Goal: Communication & Community: Answer question/provide support

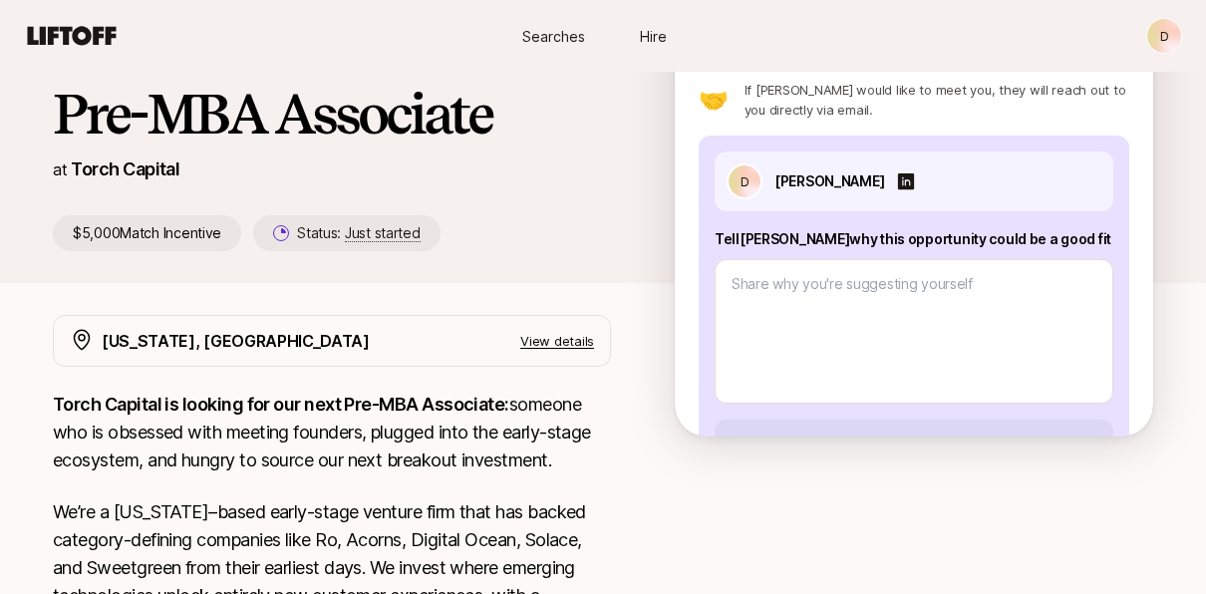
scroll to position [143, 0]
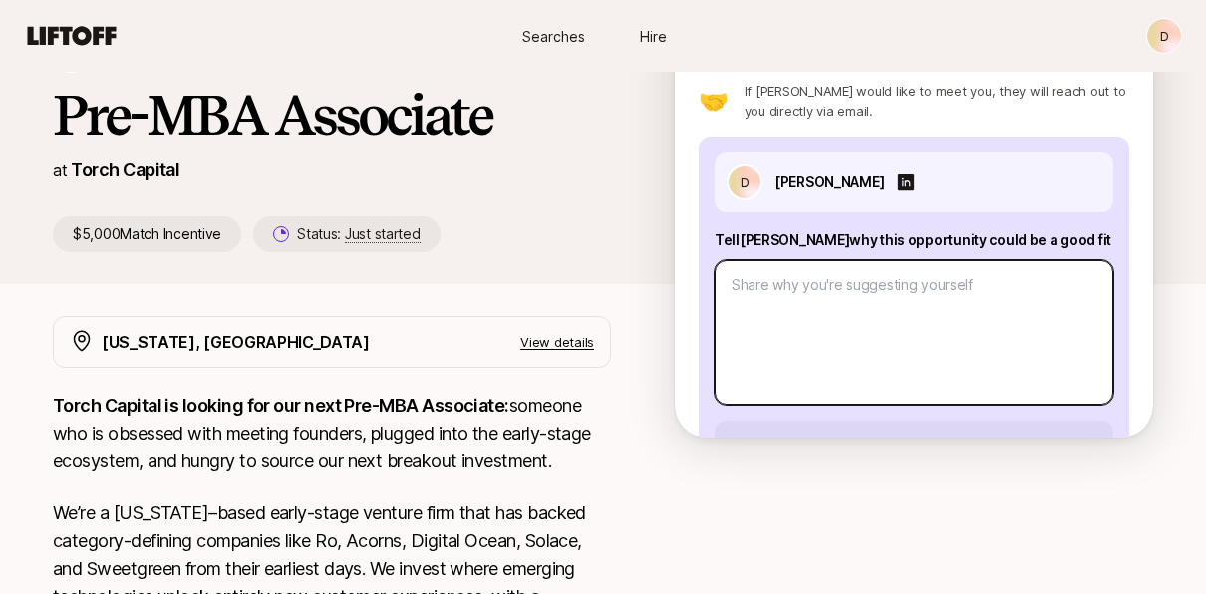
click at [784, 307] on textarea at bounding box center [914, 332] width 399 height 145
paste textarea "Hi Katie, I’m eager to move to New York and break into venture, and I think Tor…"
type textarea "Hi Katie, I’m eager to move to New York and break into venture, and I think Tor…"
type textarea "x"
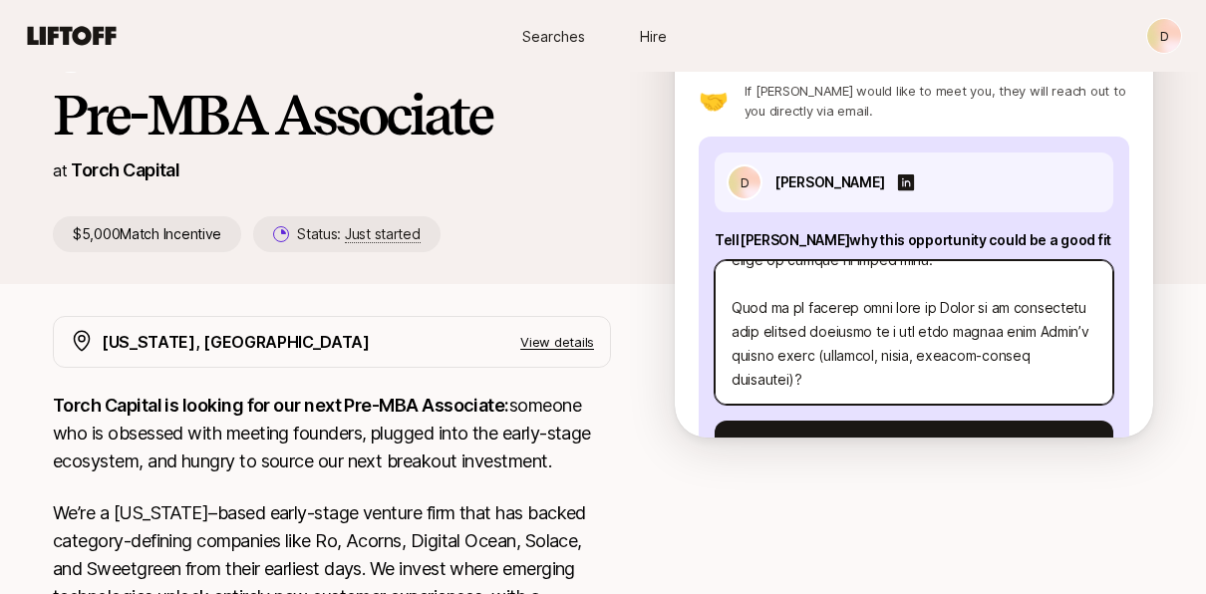
scroll to position [1220, 0]
drag, startPoint x: 867, startPoint y: 385, endPoint x: 675, endPoint y: 307, distance: 207.5
click at [675, 307] on div "Interested in this opportunity? Suggest yourself directly to Katie 💜 Let Katie …" at bounding box center [914, 255] width 478 height 365
type textarea "Hi Katie, I’m eager to move to New York and break into venture, and I think Tor…"
type textarea "x"
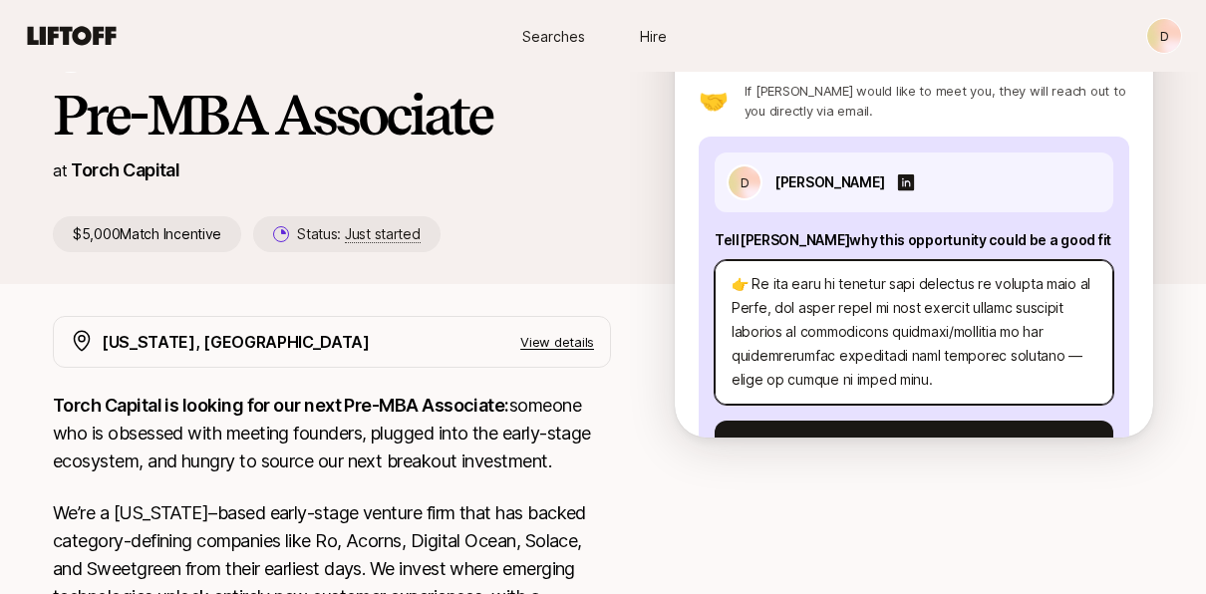
scroll to position [1118, 0]
click at [898, 334] on textarea at bounding box center [914, 332] width 399 height 145
type textarea "Hi Katie, I’m eager to move to New York and break into venture, and I think Tor…"
type textarea "x"
type textarea "Hi Katie, I’m eager to move to New York and break into venture, and I think Tor…"
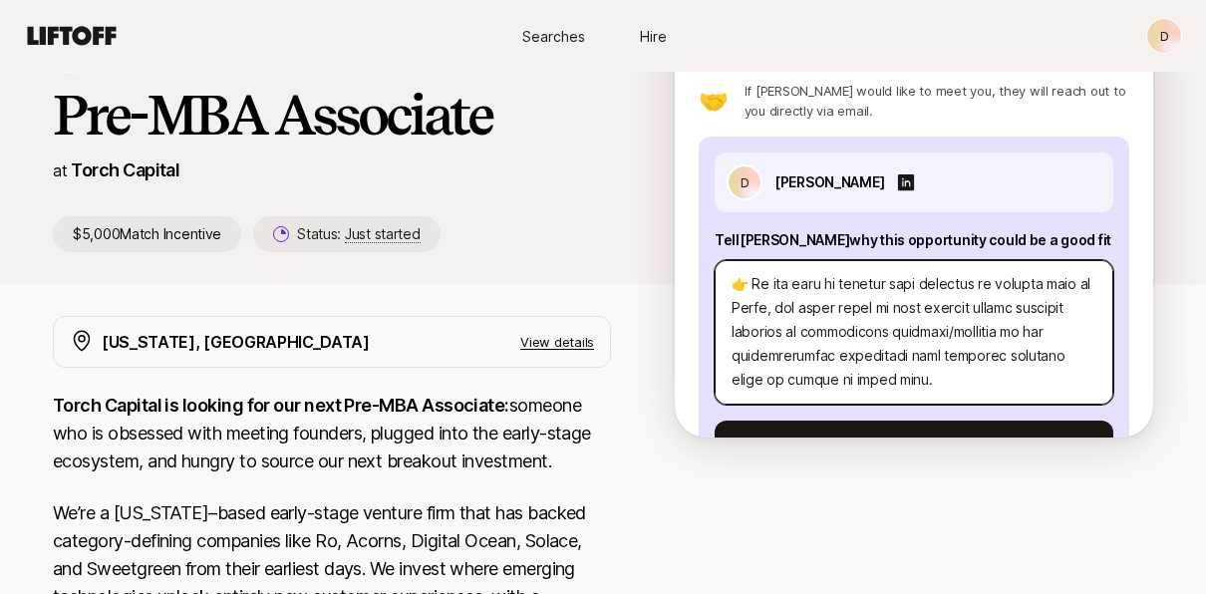
type textarea "x"
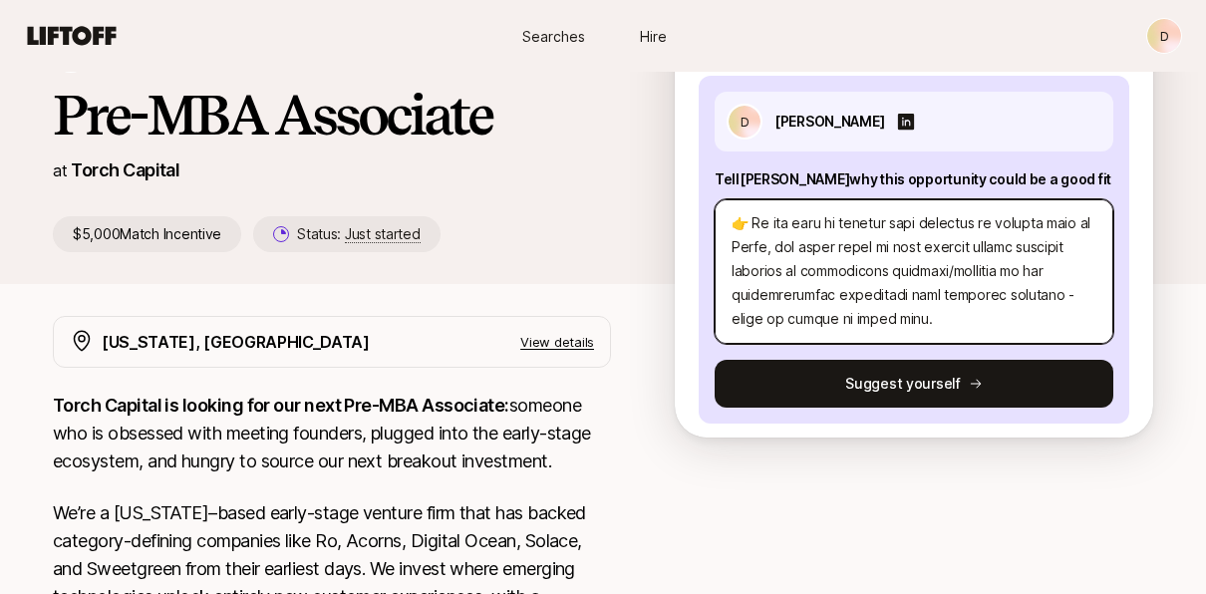
scroll to position [186, 0]
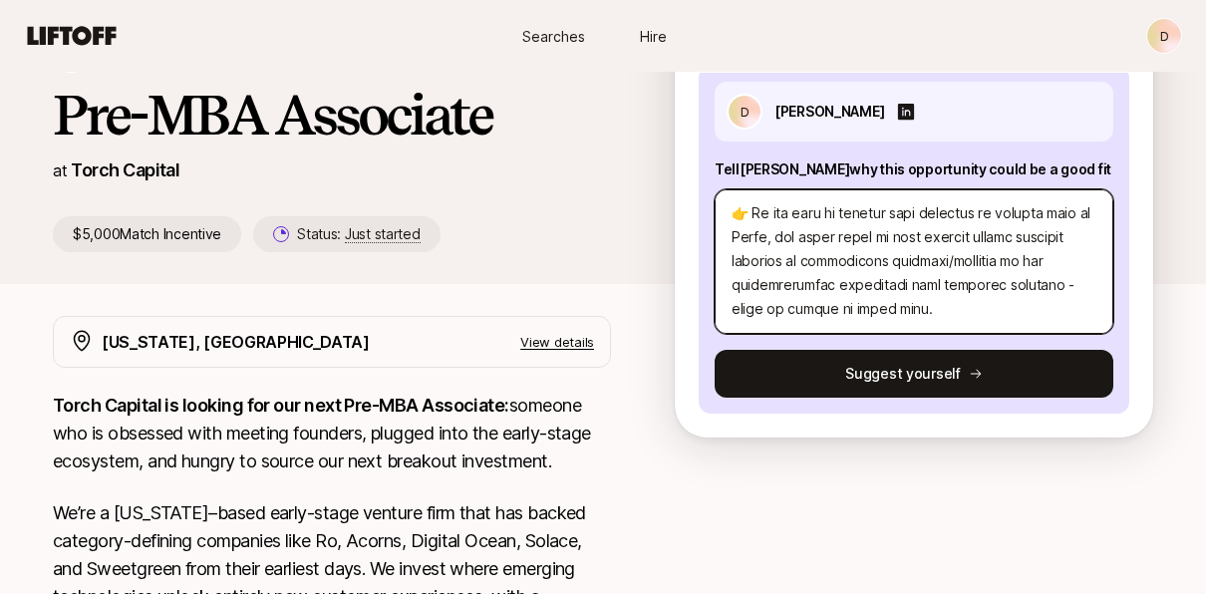
drag, startPoint x: 795, startPoint y: 336, endPoint x: 992, endPoint y: 435, distance: 219.7
click at [992, 435] on div "Interested in this opportunity? Suggest yourself directly to Katie 💜 Let Katie …" at bounding box center [914, 255] width 478 height 365
type textarea "Hi Katie, I’m eager to move to New York and break into venture, and I think Tor…"
type textarea "x"
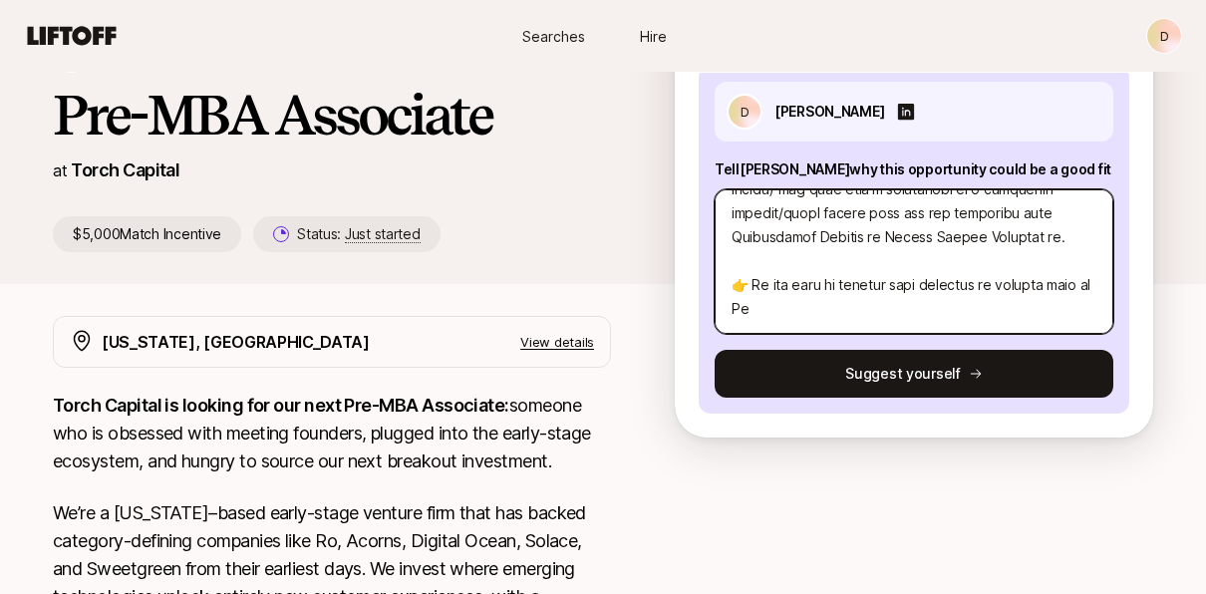
scroll to position [1005, 0]
type textarea "Hi Katie, I’m eager to move to New York and break into venture, and I think Tor…"
type textarea "x"
type textarea "Hi Katie, I’m eager to move to New York and break into venture, and I think Tor…"
type textarea "x"
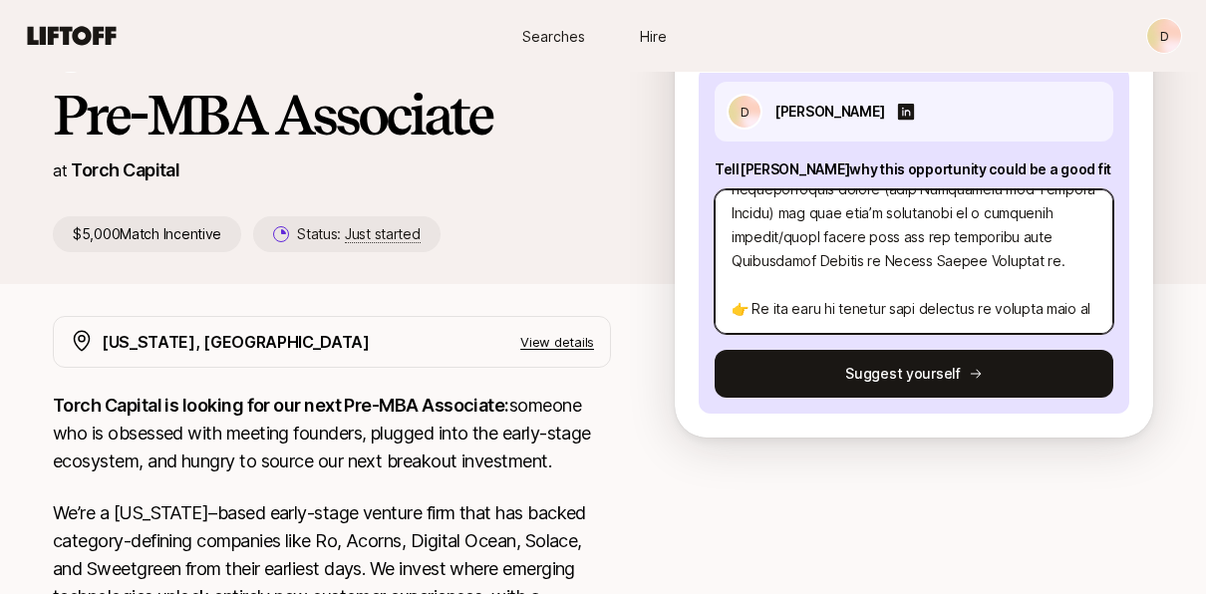
type textarea "Hi Katie, I’m eager to move to New York and break into venture, and I think Tor…"
type textarea "x"
type textarea "Hi Katie, I’m eager to move to New York and break into venture, and I think Tor…"
type textarea "x"
type textarea "Hi Katie, I’m eager to move to New York and break into venture, and I think Tor…"
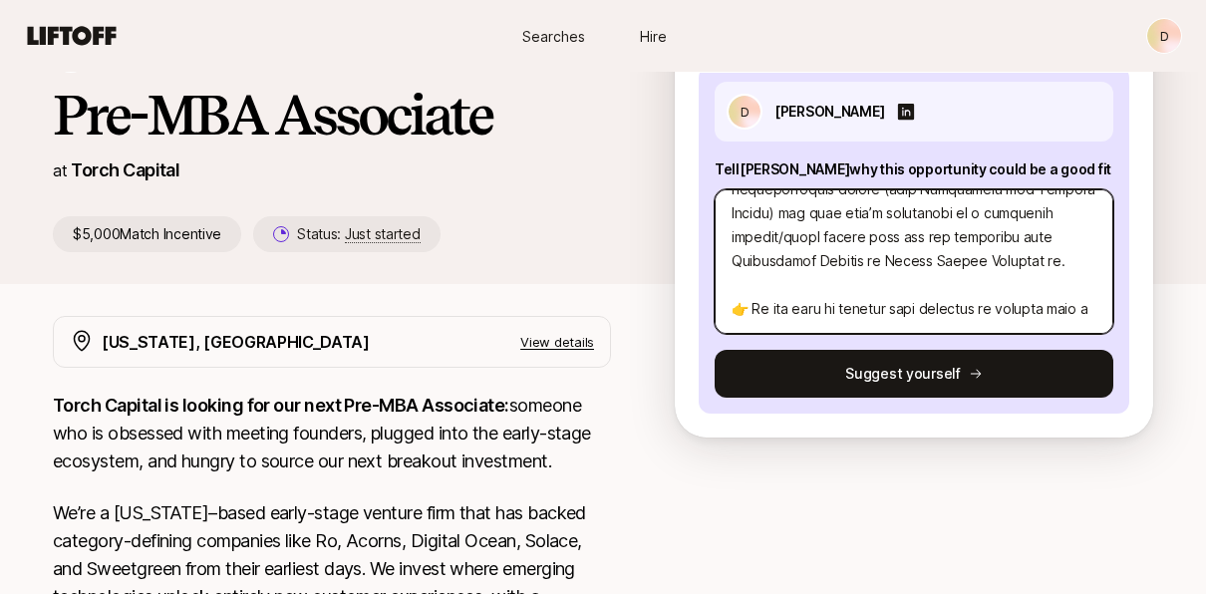
type textarea "x"
type textarea "Hi Katie, I’m eager to move to New York and break into venture, and I think Tor…"
type textarea "x"
type textarea "Hi Katie, I’m eager to move to New York and break into venture, and I think Tor…"
type textarea "x"
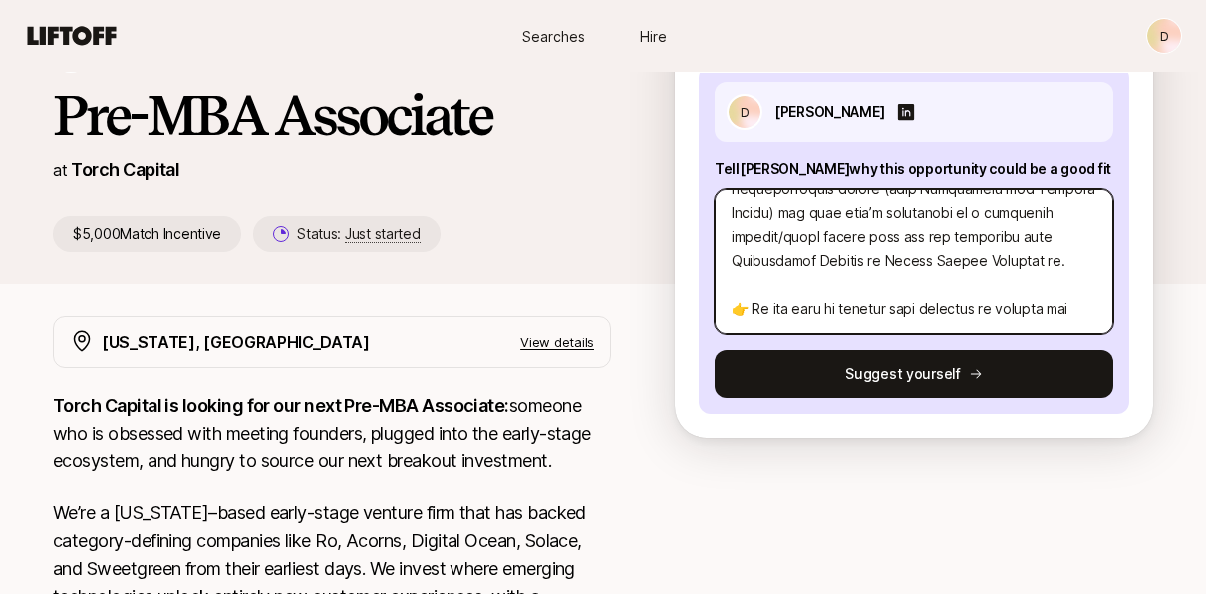
type textarea "Hi Katie, I’m eager to move to New York and break into venture, and I think Tor…"
type textarea "x"
type textarea "Hi Katie, I’m eager to move to New York and break into venture, and I think Tor…"
type textarea "x"
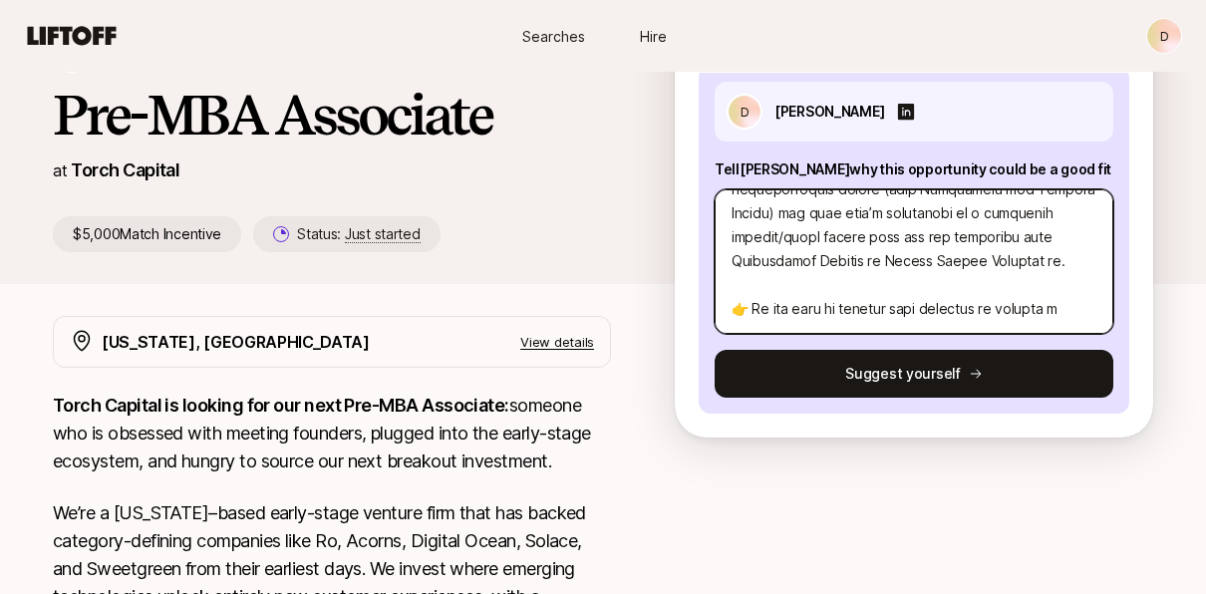
type textarea "Hi Katie, I’m eager to move to New York and break into venture, and I think Tor…"
type textarea "x"
type textarea "Hi Katie, I’m eager to move to New York and break into venture, and I think Tor…"
type textarea "x"
type textarea "Hi Katie, I’m eager to move to New York and break into venture, and I think Tor…"
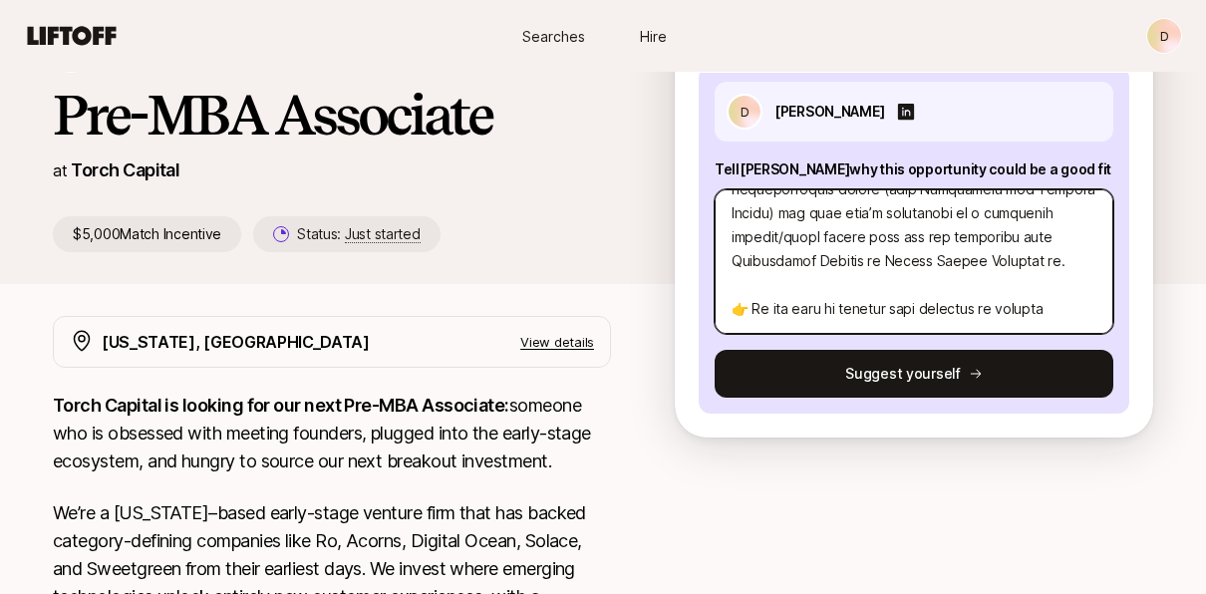
type textarea "x"
type textarea "Hi Katie, I’m eager to move to New York and break into venture, and I think Tor…"
type textarea "x"
type textarea "Hi Katie, I’m eager to move to New York and break into venture, and I think Tor…"
type textarea "x"
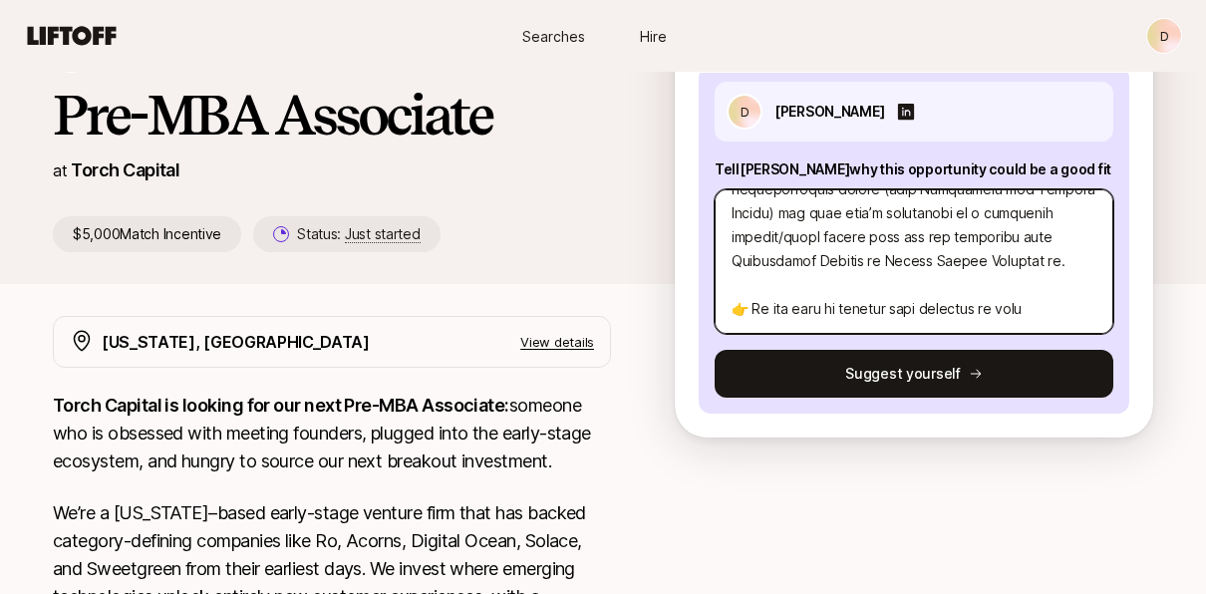
type textarea "Hi Katie, I’m eager to move to New York and break into venture, and I think Tor…"
type textarea "x"
type textarea "Hi Katie, I’m eager to move to New York and break into venture, and I think Tor…"
type textarea "x"
type textarea "Hi Katie, I’m eager to move to New York and break into venture, and I think Tor…"
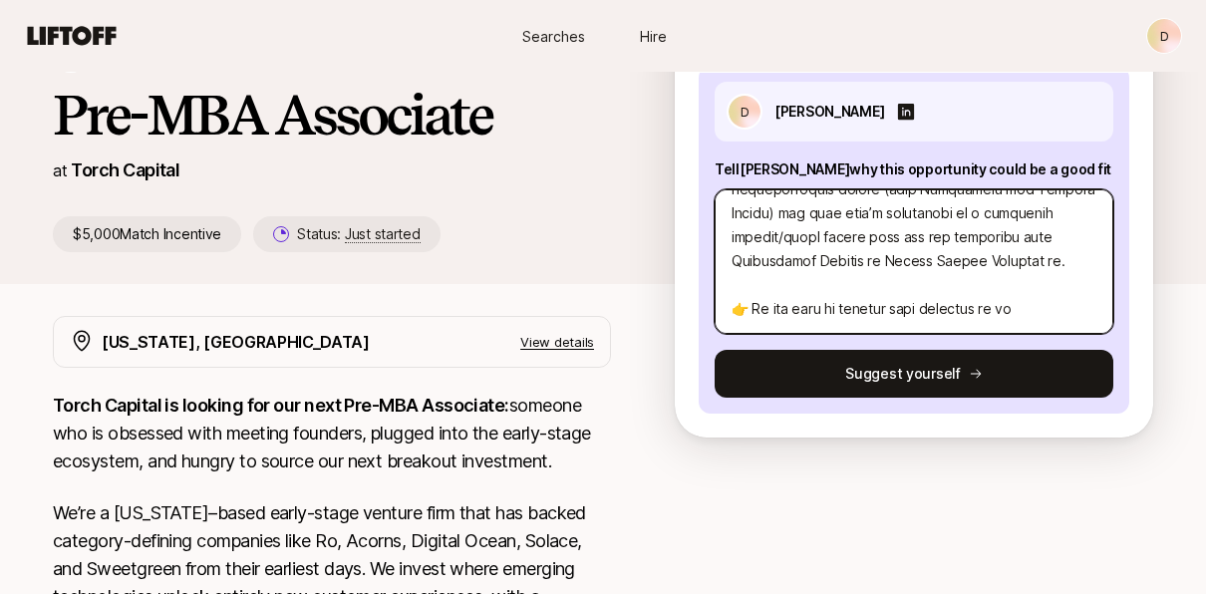
type textarea "x"
type textarea "Hi Katie, I’m eager to move to New York and break into venture, and I think Tor…"
type textarea "x"
type textarea "Hi Katie, I’m eager to move to New York and break into venture, and I think Tor…"
type textarea "x"
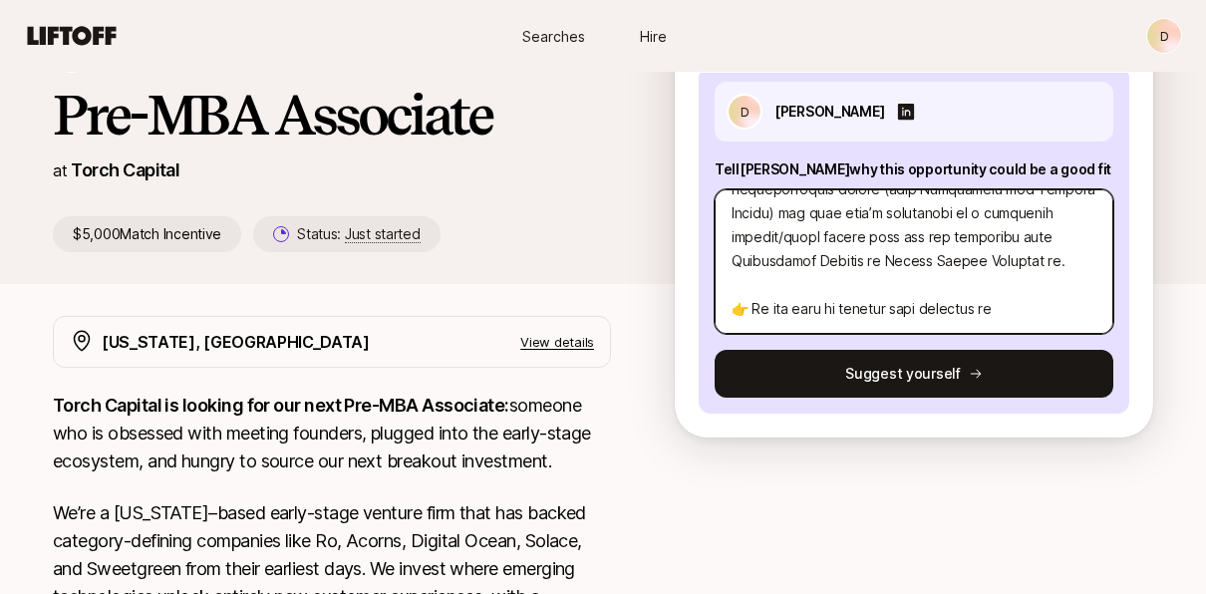
type textarea "Hi Katie, I’m eager to move to New York and break into venture, and I think Tor…"
type textarea "x"
type textarea "Hi Katie, I’m eager to move to New York and break into venture, and I think Tor…"
type textarea "x"
type textarea "Hi Katie, I’m eager to move to New York and break into venture, and I think Tor…"
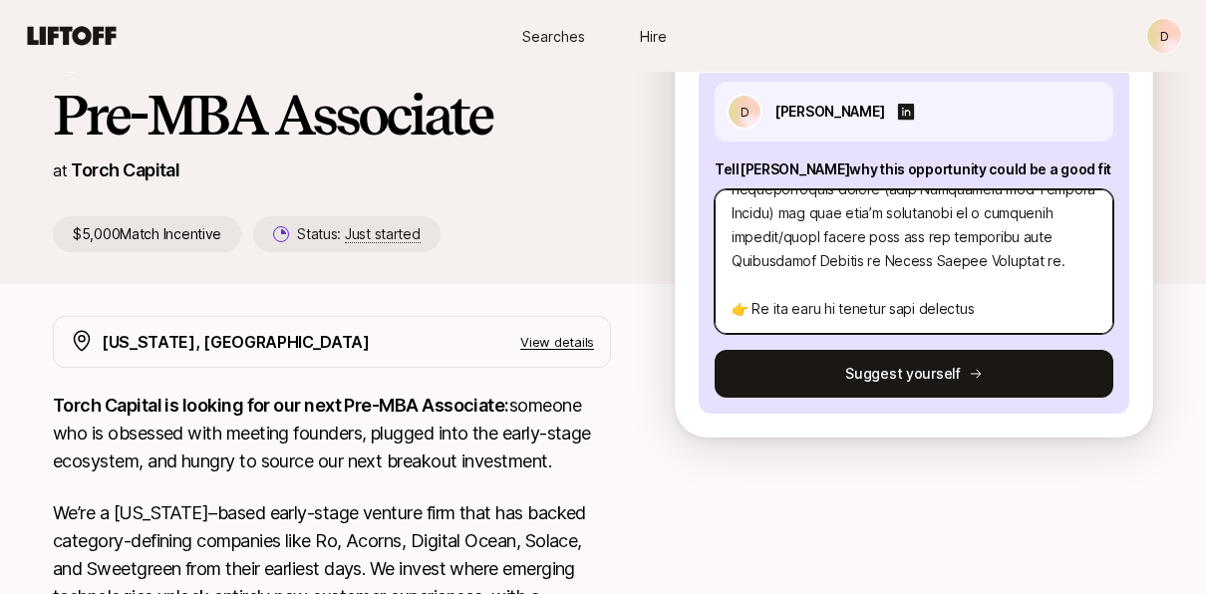
type textarea "x"
type textarea "Hi Katie, I’m eager to move to New York and break into venture, and I think Tor…"
type textarea "x"
type textarea "Hi Katie, I’m eager to move to New York and break into venture, and I think Tor…"
type textarea "x"
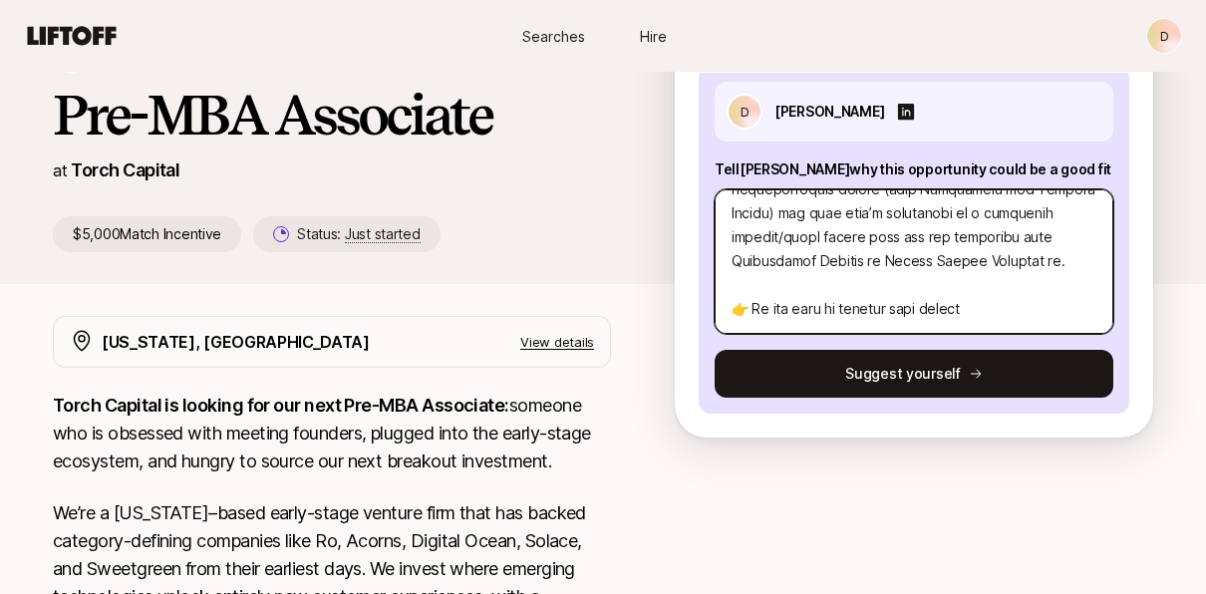
type textarea "Hi Katie, I’m eager to move to New York and break into venture, and I think Tor…"
type textarea "x"
type textarea "Hi Katie, I’m eager to move to New York and break into venture, and I think Tor…"
type textarea "x"
type textarea "Hi Katie, I’m eager to move to New York and break into venture, and I think Tor…"
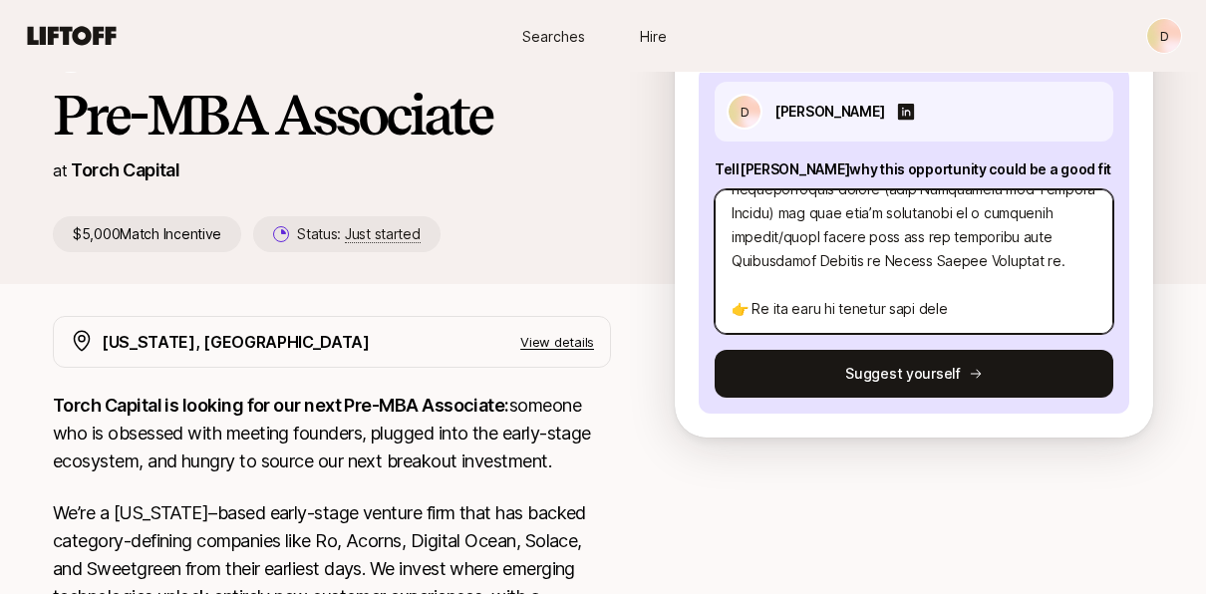
type textarea "x"
type textarea "Hi Katie, I’m eager to move to New York and break into venture, and I think Tor…"
type textarea "x"
type textarea "Hi Katie, I’m eager to move to New York and break into venture, and I think Tor…"
type textarea "x"
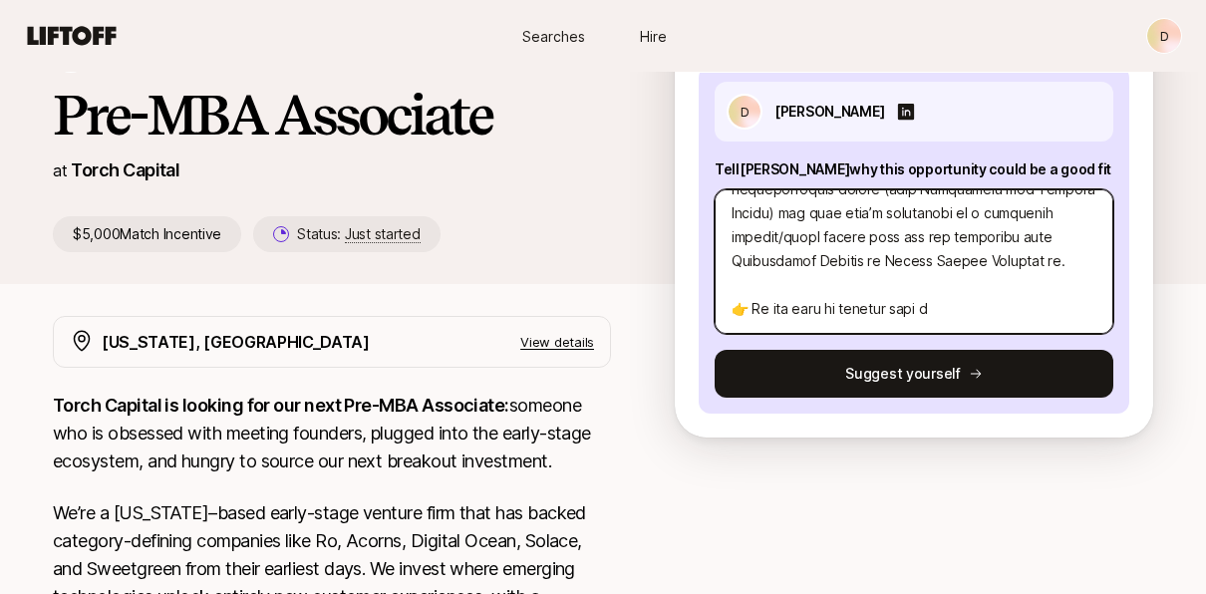
type textarea "Hi Katie, I’m eager to move to New York and break into venture, and I think Tor…"
type textarea "x"
type textarea "Hi Katie, I’m eager to move to New York and break into venture, and I think Tor…"
type textarea "x"
type textarea "Hi Katie, I’m eager to move to New York and break into venture, and I think Tor…"
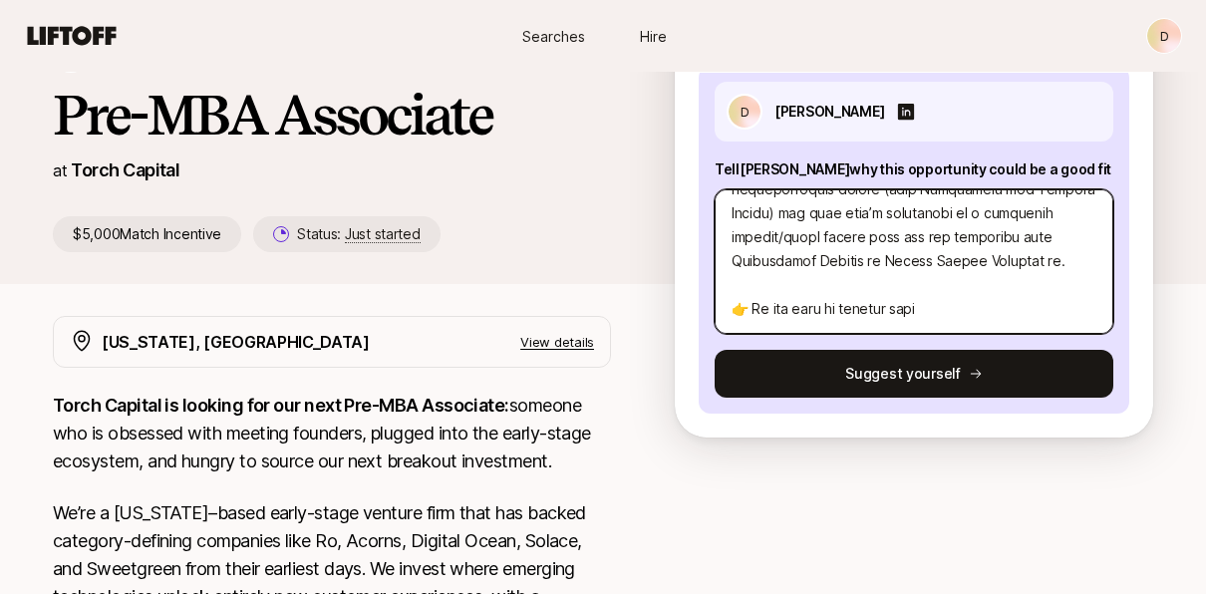
type textarea "x"
type textarea "Hi Katie, I’m eager to move to New York and break into venture, and I think Tor…"
type textarea "x"
type textarea "Hi Katie, I’m eager to move to New York and break into venture, and I think Tor…"
type textarea "x"
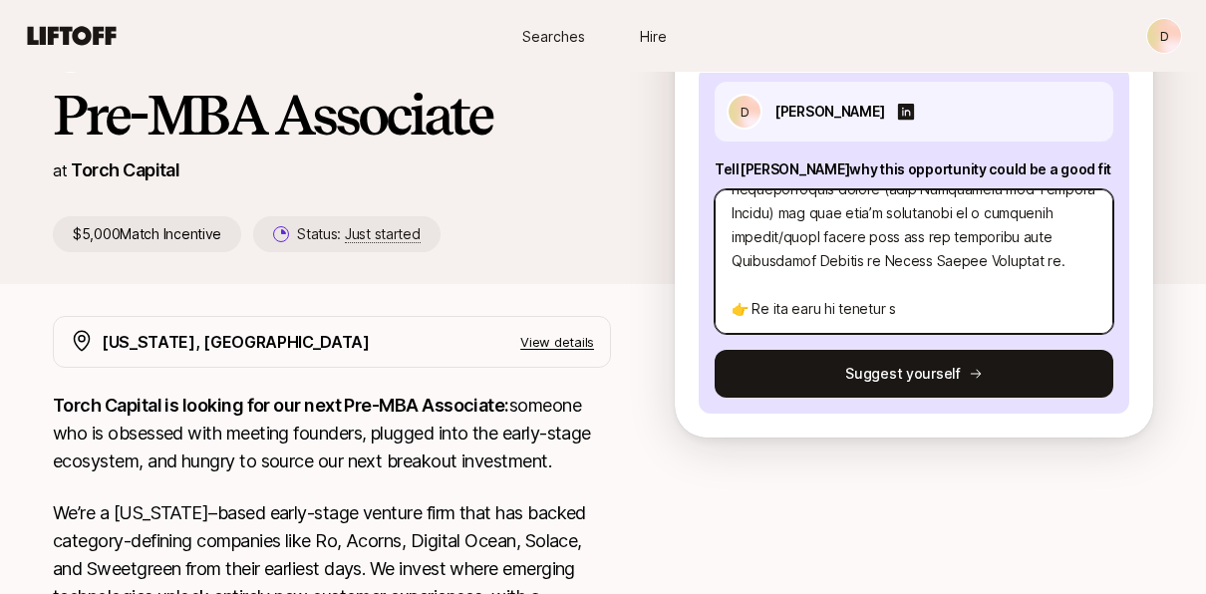
type textarea "Hi Katie, I’m eager to move to New York and break into venture, and I think Tor…"
type textarea "x"
type textarea "Hi Katie, I’m eager to move to New York and break into venture, and I think Tor…"
type textarea "x"
type textarea "Hi Katie, I’m eager to move to New York and break into venture, and I think Tor…"
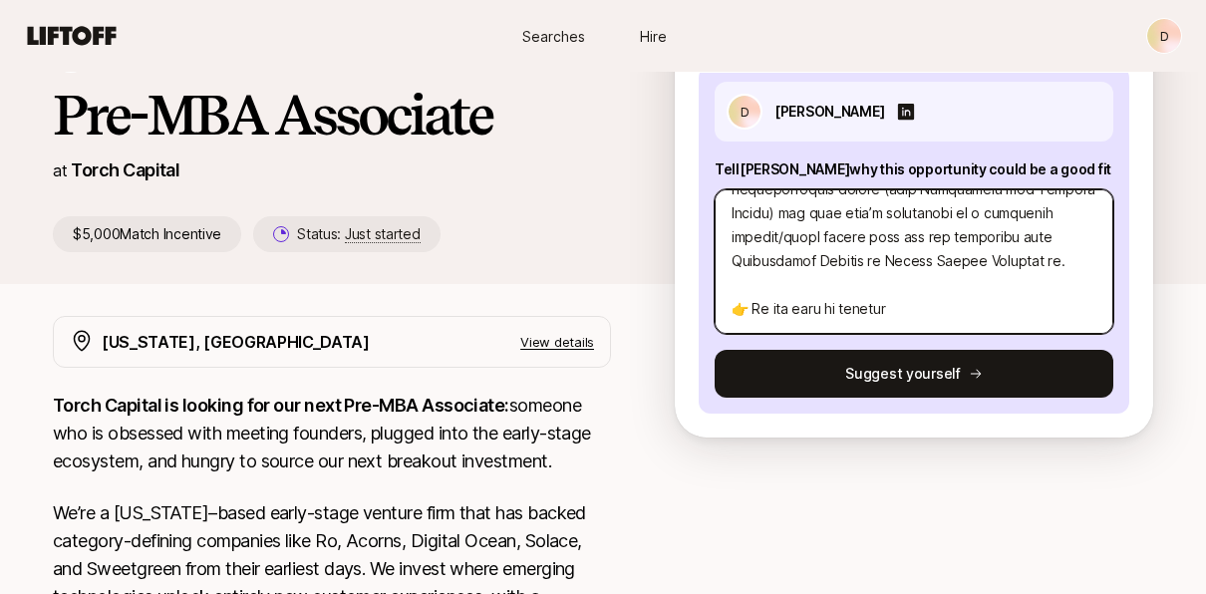
type textarea "x"
type textarea "Hi Katie, I’m eager to move to New York and break into venture, and I think Tor…"
type textarea "x"
type textarea "Hi Katie, I’m eager to move to New York and break into venture, and I think Tor…"
type textarea "x"
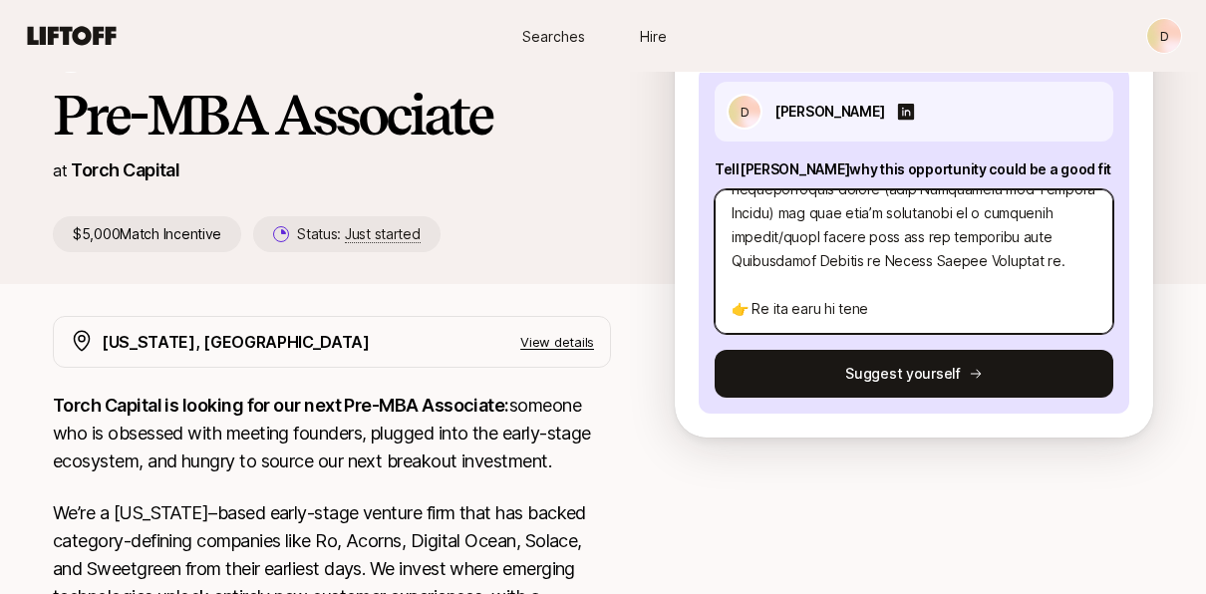
type textarea "Hi Katie, I’m eager to move to New York and break into venture, and I think Tor…"
type textarea "x"
type textarea "Hi Katie, I’m eager to move to New York and break into venture, and I think Tor…"
type textarea "x"
type textarea "Hi Katie, I’m eager to move to New York and break into venture, and I think Tor…"
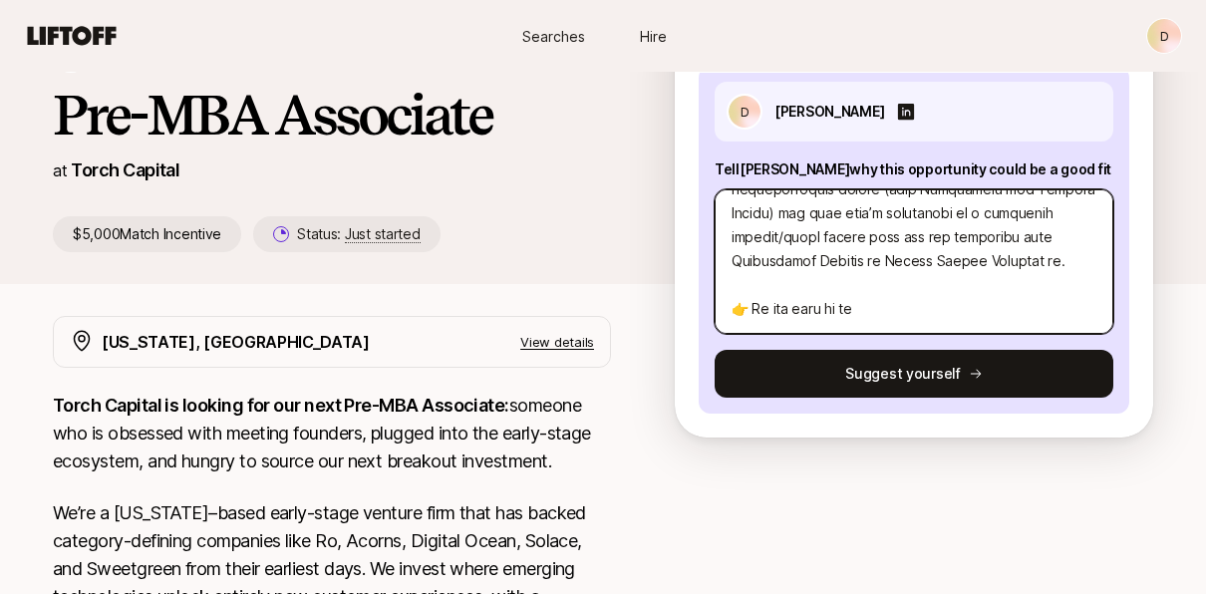
type textarea "x"
type textarea "Hi Katie, I’m eager to move to New York and break into venture, and I think Tor…"
type textarea "x"
type textarea "Hi Katie, I’m eager to move to New York and break into venture, and I think Tor…"
type textarea "x"
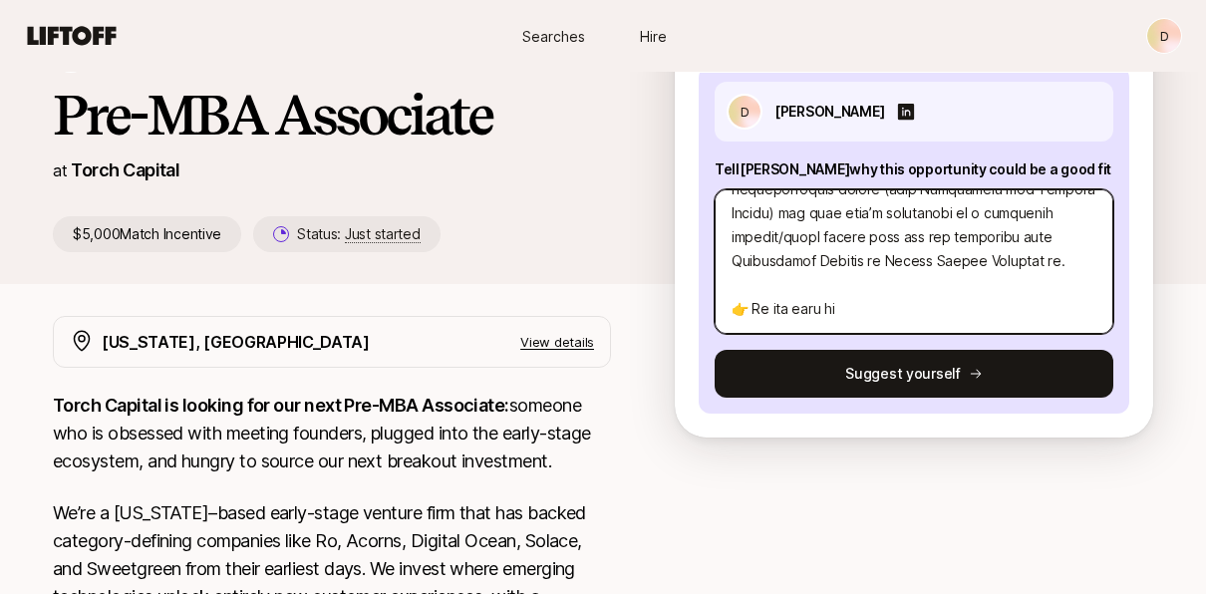
type textarea "Hi Katie, I’m eager to move to New York and break into venture, and I think Tor…"
type textarea "x"
type textarea "Hi Katie, I’m eager to move to New York and break into venture, and I think Tor…"
type textarea "x"
type textarea "Hi Katie, I’m eager to move to New York and break into venture, and I think Tor…"
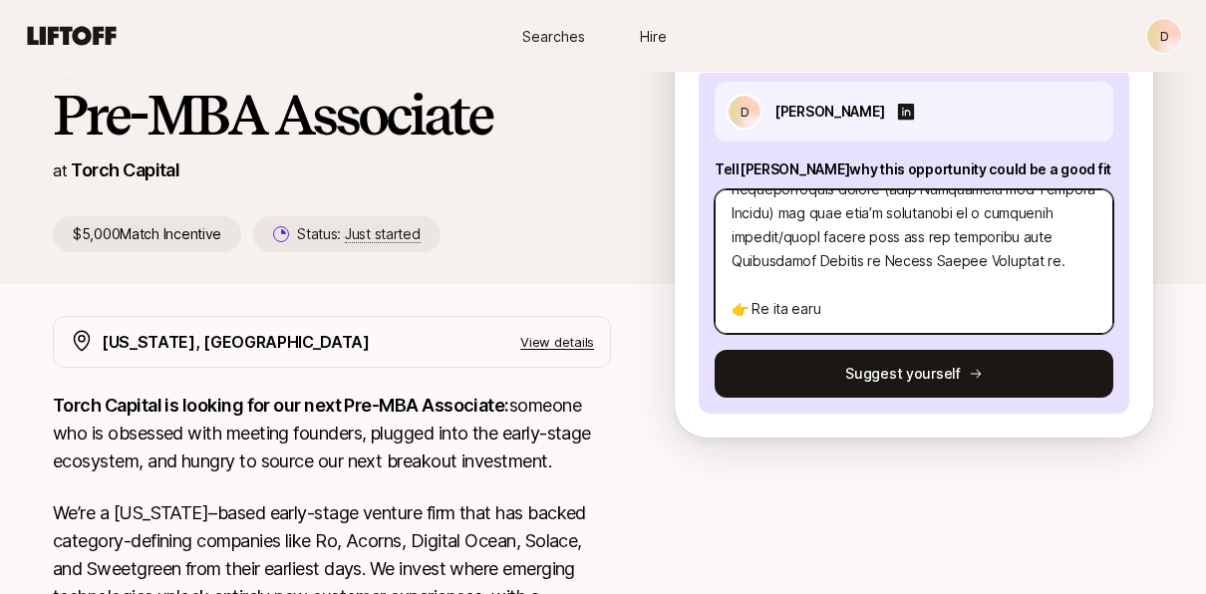
type textarea "x"
type textarea "Hi Katie, I’m eager to move to New York and break into venture, and I think Tor…"
type textarea "x"
type textarea "Hi Katie, I’m eager to move to New York and break into venture, and I think Tor…"
type textarea "x"
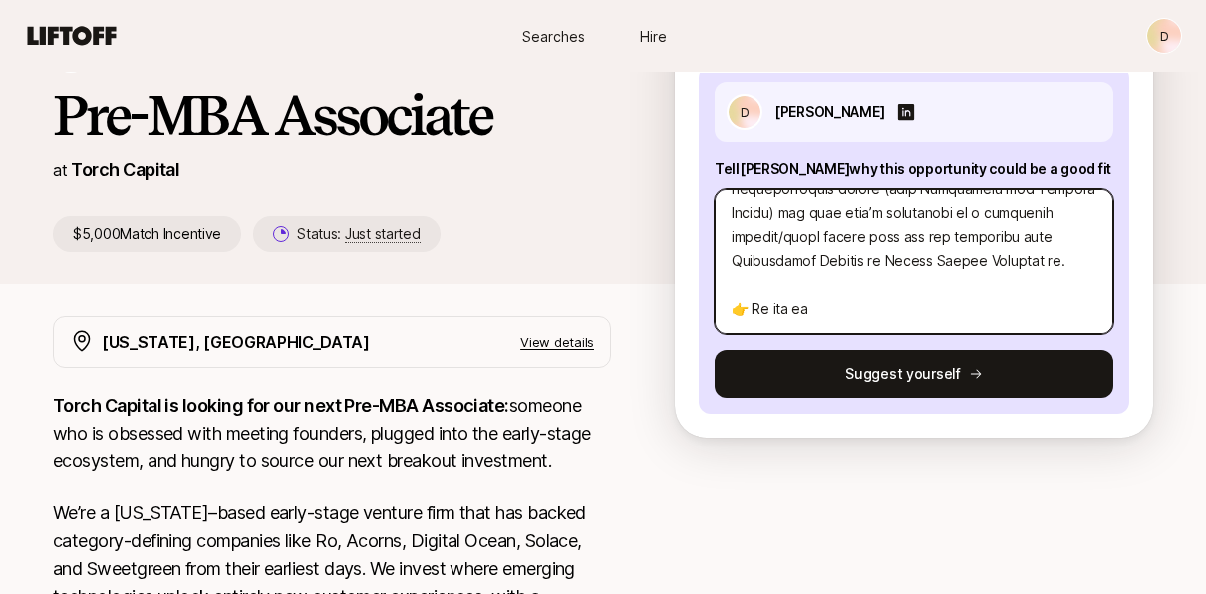
type textarea "Hi Katie, I’m eager to move to New York and break into venture, and I think Tor…"
type textarea "x"
type textarea "Hi Katie, I’m eager to move to New York and break into venture, and I think Tor…"
type textarea "x"
type textarea "Hi Katie, I’m eager to move to New York and break into venture, and I think Tor…"
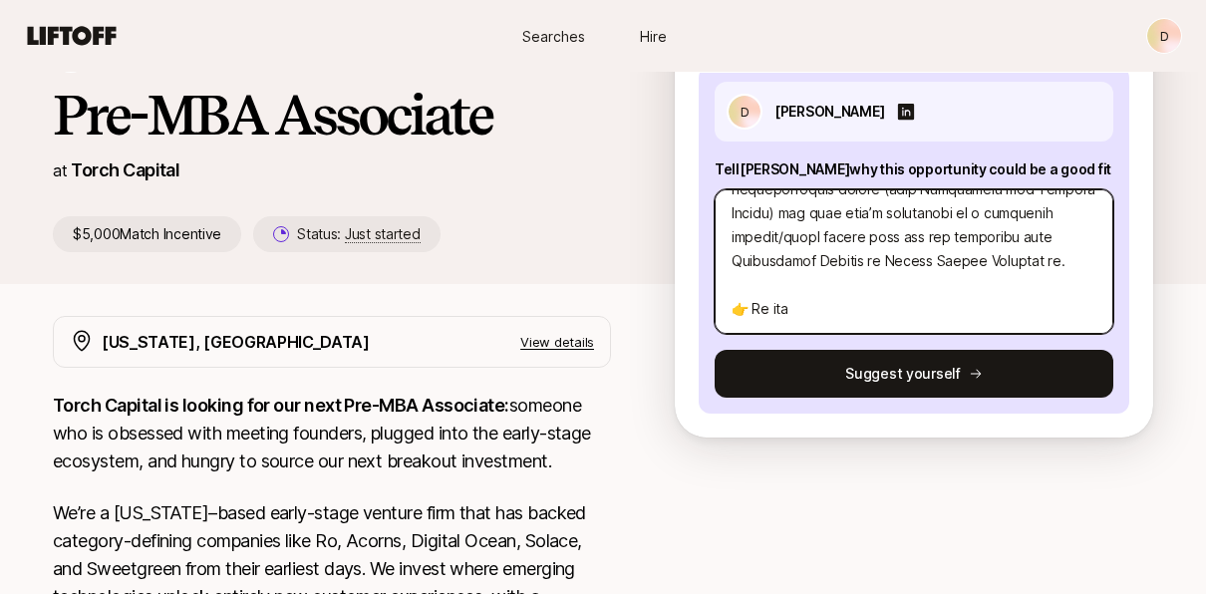
type textarea "x"
type textarea "Hi Katie, I’m eager to move to New York and break into venture, and I think Tor…"
type textarea "x"
type textarea "Hi Katie, I’m eager to move to New York and break into venture, and I think Tor…"
type textarea "x"
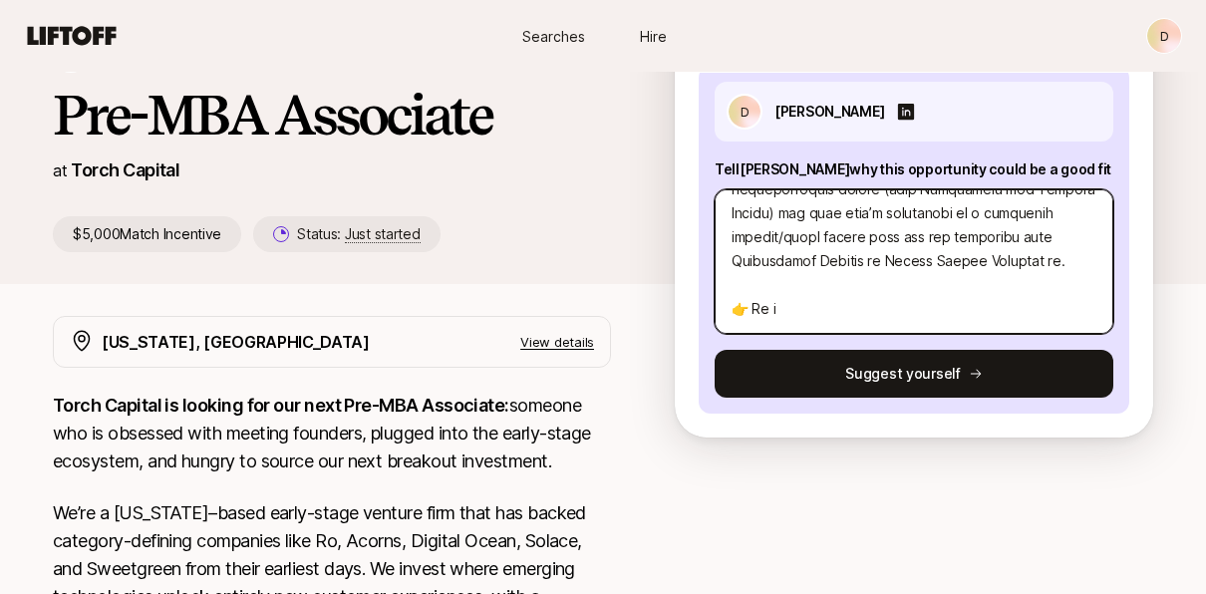
type textarea "Hi Katie, I’m eager to move to New York and break into venture, and I think Tor…"
type textarea "x"
type textarea "Hi Katie, I’m eager to move to New York and break into venture, and I think Tor…"
type textarea "x"
type textarea "Hi Katie, I’m eager to move to New York and break into venture, and I think Tor…"
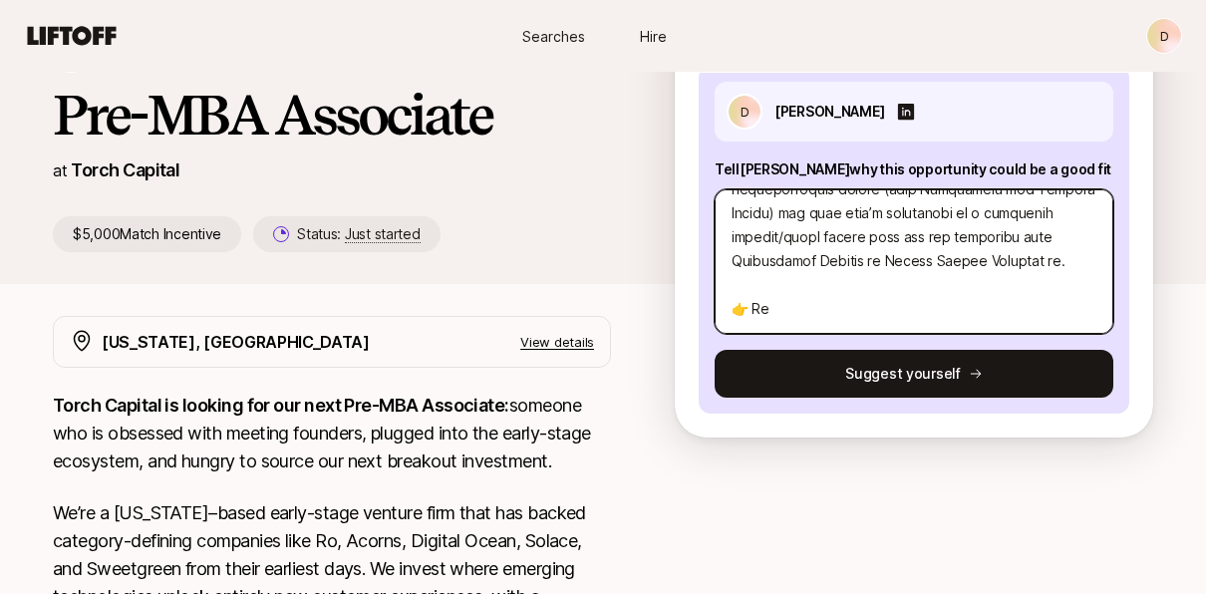
type textarea "x"
type textarea "Hi Katie, I’m eager to move to New York and break into venture, and I think Tor…"
type textarea "x"
type textarea "Hi Katie, I’m eager to move to New York and break into venture, and I think Tor…"
type textarea "x"
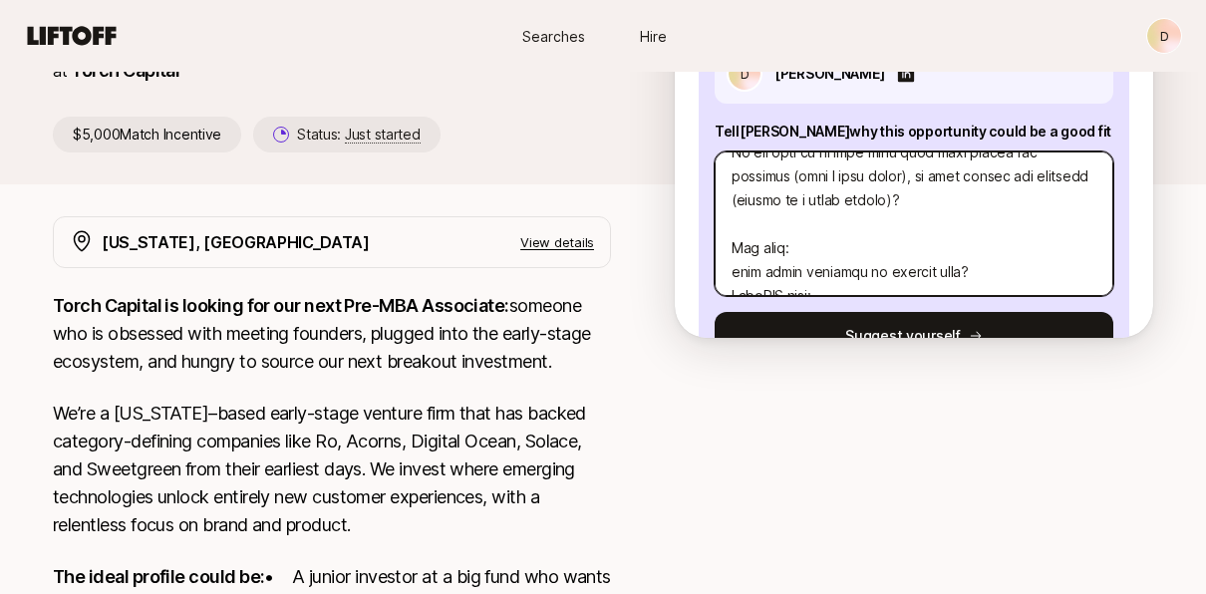
scroll to position [559, 0]
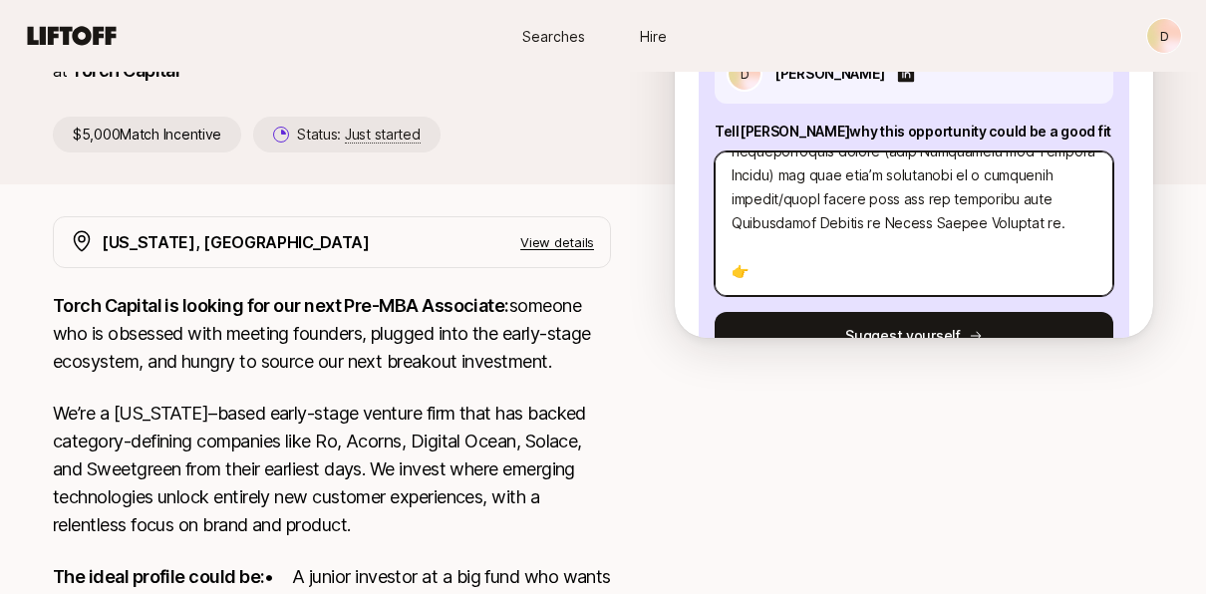
drag, startPoint x: 734, startPoint y: 187, endPoint x: 946, endPoint y: 307, distance: 243.7
click at [946, 307] on div "D Devin Tykodi Tell Katie why this opportunity could be a good fit Suggest your…" at bounding box center [914, 202] width 431 height 348
type textarea "Hi Katie, I’m eager to move to New York and break into venture, and I think Tor…"
type textarea "x"
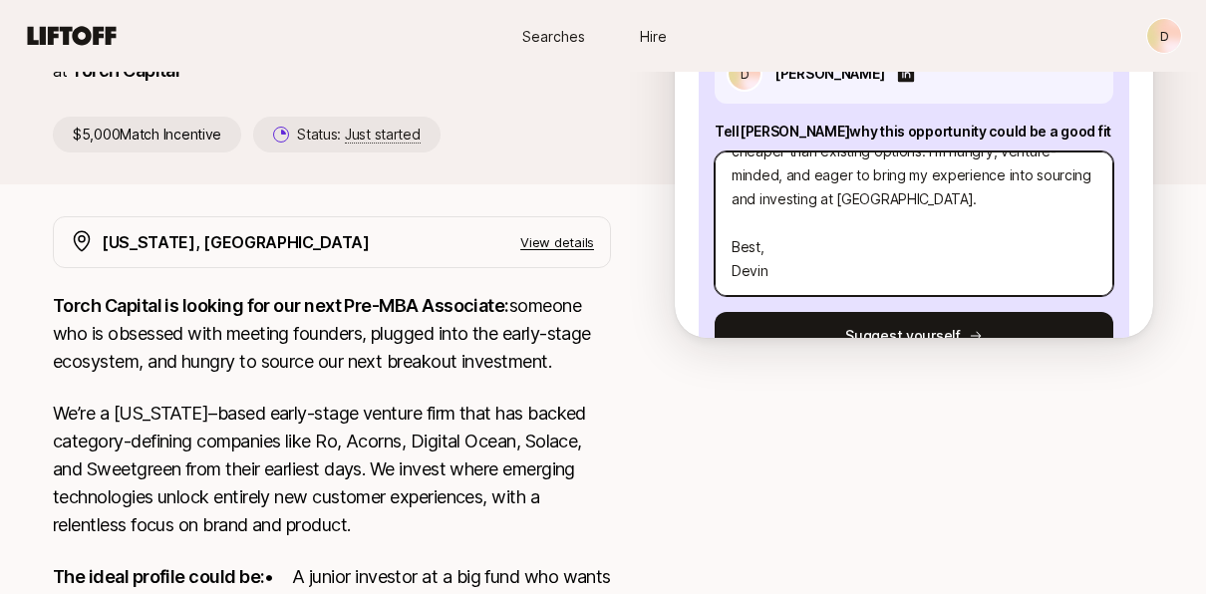
type textarea "Hi Katie, I’m eager to move to New York and break into venture, and I think Tor…"
type textarea "x"
type textarea "Hi Katie, I’m eager to move to New York and break into venture, and I think Tor…"
type textarea "x"
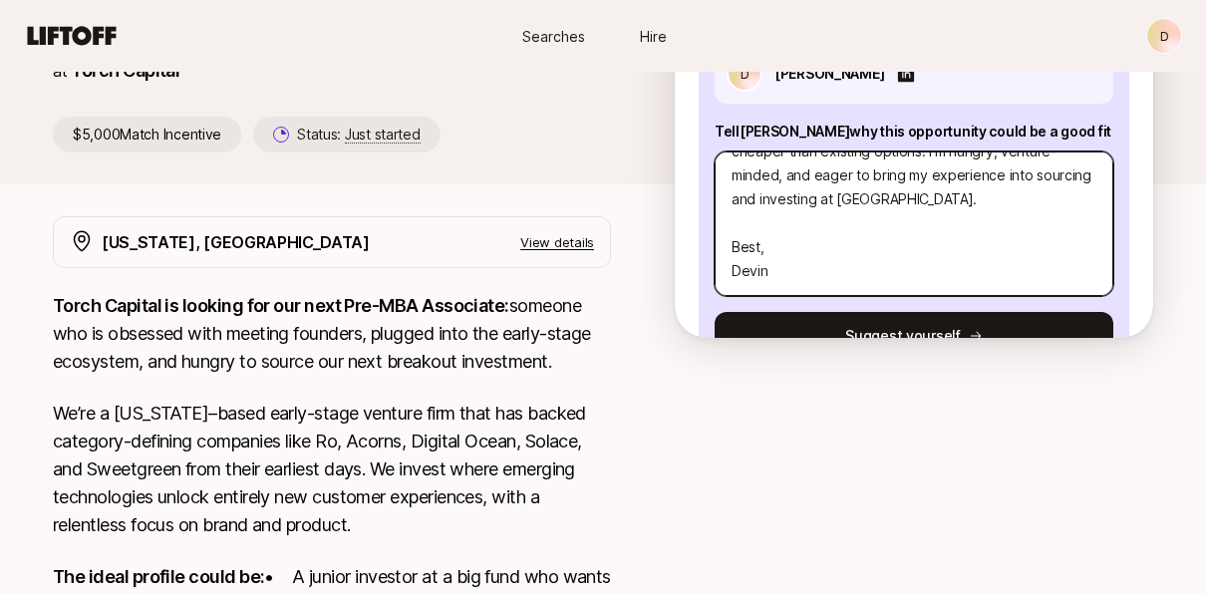
type textarea "Hi Katie, I’m eager to move to New York and break into venture, and I think Tor…"
type textarea "x"
type textarea "Hi Katie, I’m eager to move to New York and break into venture, and I think Tor…"
type textarea "x"
type textarea "Hi Katie, I’m eager to move to New York and break into venture, and I think Tor…"
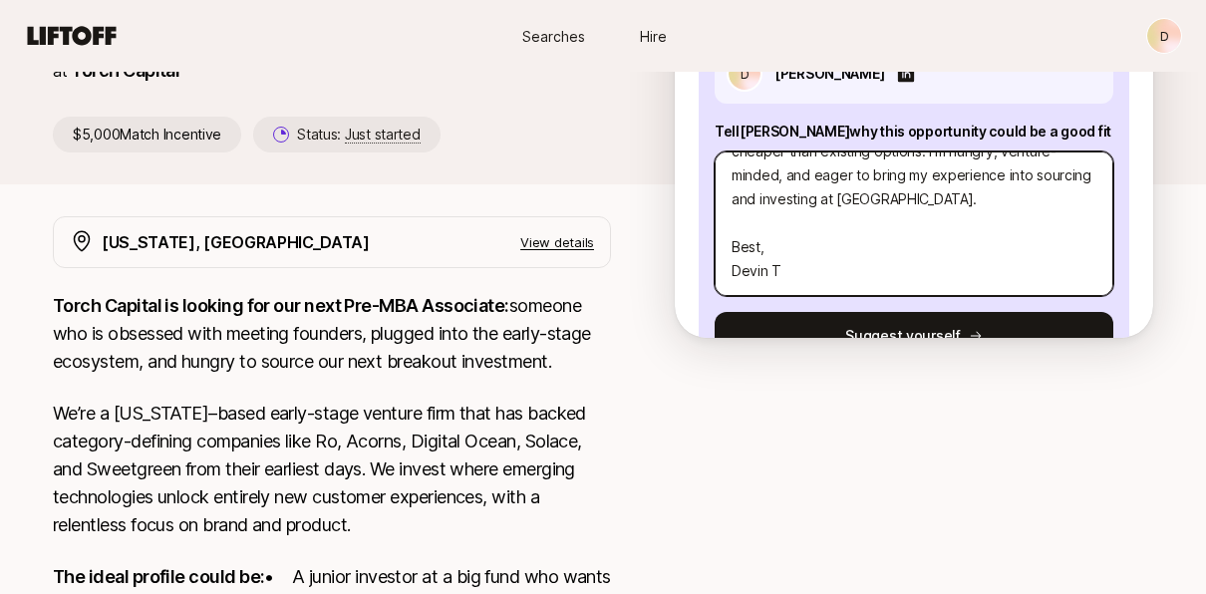
type textarea "x"
type textarea "Hi Katie, I’m eager to move to New York and break into venture, and I think Tor…"
type textarea "x"
type textarea "Hi Katie, I’m eager to move to New York and break into venture, and I think Tor…"
type textarea "x"
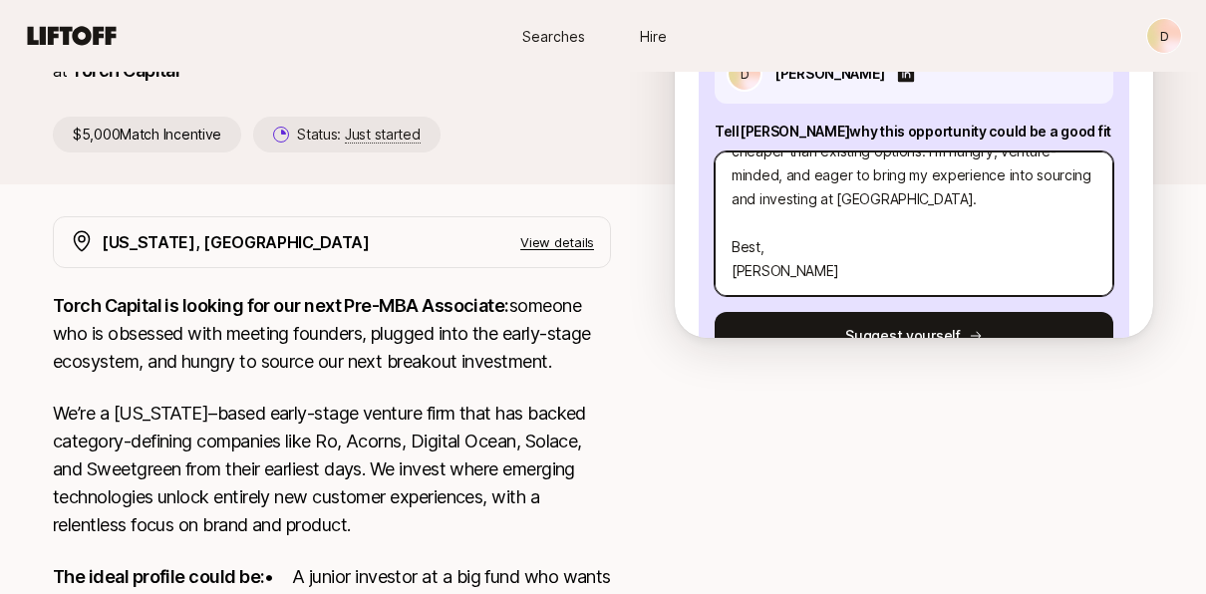
type textarea "Hi Katie, I’m eager to move to New York and break into venture, and I think Tor…"
type textarea "x"
type textarea "Hi Katie, I’m eager to move to New York and break into venture, and I think Tor…"
type textarea "x"
type textarea "Hi Katie, I’m eager to move to New York and break into venture, and I think Tor…"
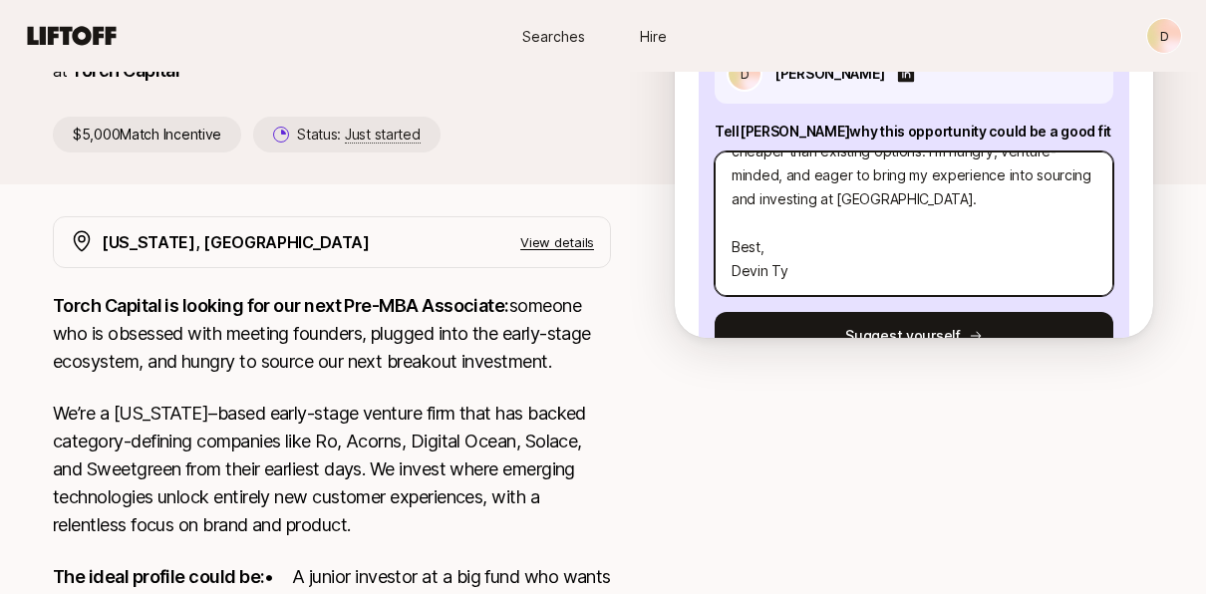
type textarea "x"
type textarea "Hi Katie, I’m eager to move to New York and break into venture, and I think Tor…"
type textarea "x"
type textarea "Hi Katie, I’m eager to move to New York and break into venture, and I think Tor…"
type textarea "x"
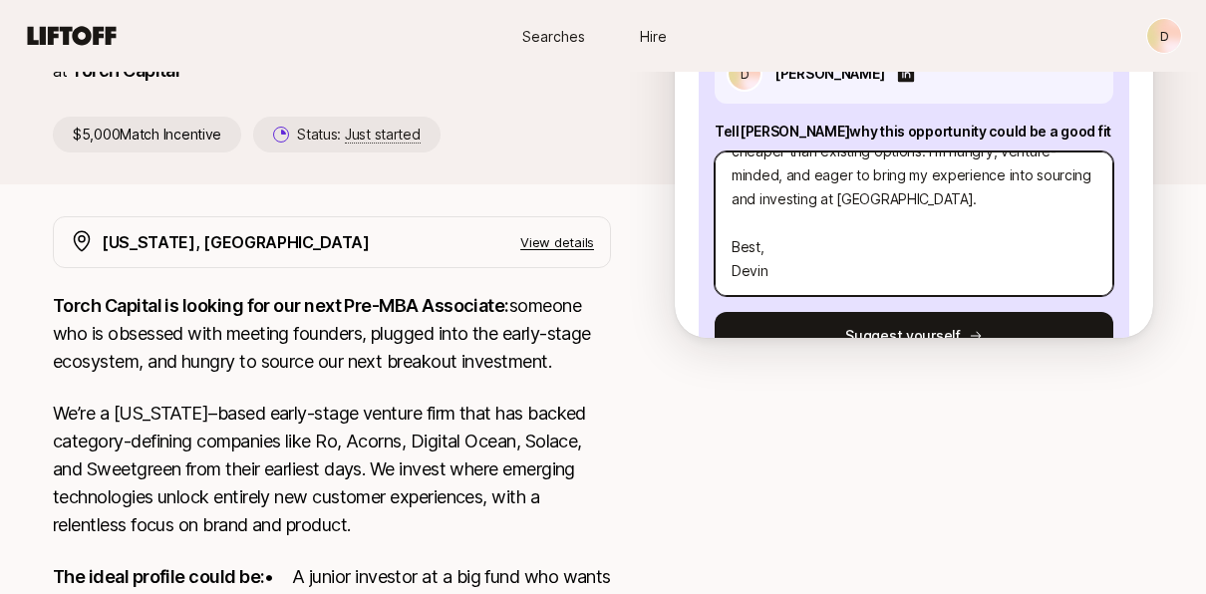
type textarea "Hi Katie, I’m eager to move to New York and break into venture, and I think Tor…"
type textarea "x"
type textarea "Hi Katie, I’m eager to move to New York and break into venture, and I think Tor…"
type textarea "x"
type textarea "Hi Katie, I’m eager to move to New York and break into venture, and I think Tor…"
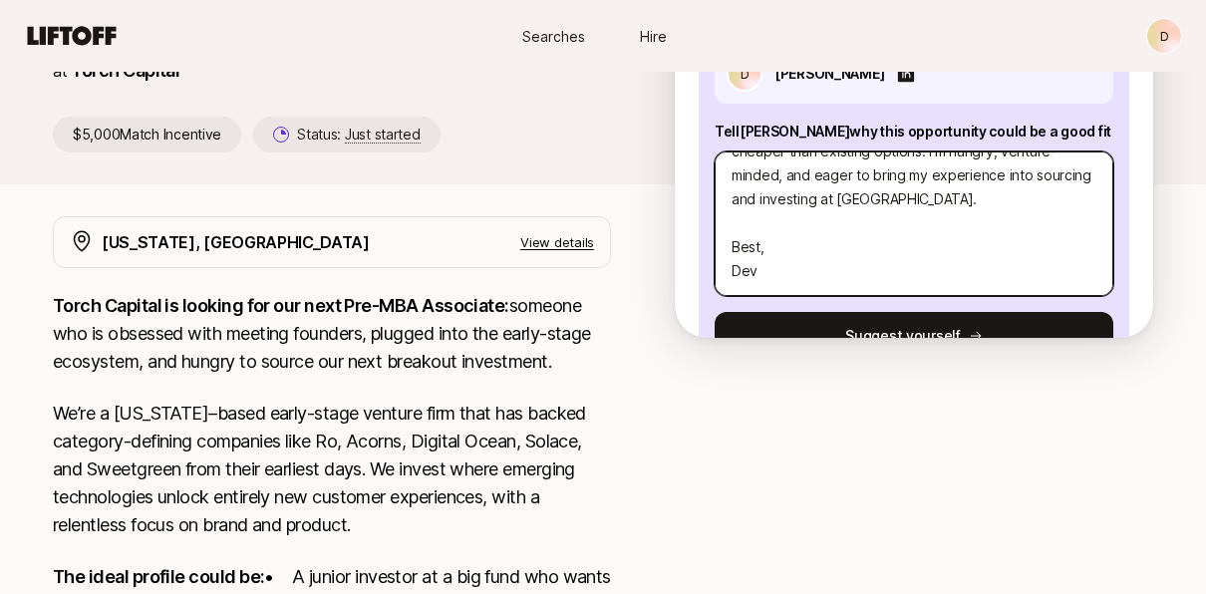
type textarea "x"
type textarea "Hi Katie, I’m eager to move to New York and break into venture, and I think Tor…"
type textarea "x"
type textarea "Hi Katie, I’m eager to move to New York and break into venture, and I think Tor…"
type textarea "x"
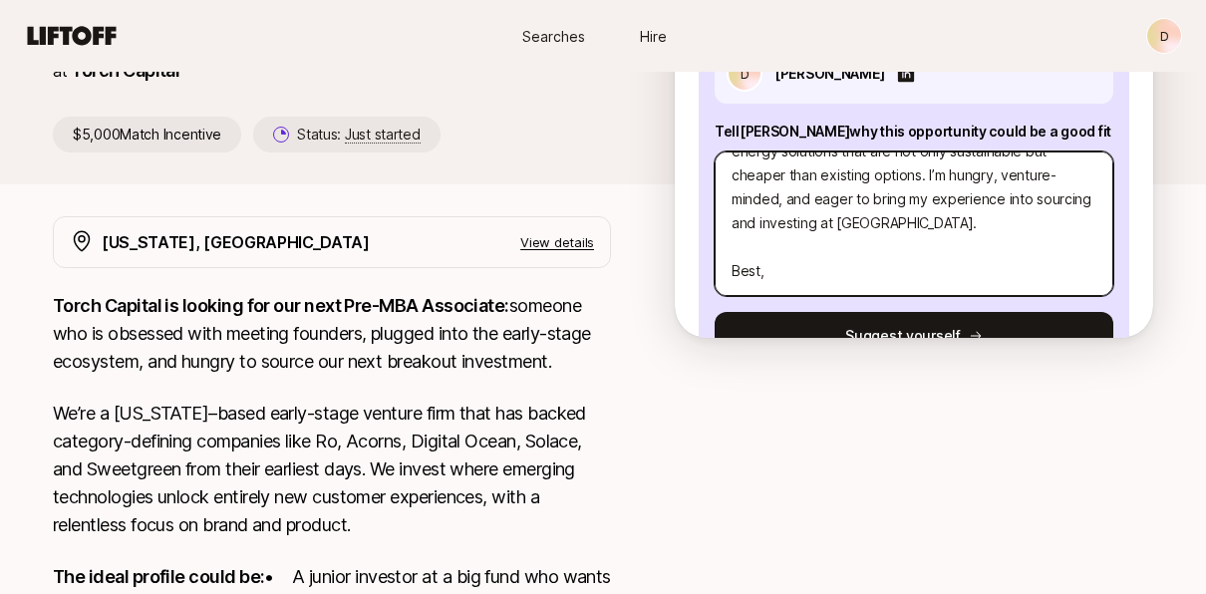
type textarea "Hi Katie, I’m eager to move to New York and break into venture, and I think Tor…"
type textarea "x"
type textarea "Hi Katie, I’m eager to move to New York and break into venture, and I think Tor…"
type textarea "x"
type textarea "Hi Katie, I’m eager to move to New York and break into venture, and I think Tor…"
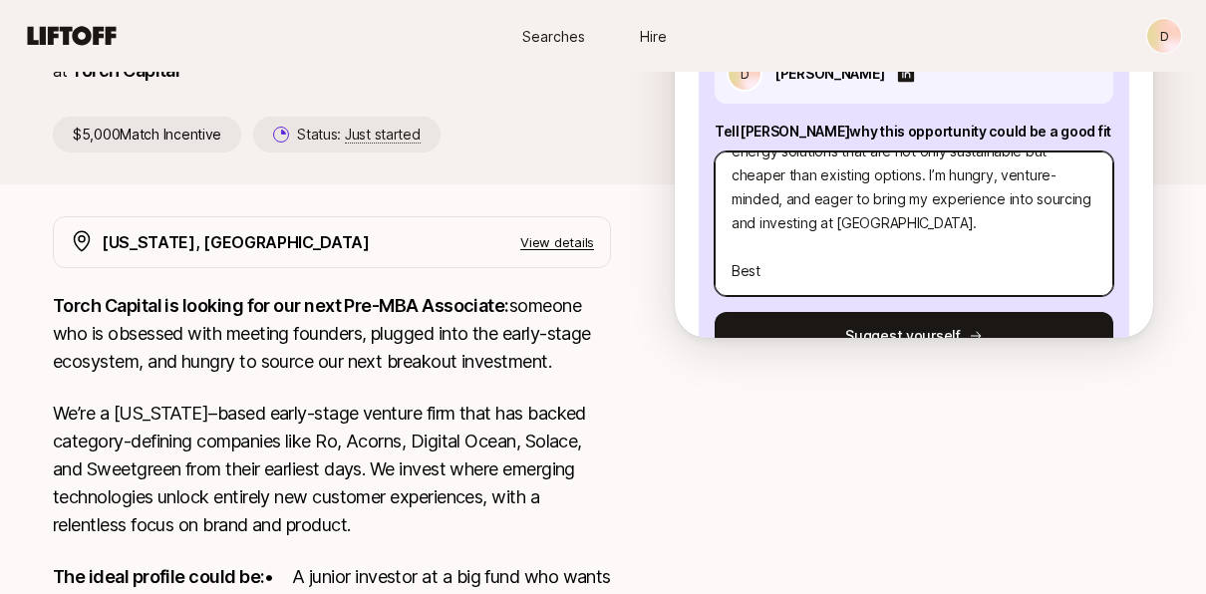
type textarea "x"
type textarea "Hi Katie, I’m eager to move to New York and break into venture, and I think Tor…"
type textarea "x"
type textarea "Hi Katie, I’m eager to move to New York and break into venture, and I think Tor…"
type textarea "x"
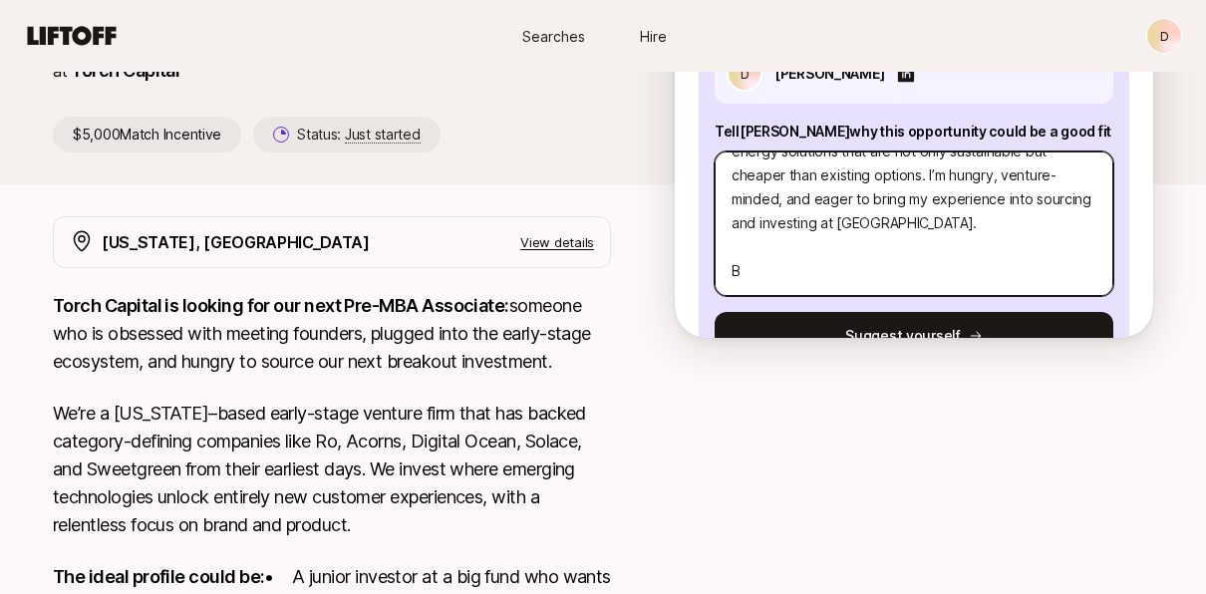
type textarea "Hi Katie, I’m eager to move to New York and break into venture, and I think Tor…"
type textarea "x"
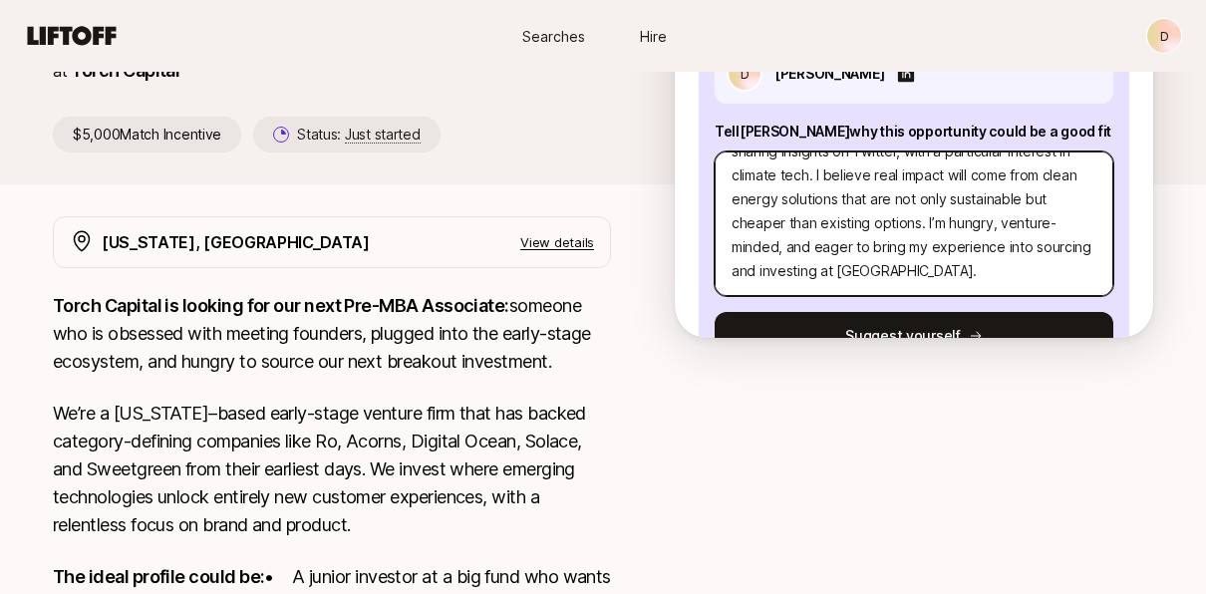
type textarea "Hi Katie, I’m eager to move to New York and break into venture, and I think Tor…"
type textarea "x"
type textarea "Hi Katie, I’m eager to move to New York and break into venture, and I think Tor…"
type textarea "x"
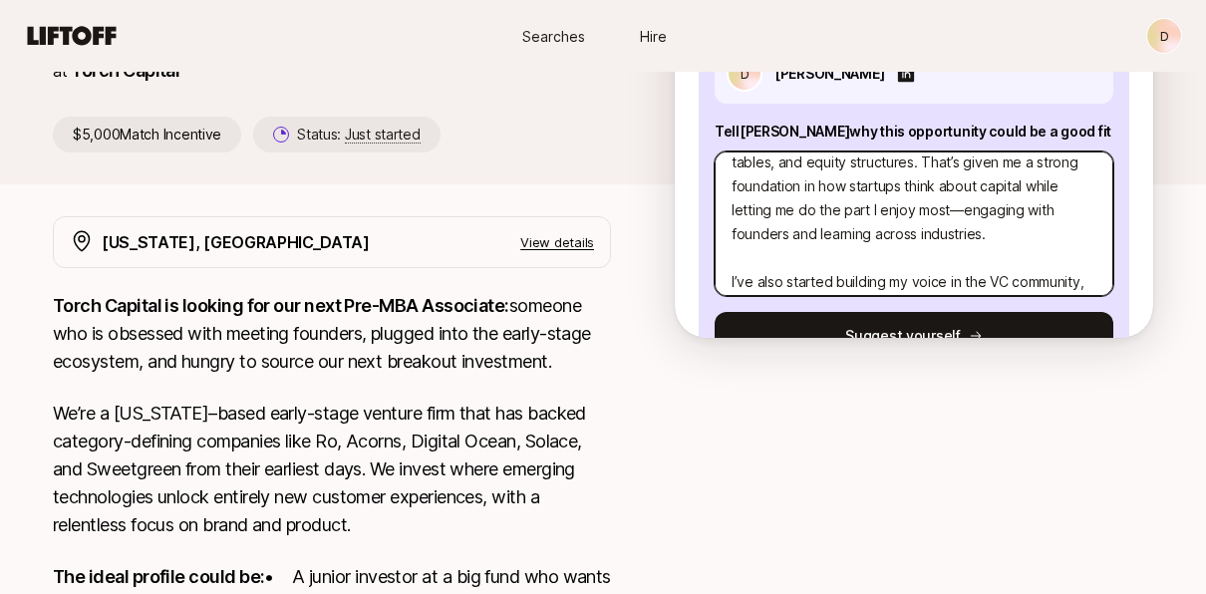
scroll to position [179, 0]
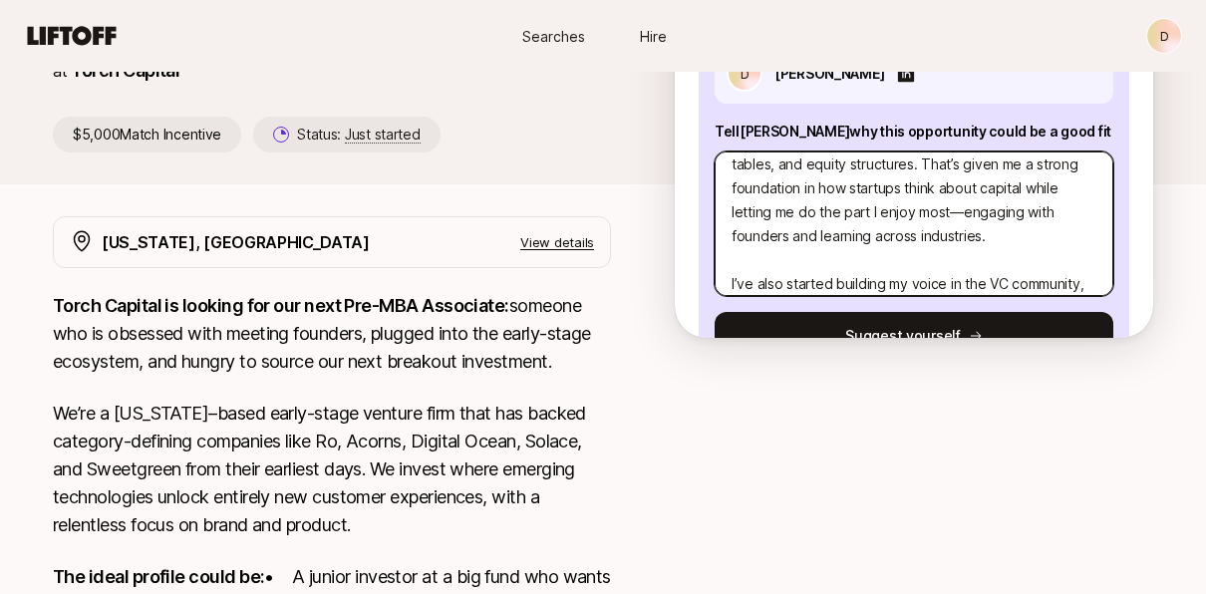
type textarea "Hi Katie, I’m eager to move to New York and break into venture, and I think Tor…"
type textarea "x"
type textarea "Hi Katie, I’m eager to move to New York and break into venture, and I think Tor…"
type textarea "x"
type textarea "Hi Katie, I’m eager to move to New York and break into venture, and I think Tor…"
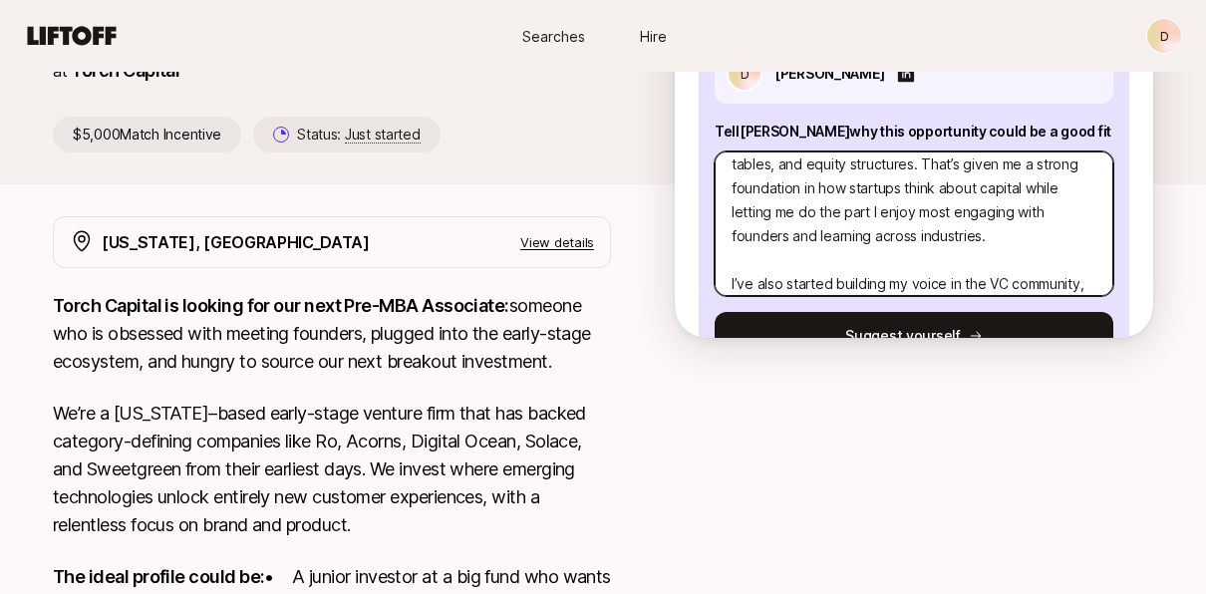
type textarea "x"
type textarea "Hi Katie, I’m eager to move to New York and break into venture, and I think Tor…"
type textarea "x"
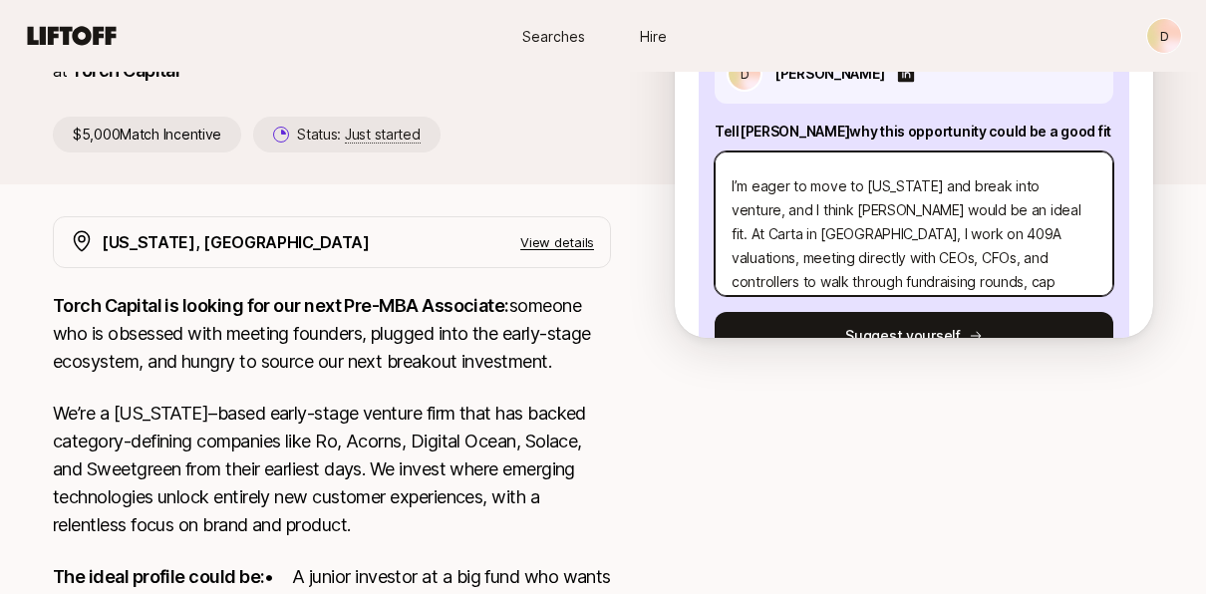
scroll to position [0, 0]
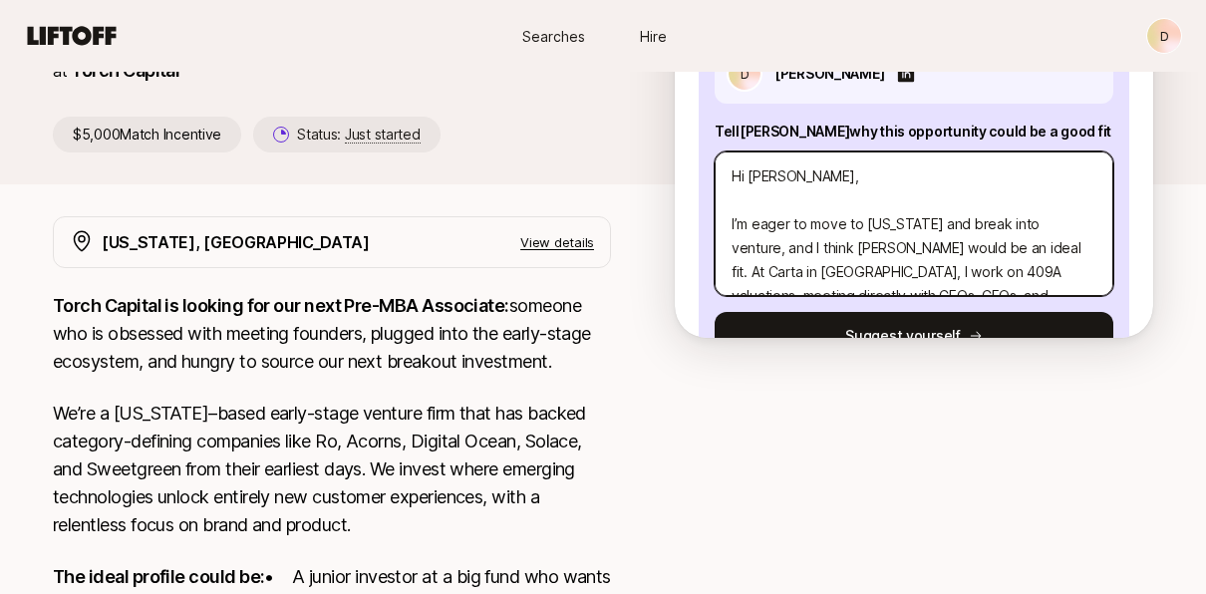
drag, startPoint x: 815, startPoint y: 180, endPoint x: 693, endPoint y: 181, distance: 122.6
click at [693, 181] on div "Interested in this opportunity? Suggest yourself directly to Katie 💜 Let Katie …" at bounding box center [914, 155] width 478 height 365
type textarea "I’m eager to move to New York and break into venture, and I think Torch would b…"
type textarea "x"
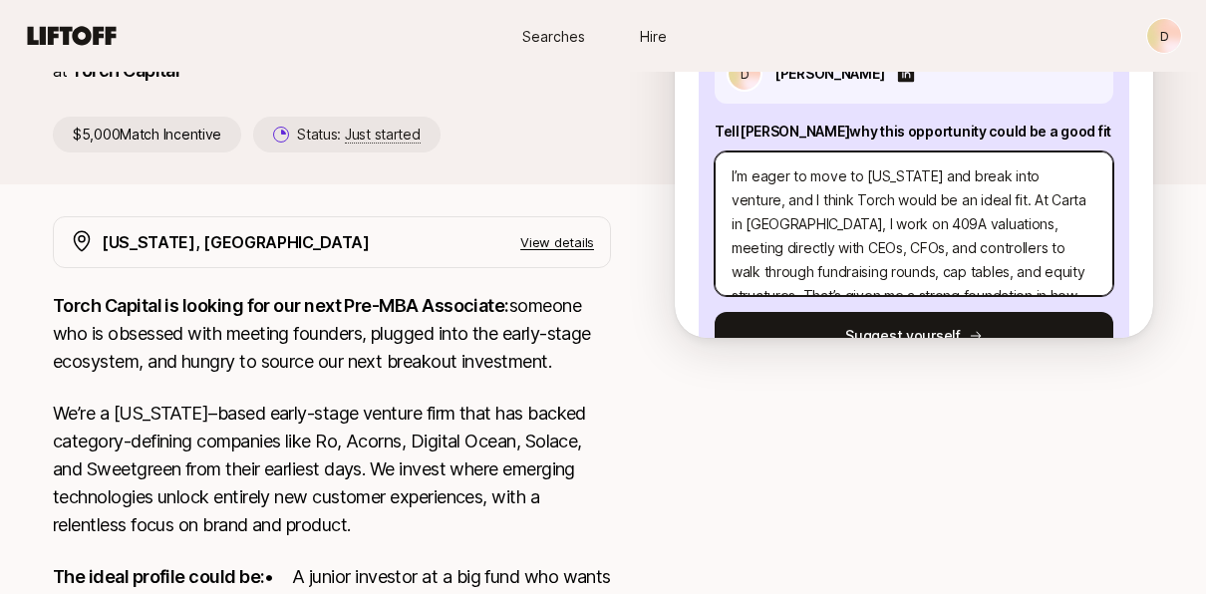
type textarea "I’m eager to move to New York and break into venture, and I think Torch would b…"
type textarea "x"
type textarea "I’m eager to move to New York and break into venture, and I think Torch would b…"
type textarea "x"
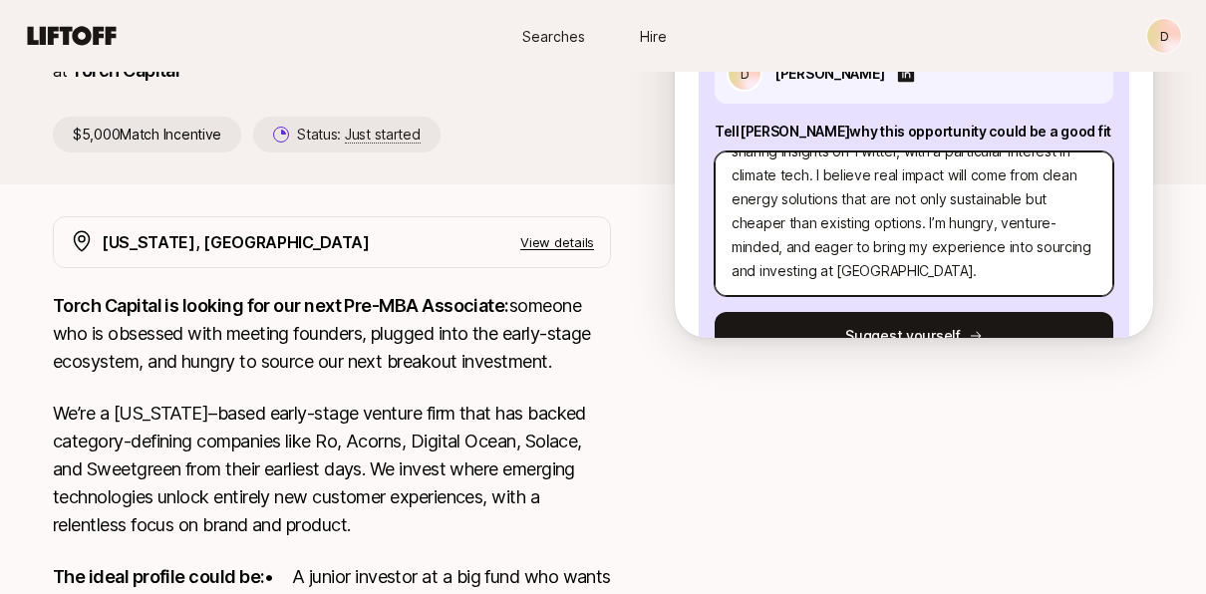
scroll to position [311, 0]
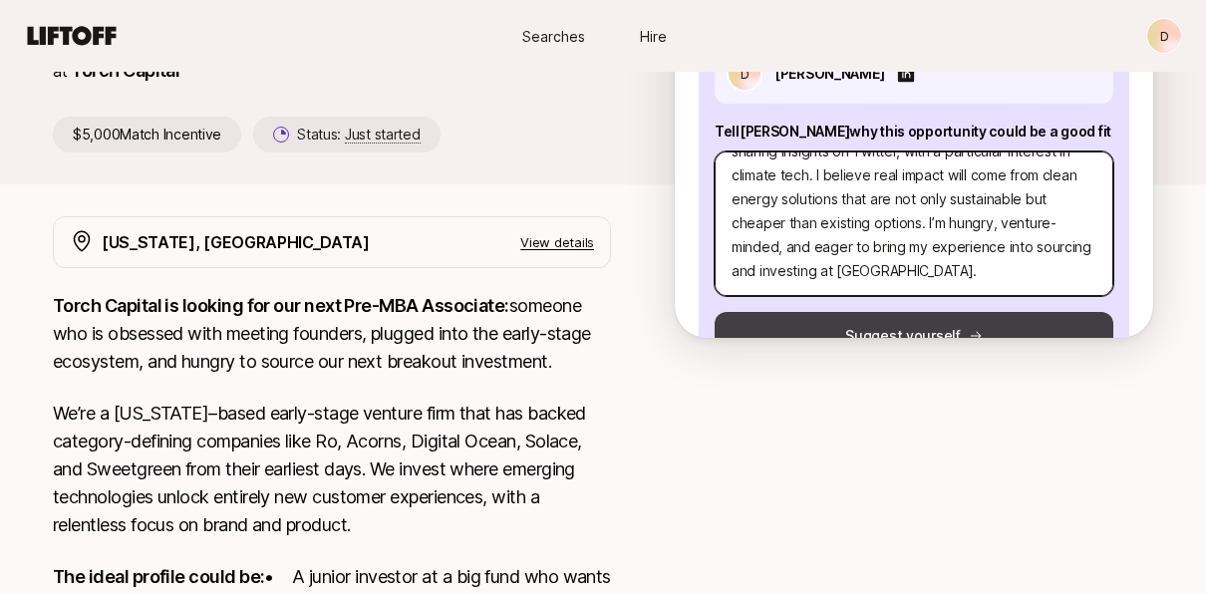
type textarea "I’m eager to move to New York and break into venture, and I think Torch would b…"
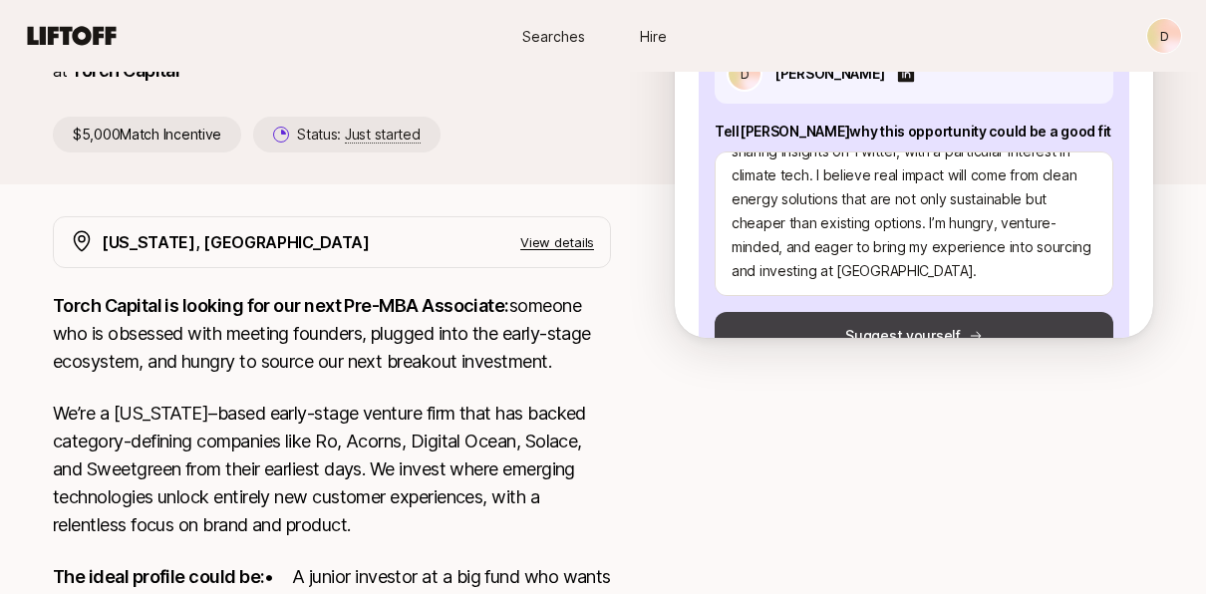
click at [923, 328] on button "Suggest yourself" at bounding box center [914, 336] width 399 height 48
type textarea "x"
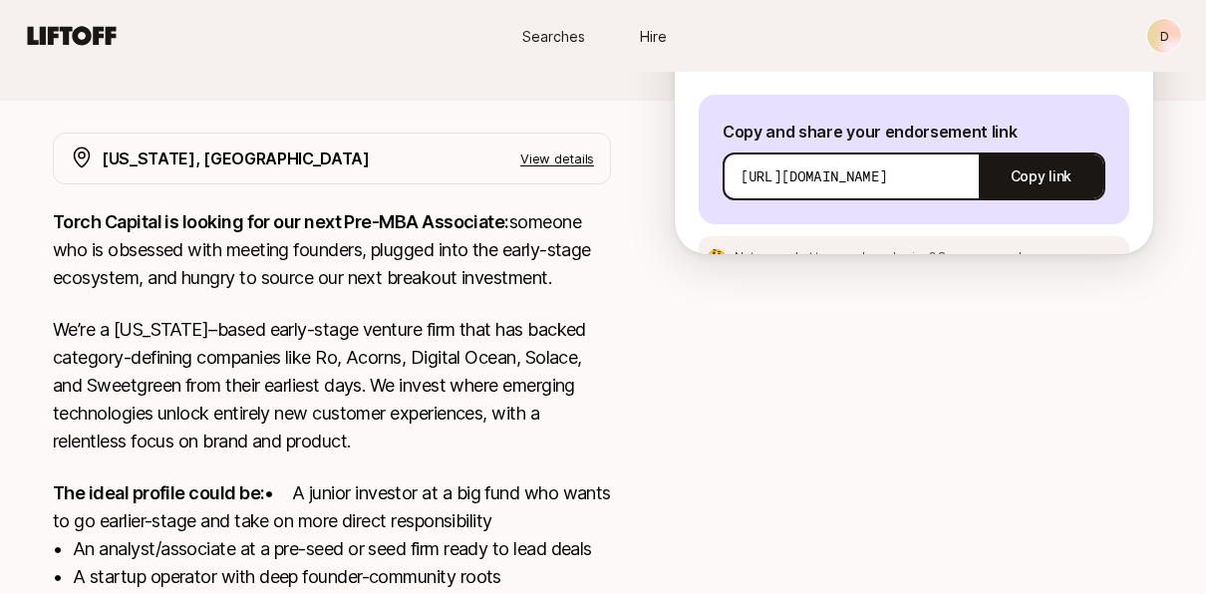
scroll to position [65, 0]
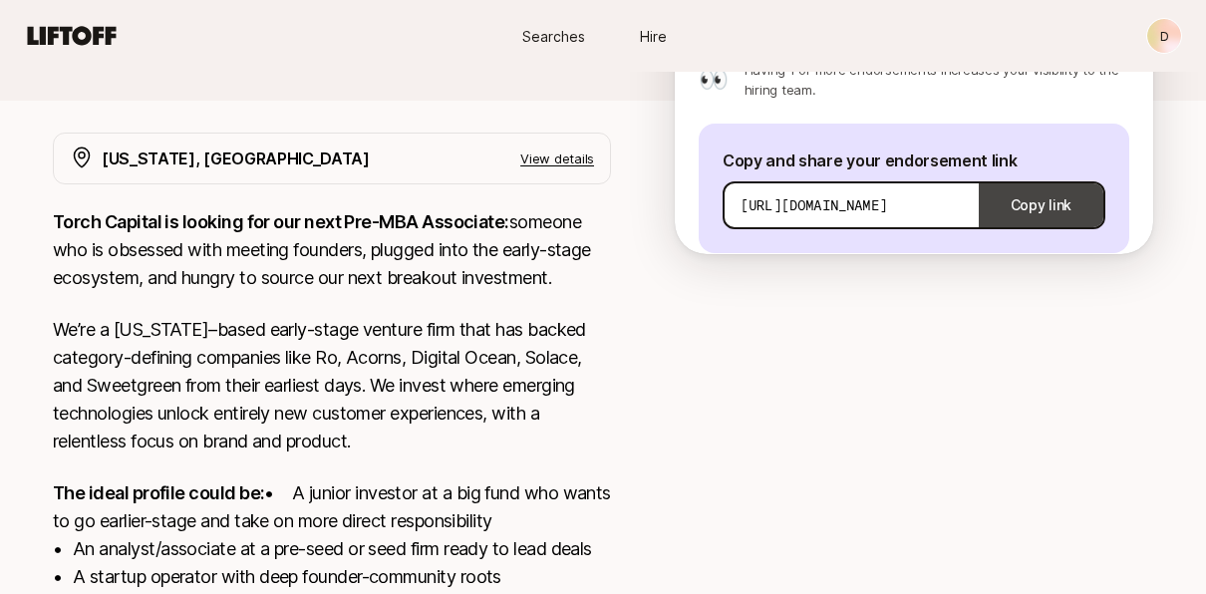
click at [1027, 177] on button "Copy link" at bounding box center [1041, 205] width 125 height 56
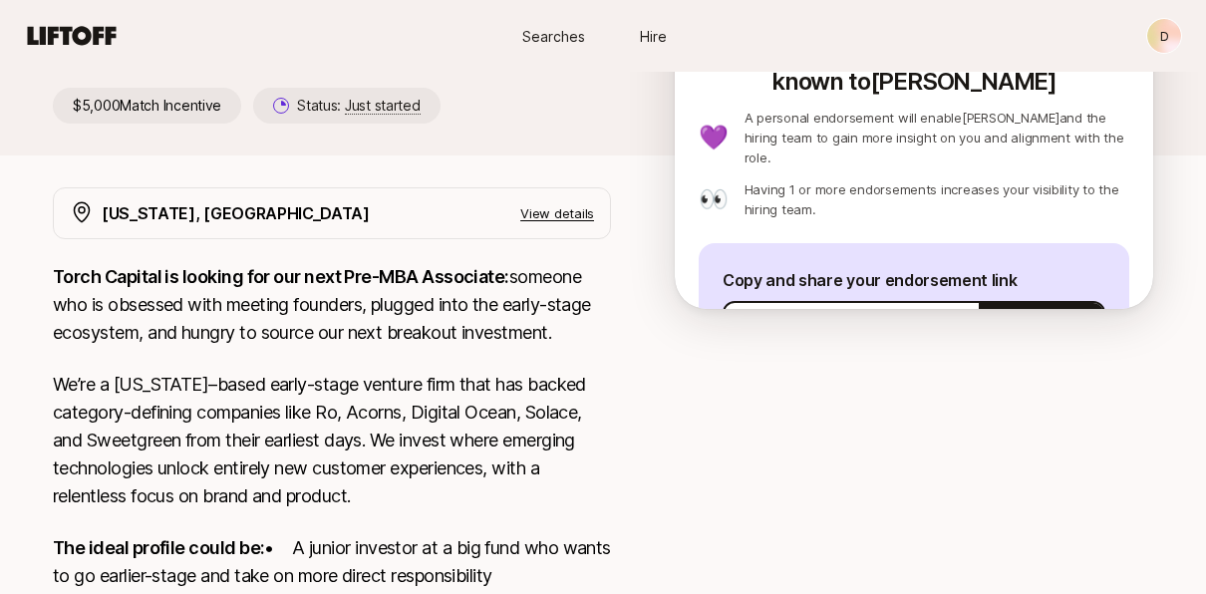
scroll to position [94, 0]
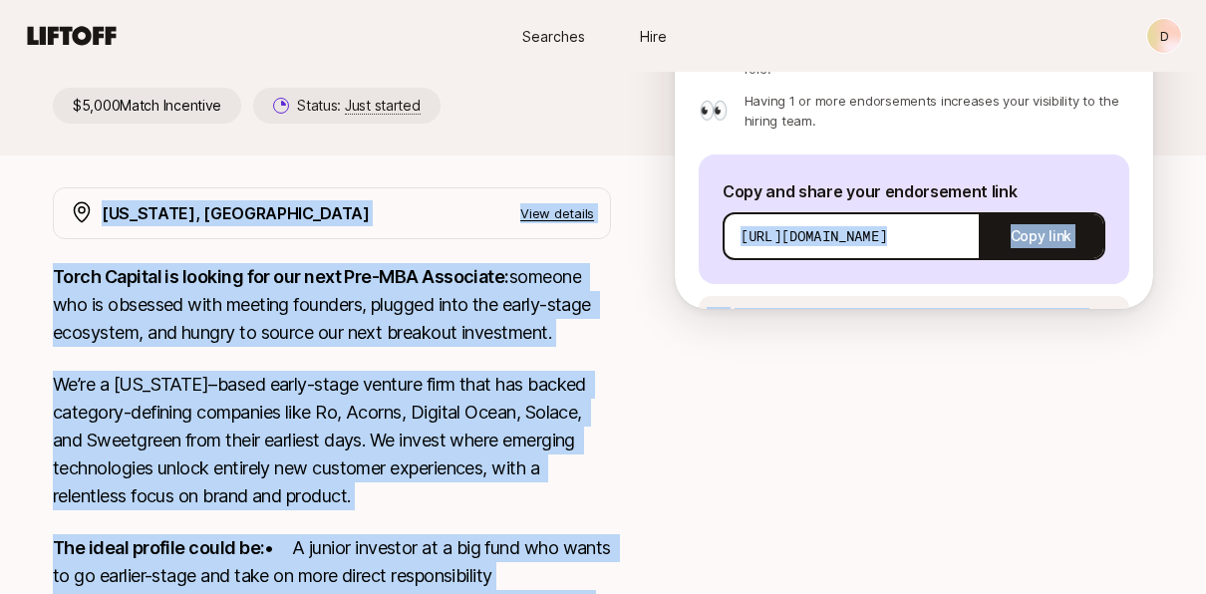
drag, startPoint x: 743, startPoint y: 271, endPoint x: 1030, endPoint y: 331, distance: 293.2
click at [1030, 331] on div "Katie Reiner and Christopher Harper are looking for Pre-MBA Associate at Torch …" at bounding box center [603, 385] width 1206 height 1072
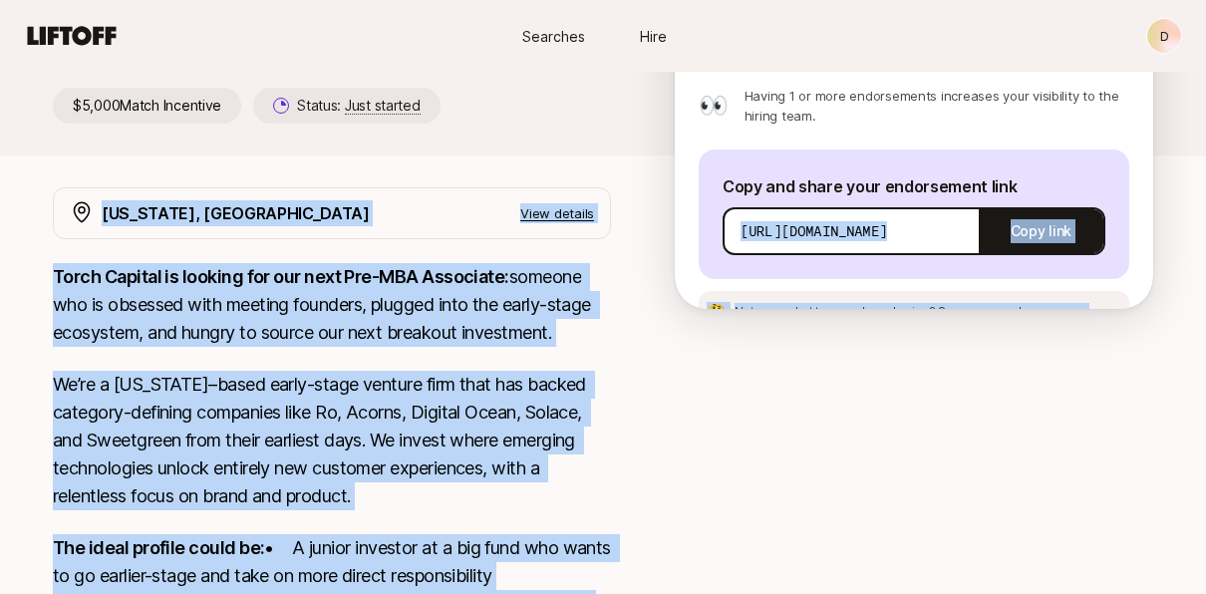
drag, startPoint x: 1030, startPoint y: 331, endPoint x: 966, endPoint y: 357, distance: 68.9
click at [966, 357] on div at bounding box center [914, 518] width 478 height 662
click at [930, 359] on div at bounding box center [914, 518] width 478 height 662
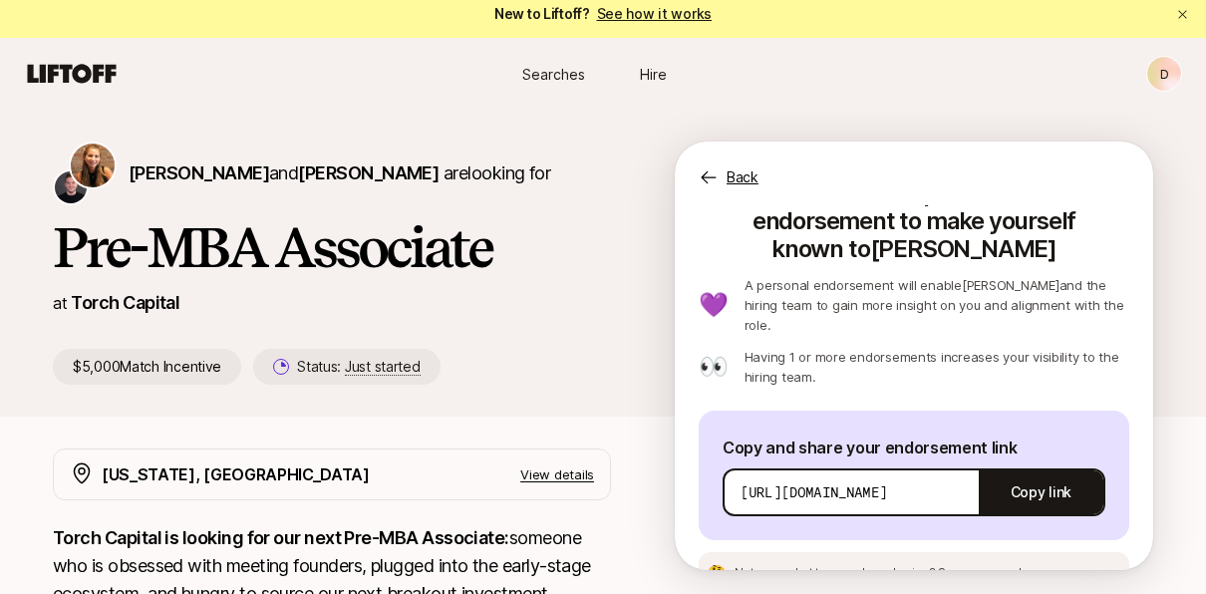
scroll to position [48, 0]
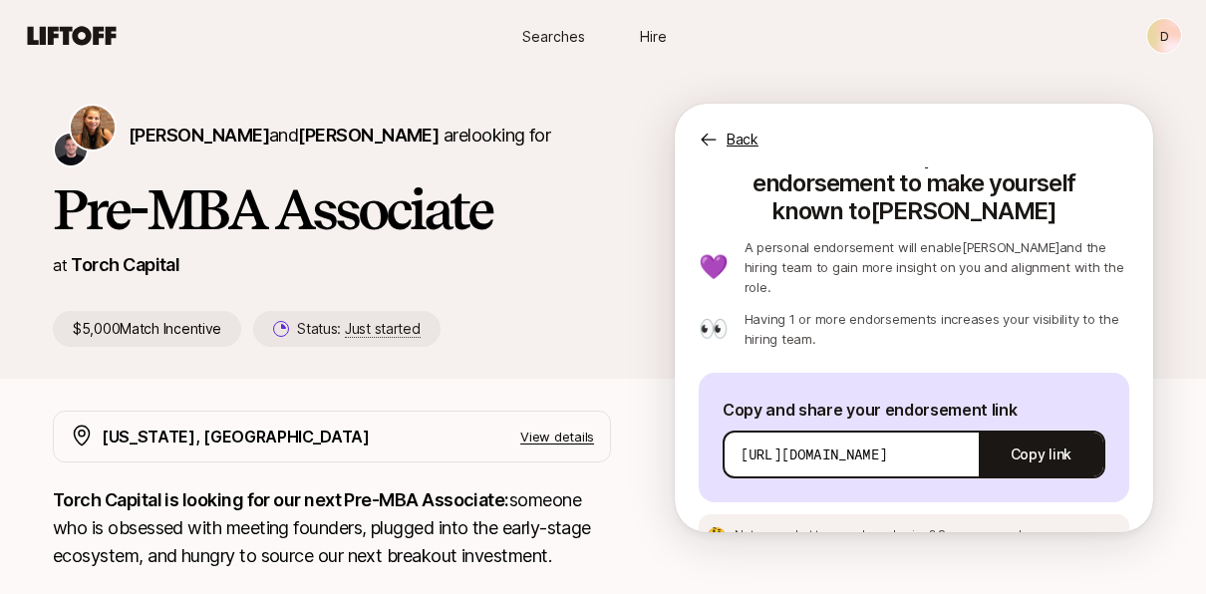
drag, startPoint x: 745, startPoint y: 406, endPoint x: 890, endPoint y: 414, distance: 145.7
click at [887, 445] on p "https://app.liftoff.xyz/s/xeV2vG?token=421b3651-9a7f-4cc7-bc4f-4913d3401c86&act…" at bounding box center [814, 455] width 147 height 20
drag, startPoint x: 944, startPoint y: 411, endPoint x: 689, endPoint y: 433, distance: 256.1
click at [689, 433] on div "D 💜 Nice! Now pull in an endorsement to make yourself known to Katie 💜 A person…" at bounding box center [914, 349] width 478 height 365
drag, startPoint x: 689, startPoint y: 433, endPoint x: 902, endPoint y: 391, distance: 217.4
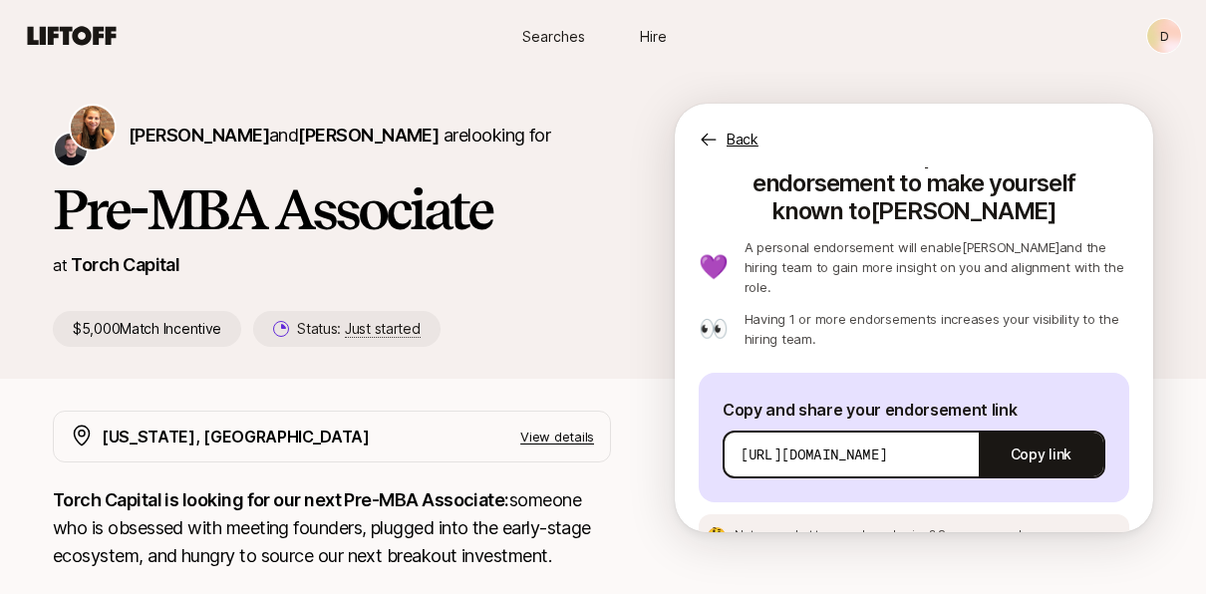
click at [902, 431] on div "https://app.liftoff.xyz/s/xeV2vG?token=421b3651-9a7f-4cc7-bc4f-4913d3401c86&act…" at bounding box center [914, 455] width 383 height 48
click at [742, 445] on p "https://app.liftoff.xyz/s/xeV2vG?token=421b3651-9a7f-4cc7-bc4f-4913d3401c86&act…" at bounding box center [814, 455] width 147 height 20
click at [733, 431] on div "https://app.liftoff.xyz/s/xeV2vG?token=421b3651-9a7f-4cc7-bc4f-4913d3401c86&act…" at bounding box center [914, 455] width 383 height 48
drag, startPoint x: 741, startPoint y: 411, endPoint x: 980, endPoint y: 397, distance: 239.6
click at [980, 431] on div "https://app.liftoff.xyz/s/xeV2vG?token=421b3651-9a7f-4cc7-bc4f-4913d3401c86&act…" at bounding box center [914, 455] width 383 height 48
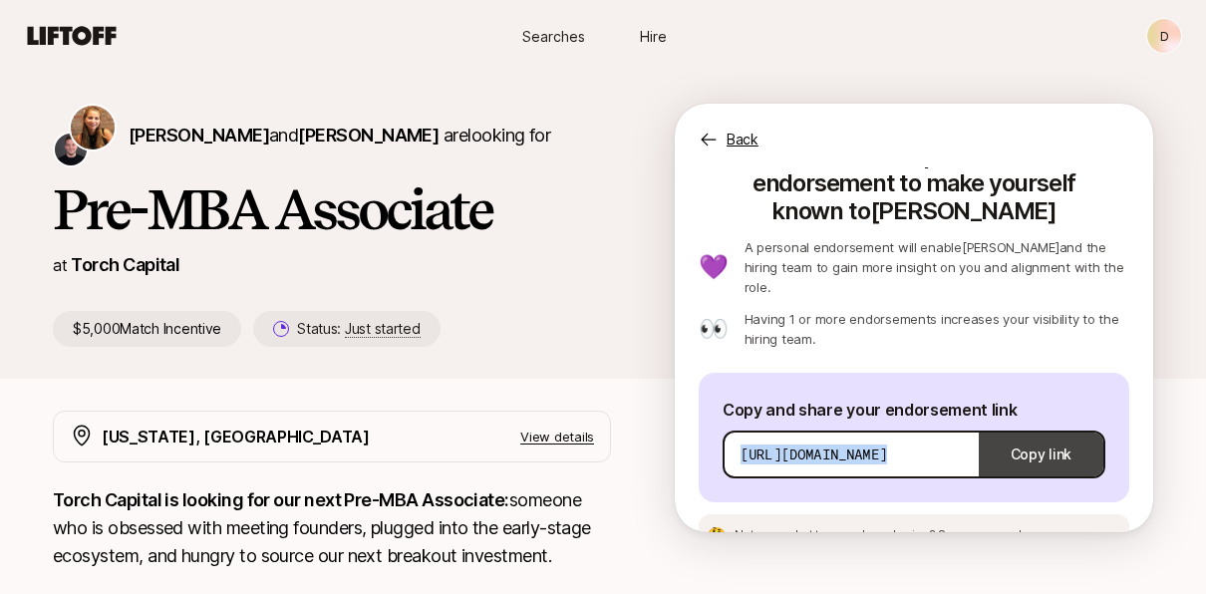
drag, startPoint x: 980, startPoint y: 397, endPoint x: 1077, endPoint y: 411, distance: 98.7
click at [1077, 427] on button "Copy link" at bounding box center [1041, 455] width 125 height 56
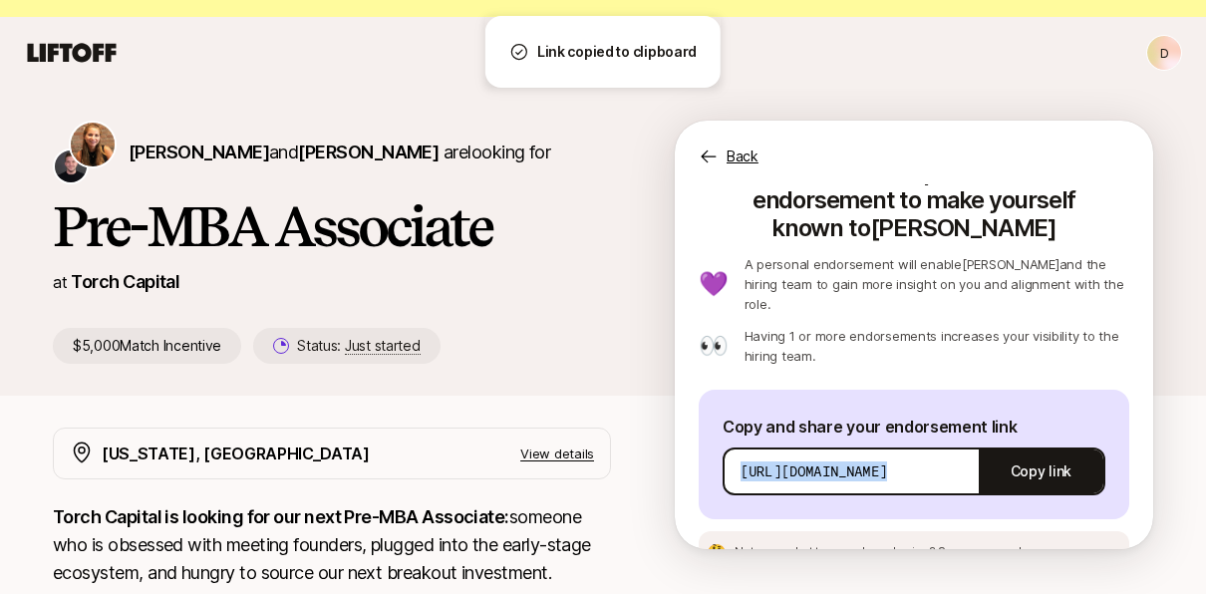
scroll to position [0, 0]
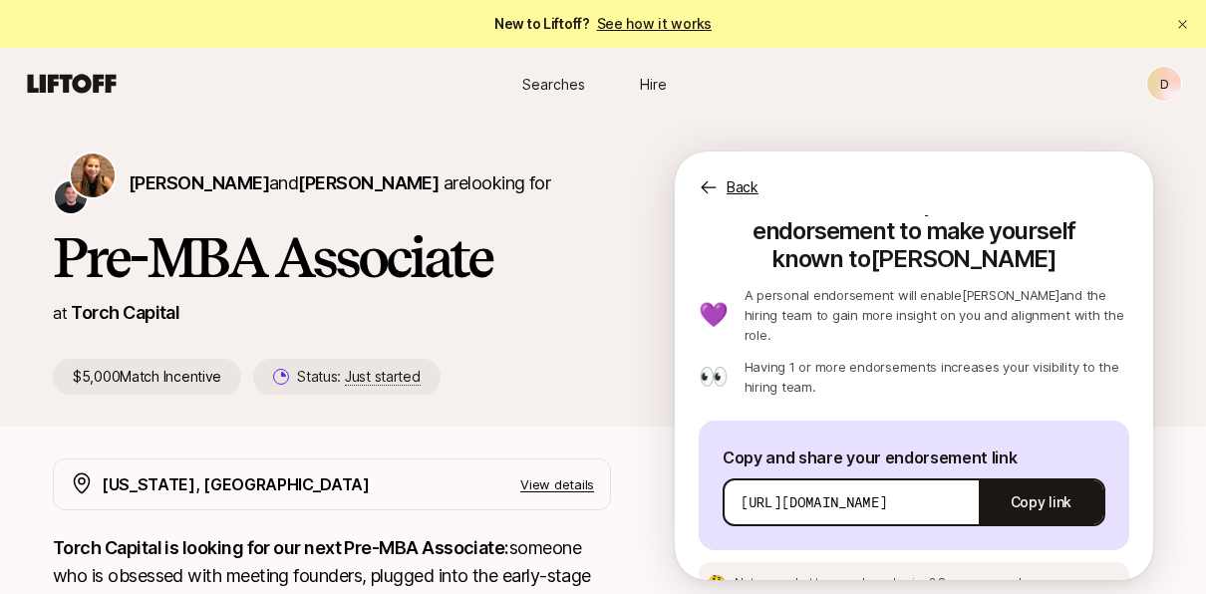
click at [862, 357] on p "Having 1 or more endorsements increases your visibility to the hiring team." at bounding box center [937, 377] width 385 height 40
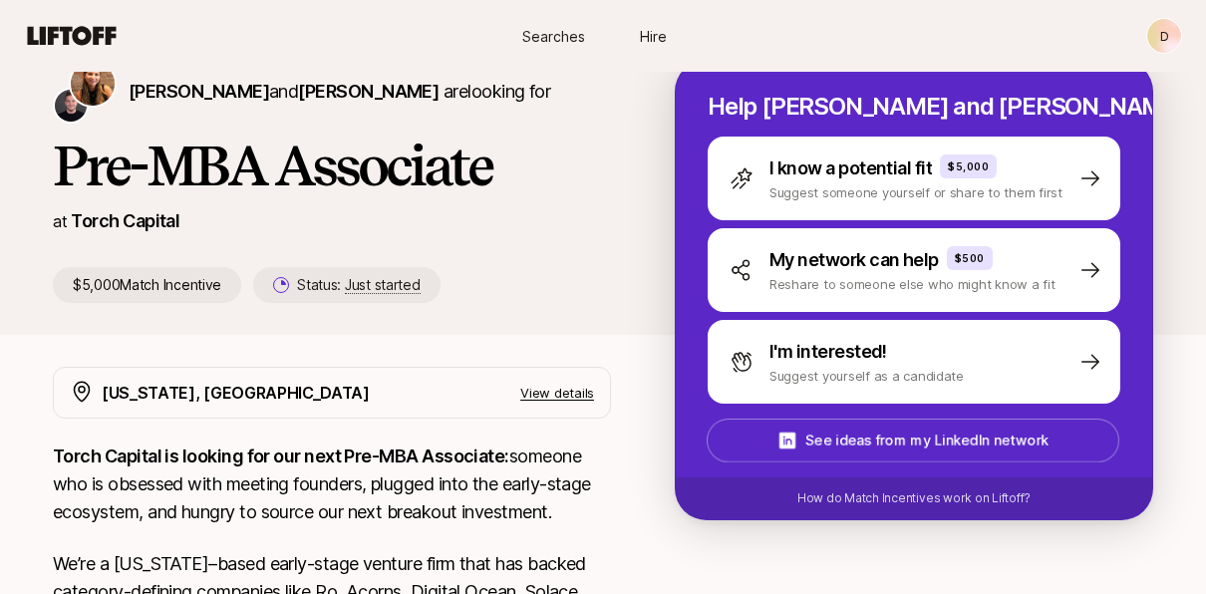
scroll to position [91, 0]
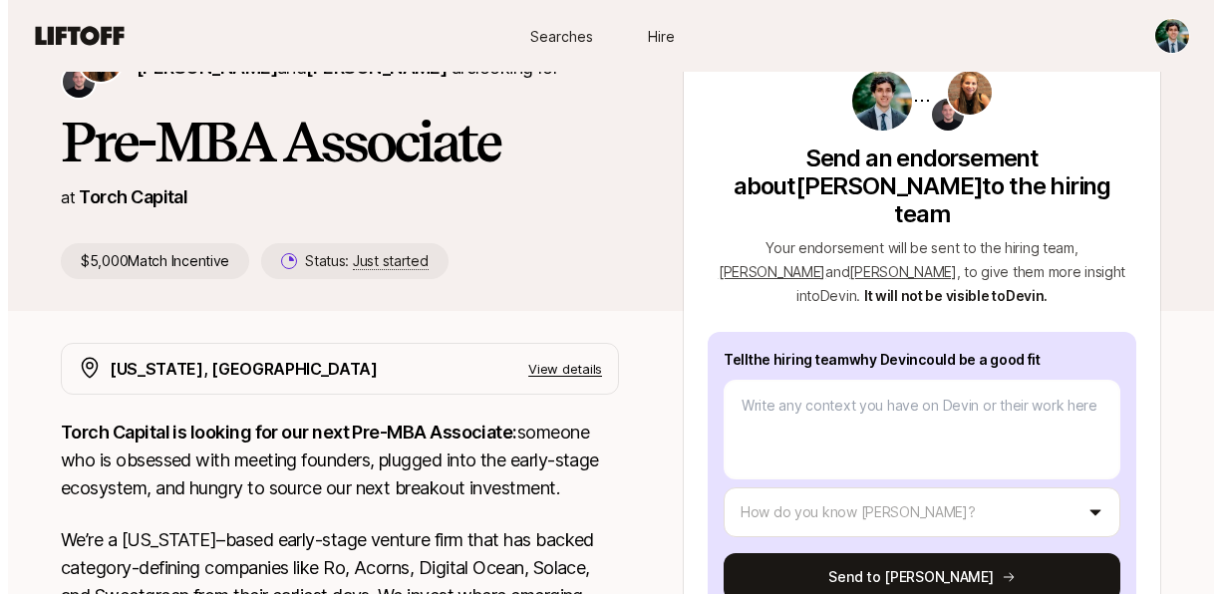
scroll to position [110, 0]
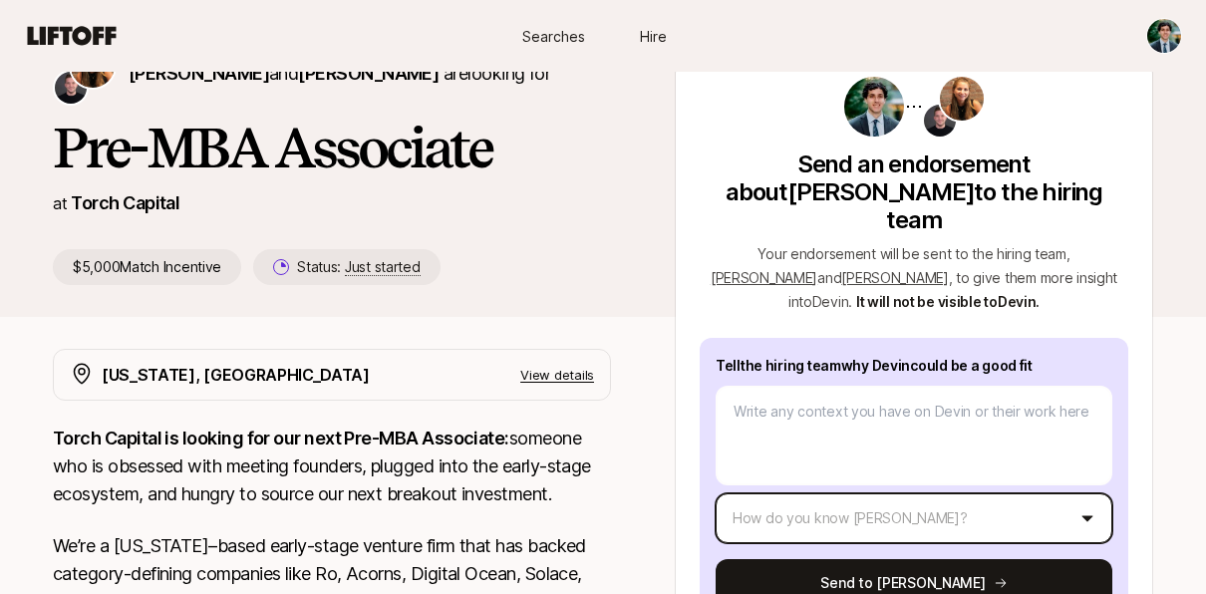
click at [866, 482] on html "New to Liftoff? See how it works Searches Hire Searches Hire [PERSON_NAME] and …" at bounding box center [603, 187] width 1206 height 594
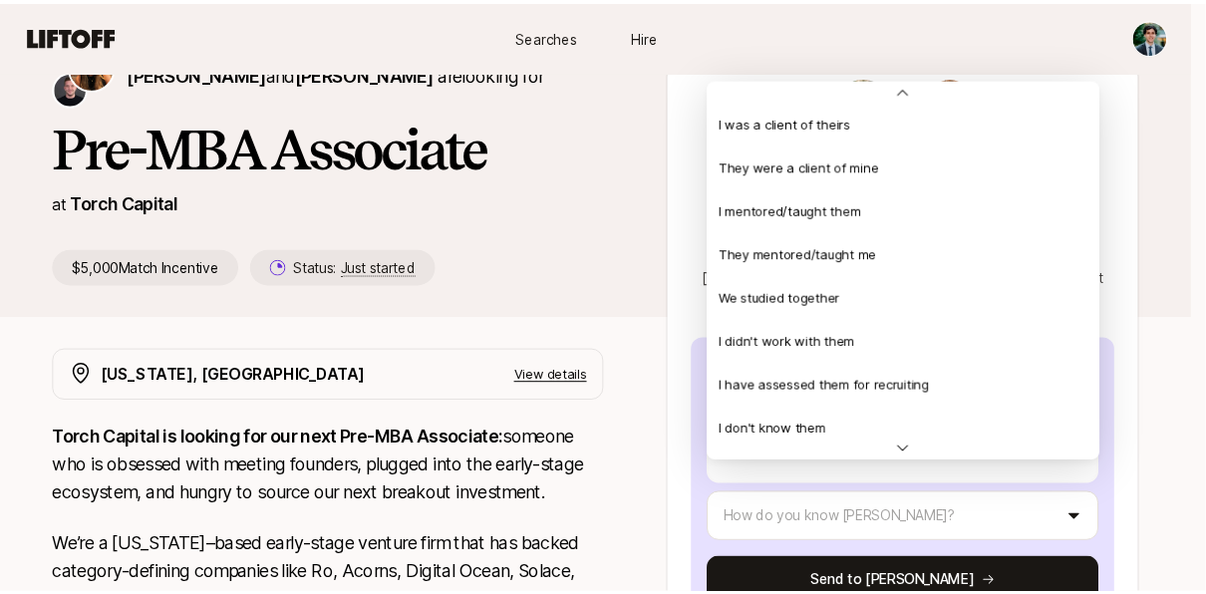
scroll to position [431, 0]
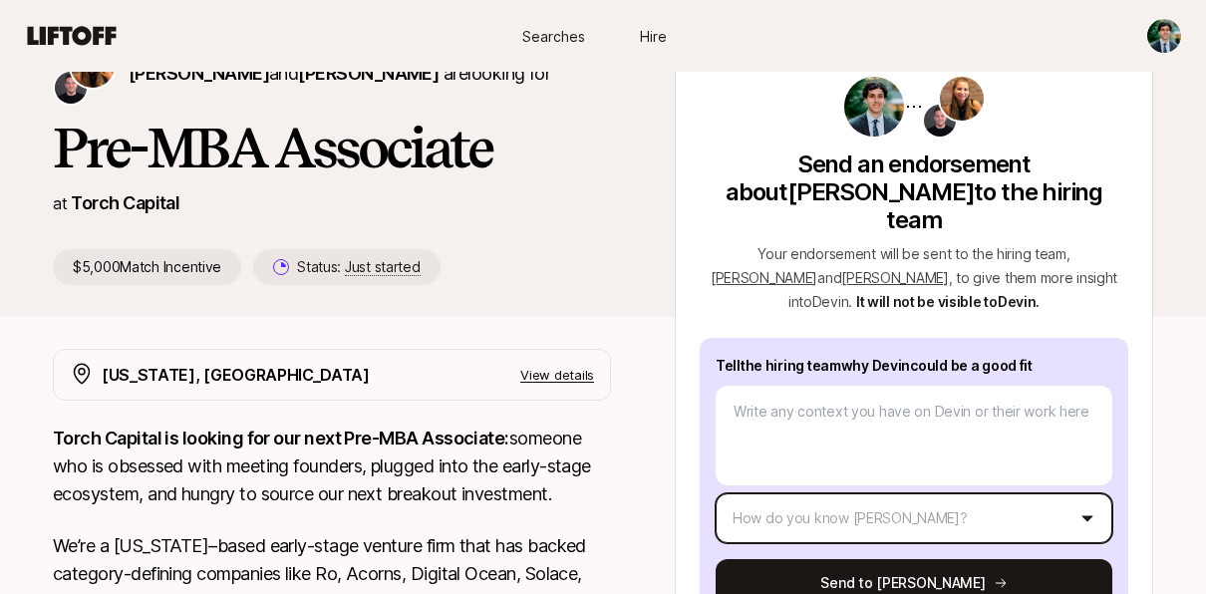
click at [667, 279] on html "New to Liftoff? See how it works Searches Hire Searches Hire [PERSON_NAME] and …" at bounding box center [603, 187] width 1206 height 594
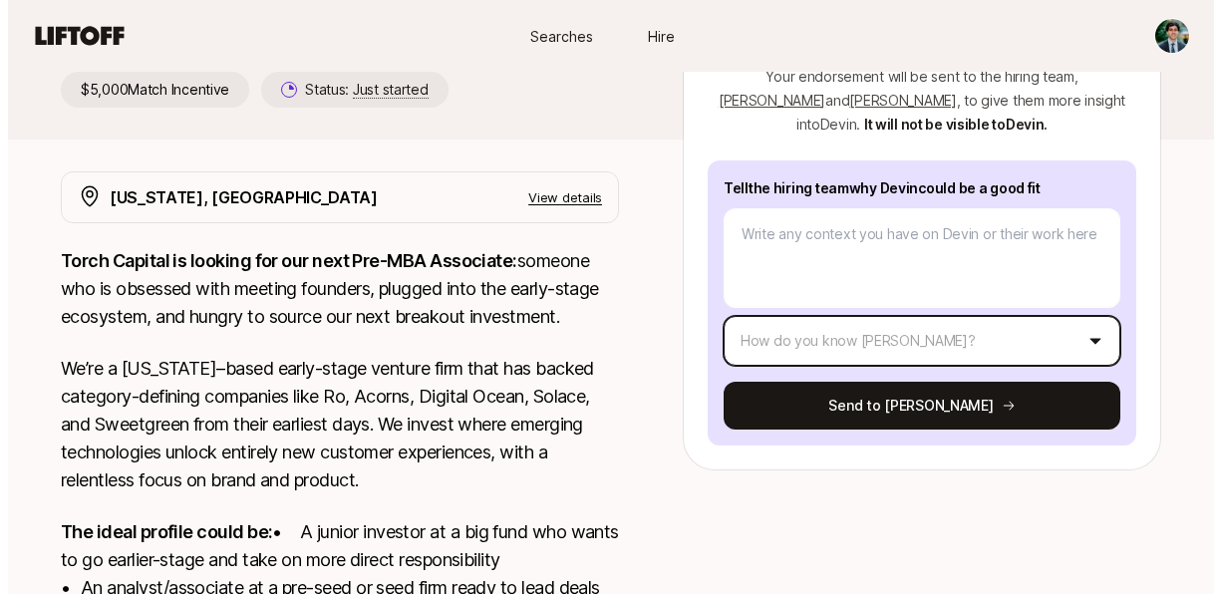
scroll to position [283, 0]
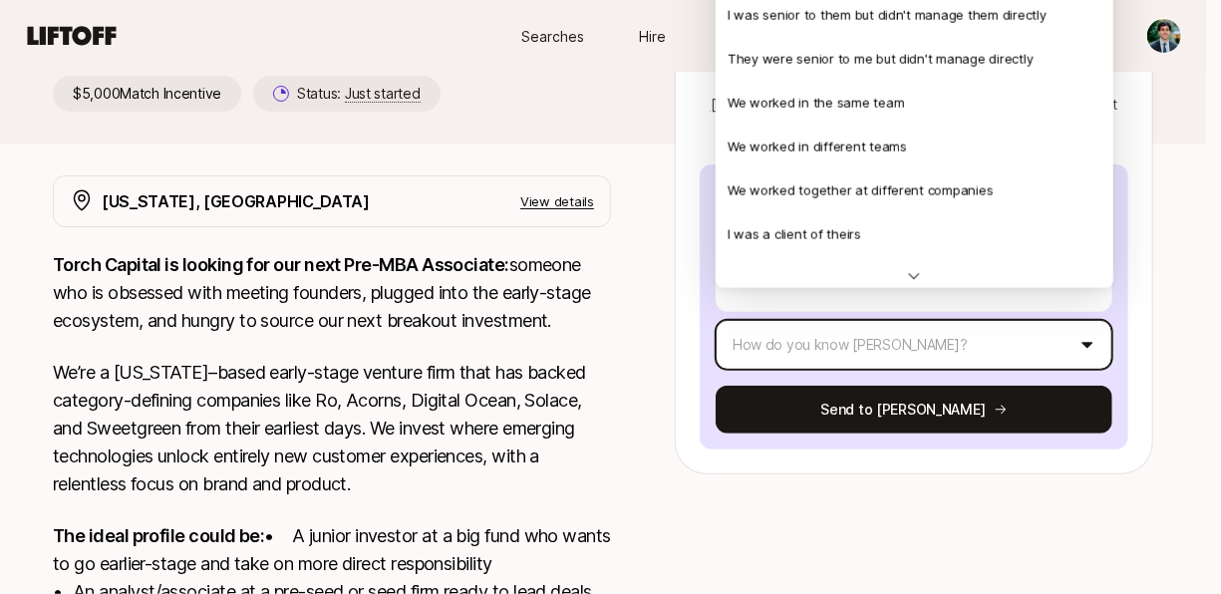
click at [784, 311] on html "New to Liftoff? See how it works Searches Hire Searches Hire [PERSON_NAME] and …" at bounding box center [610, 14] width 1221 height 594
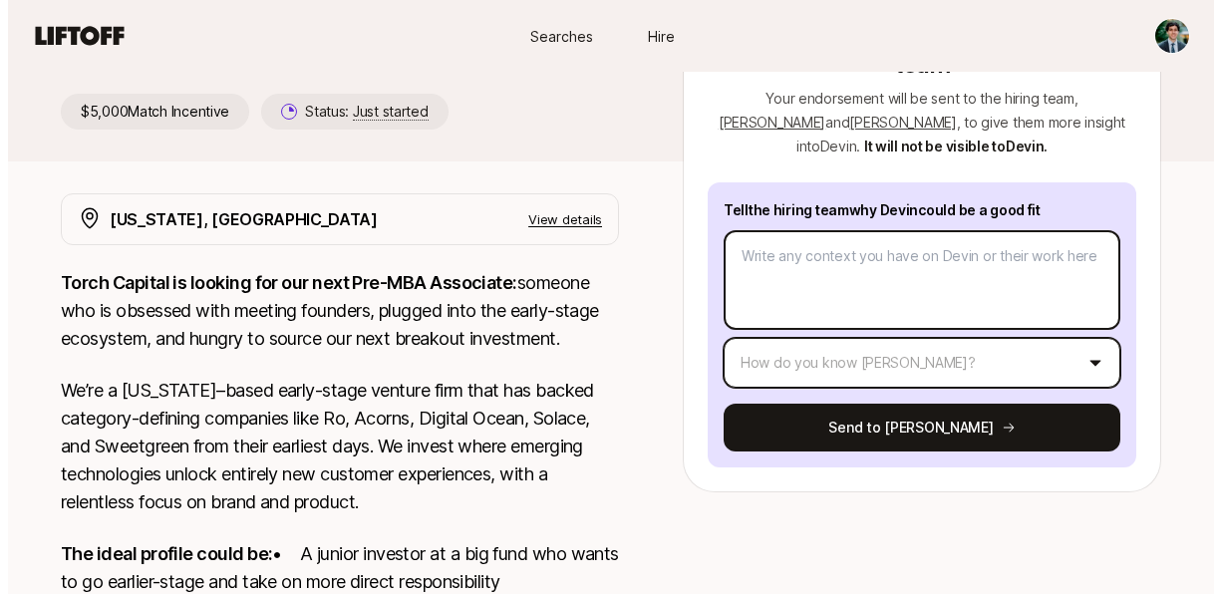
scroll to position [261, 0]
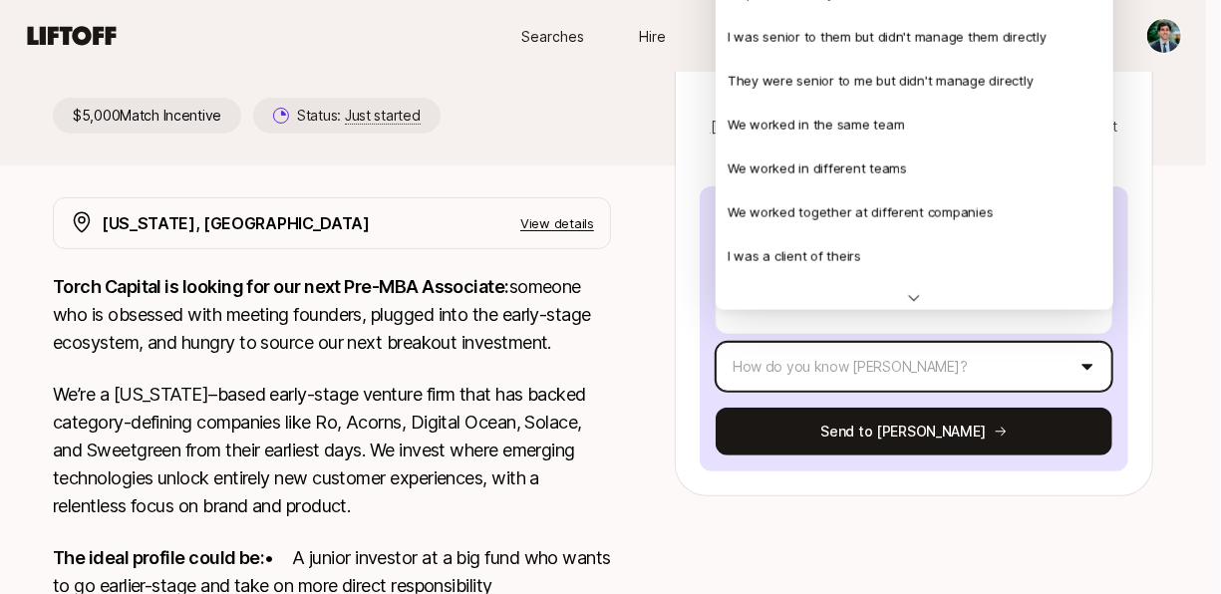
click at [810, 329] on html "New to Liftoff? See how it works Searches Hire Searches Hire [PERSON_NAME] and …" at bounding box center [610, 36] width 1221 height 594
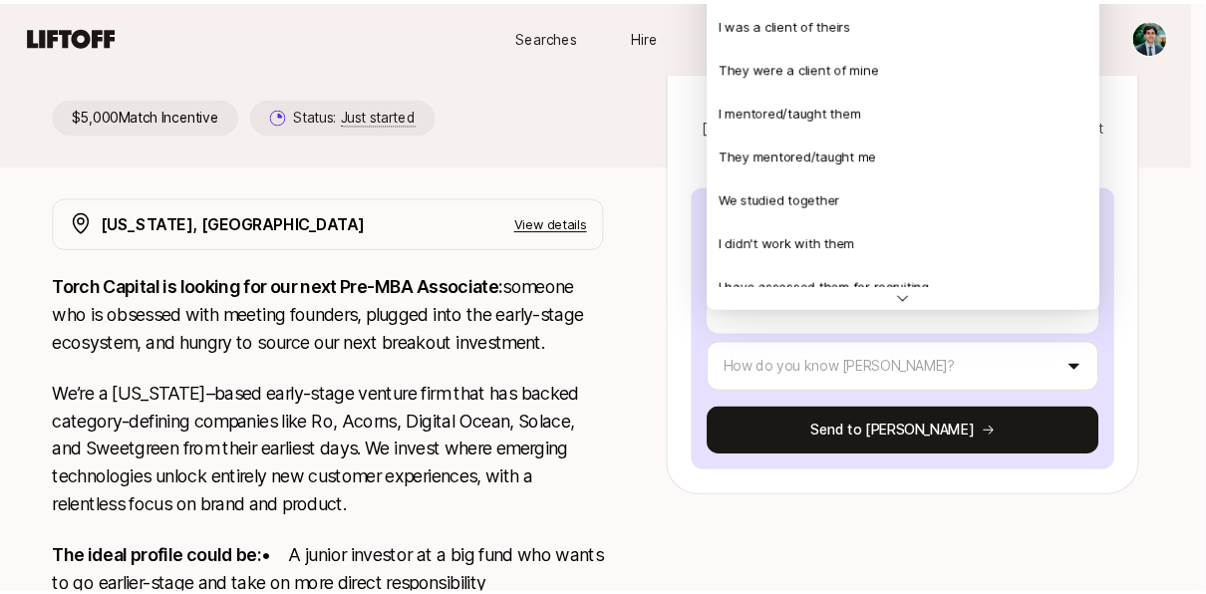
scroll to position [248, 0]
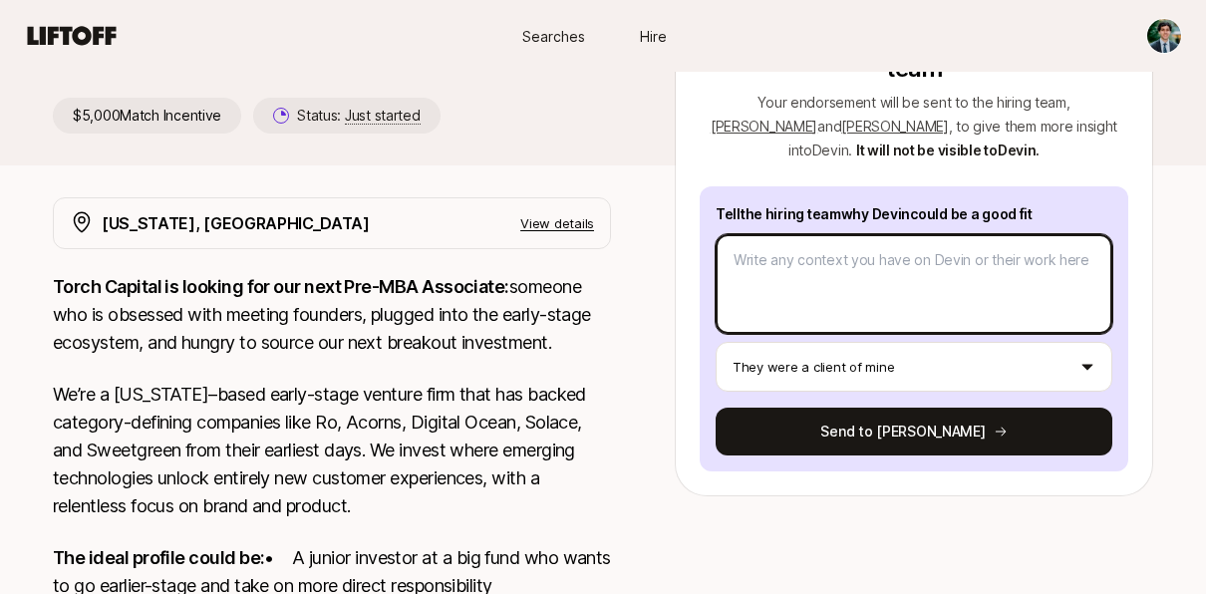
click at [760, 255] on textarea at bounding box center [914, 284] width 397 height 100
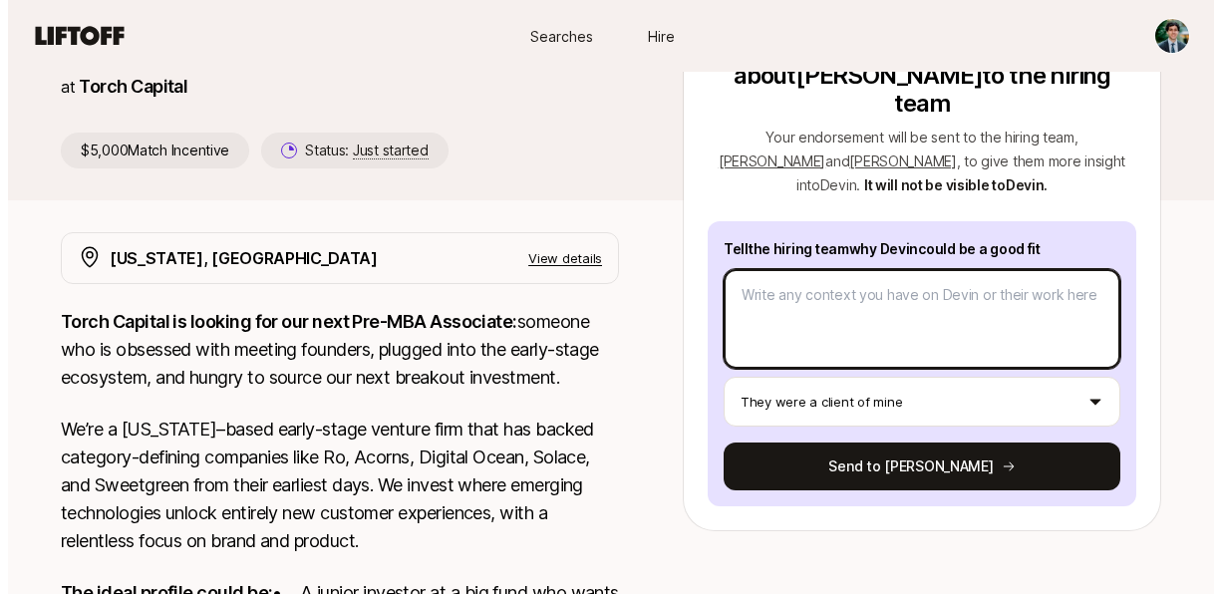
scroll to position [225, 0]
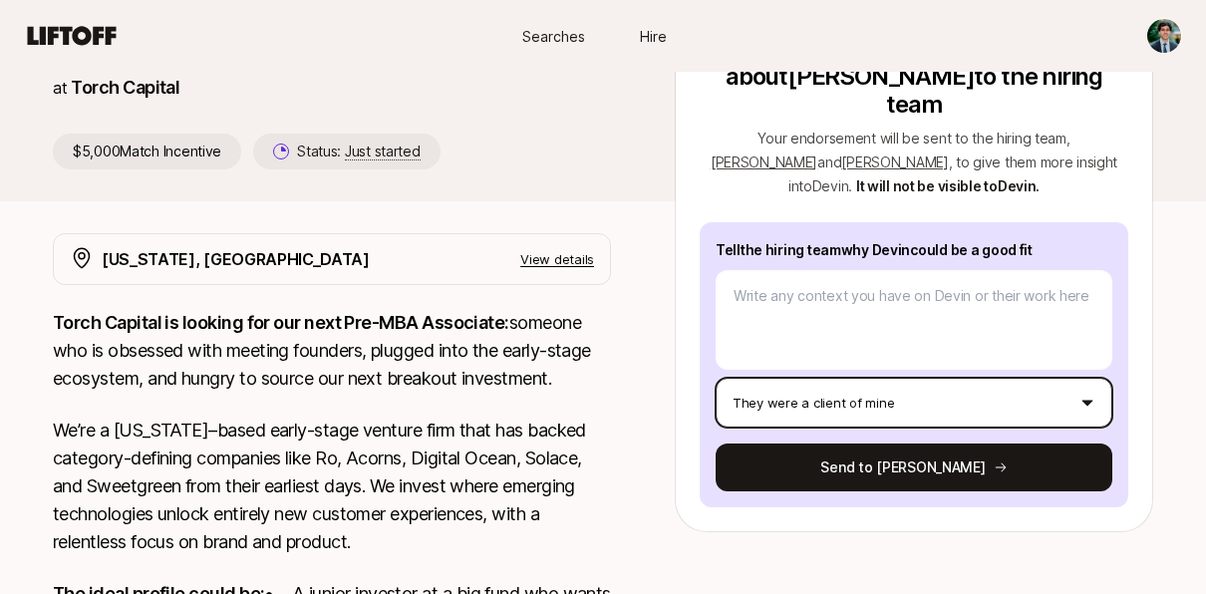
click at [772, 369] on html "New to Liftoff? See how it works Searches Hire Searches Hire [PERSON_NAME] and …" at bounding box center [603, 72] width 1206 height 594
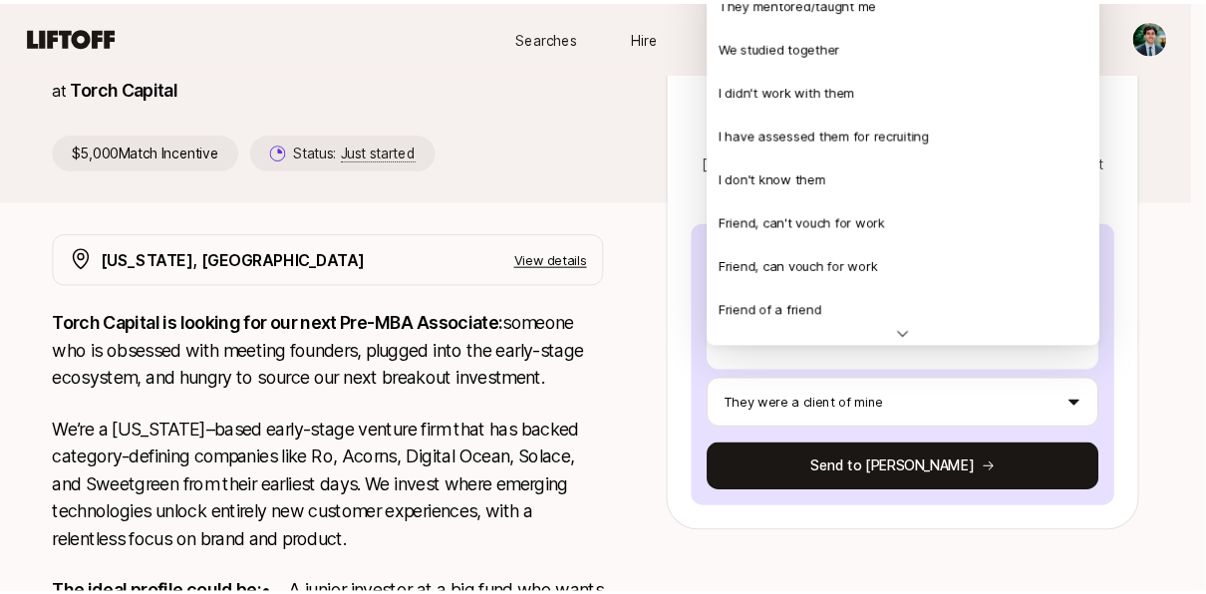
scroll to position [431, 0]
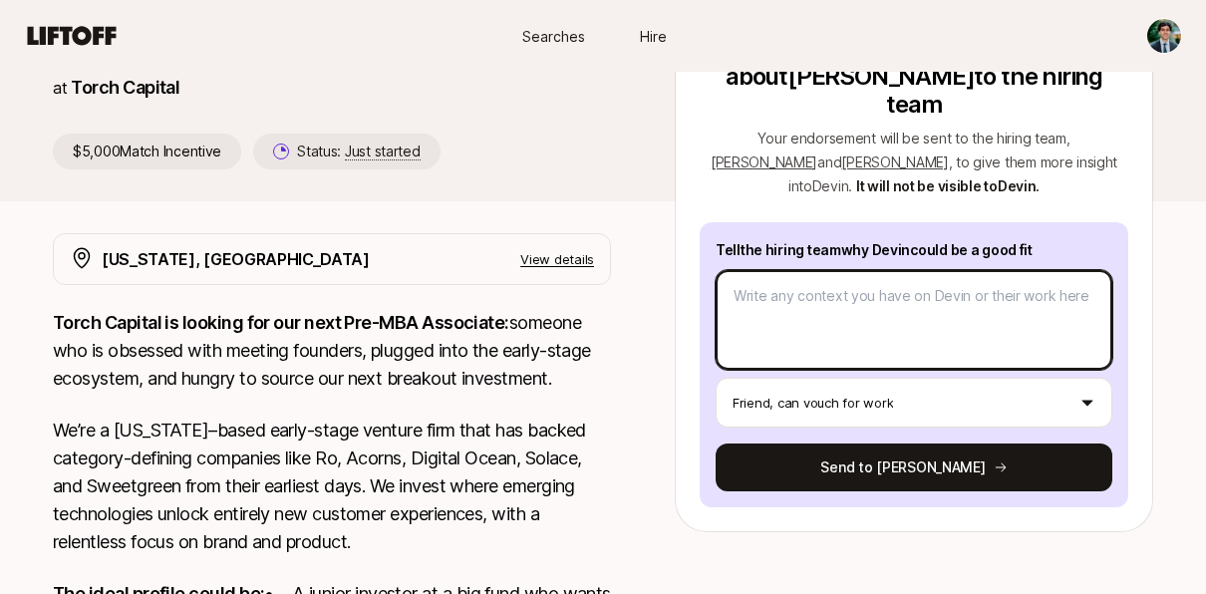
click at [852, 282] on textarea at bounding box center [914, 320] width 397 height 100
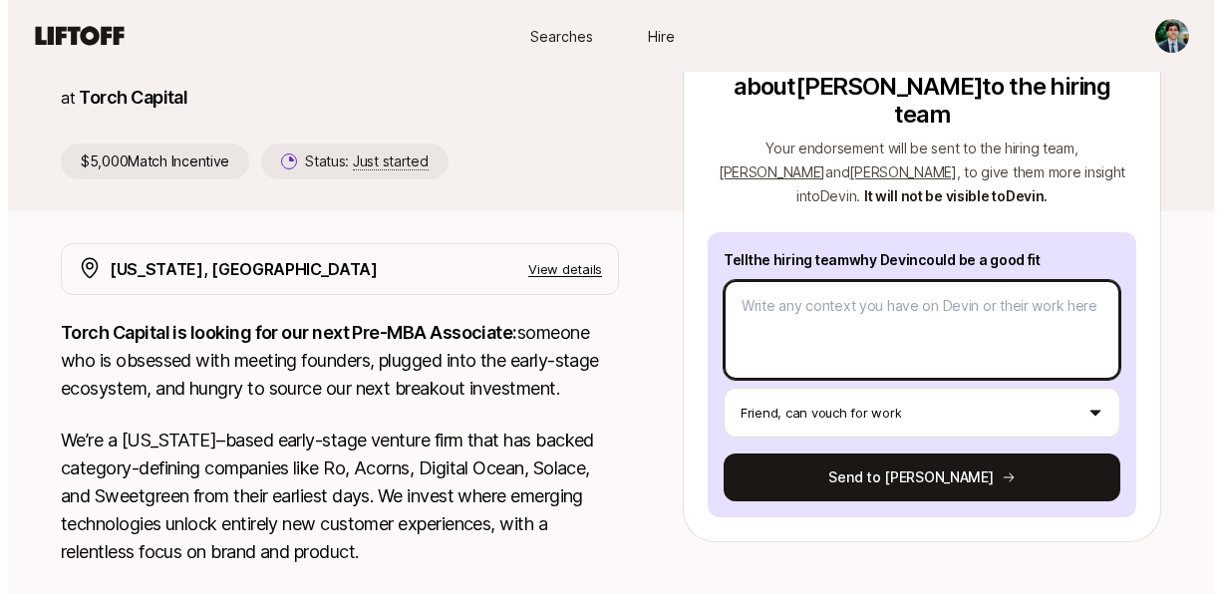
scroll to position [213, 0]
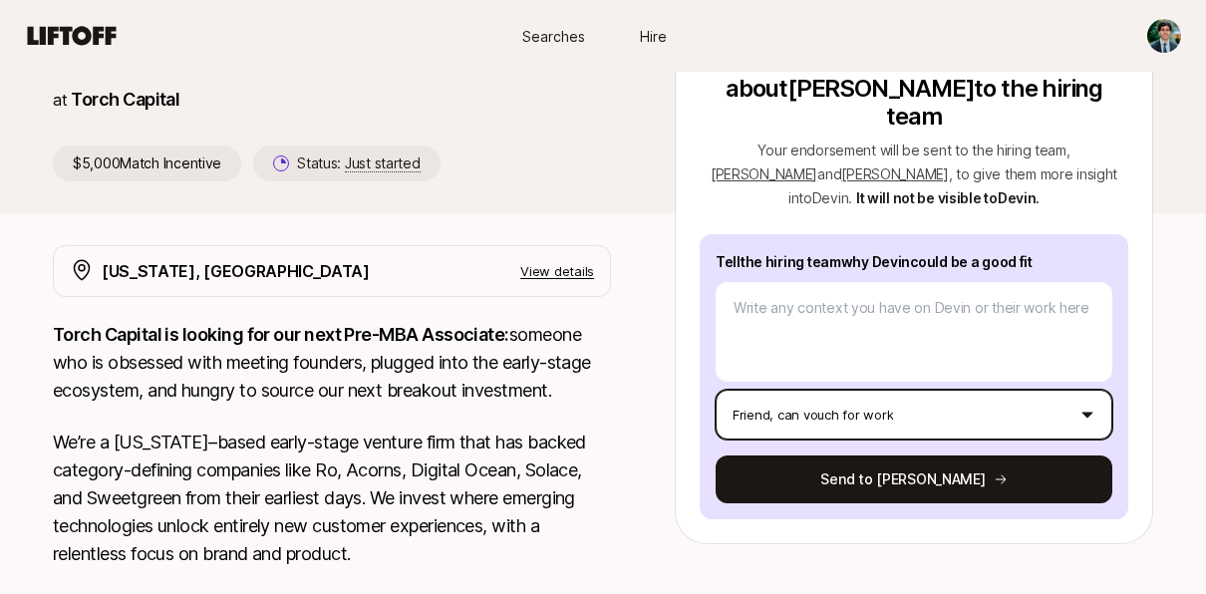
click at [898, 377] on html "New to Liftoff? See how it works Searches Hire Searches Hire [PERSON_NAME] and …" at bounding box center [603, 84] width 1206 height 594
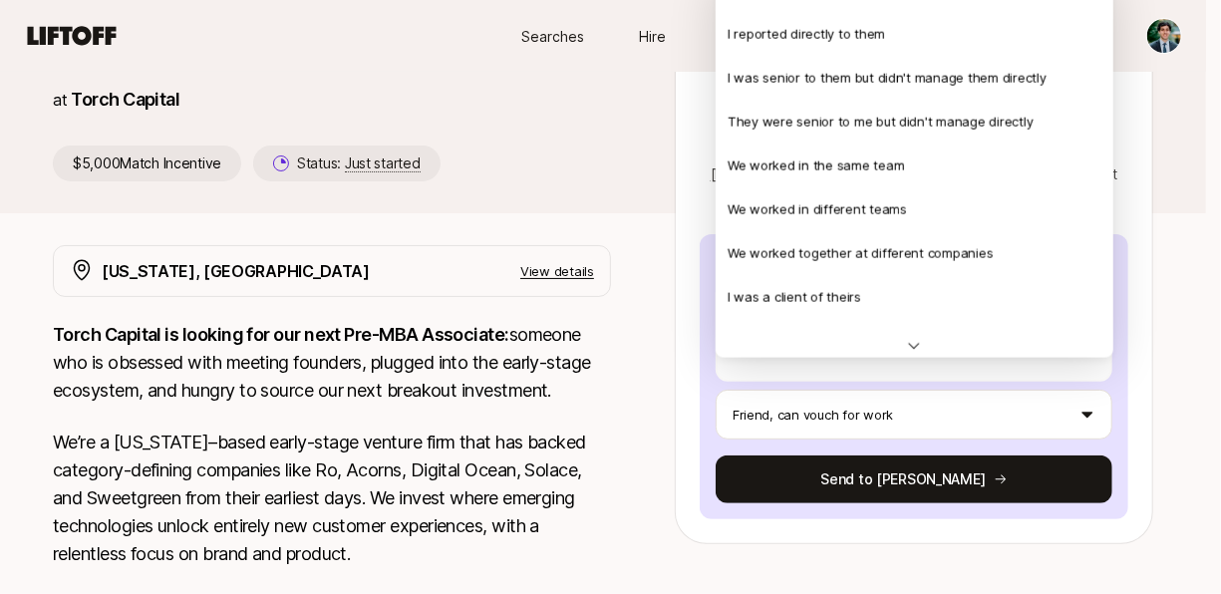
scroll to position [0, 0]
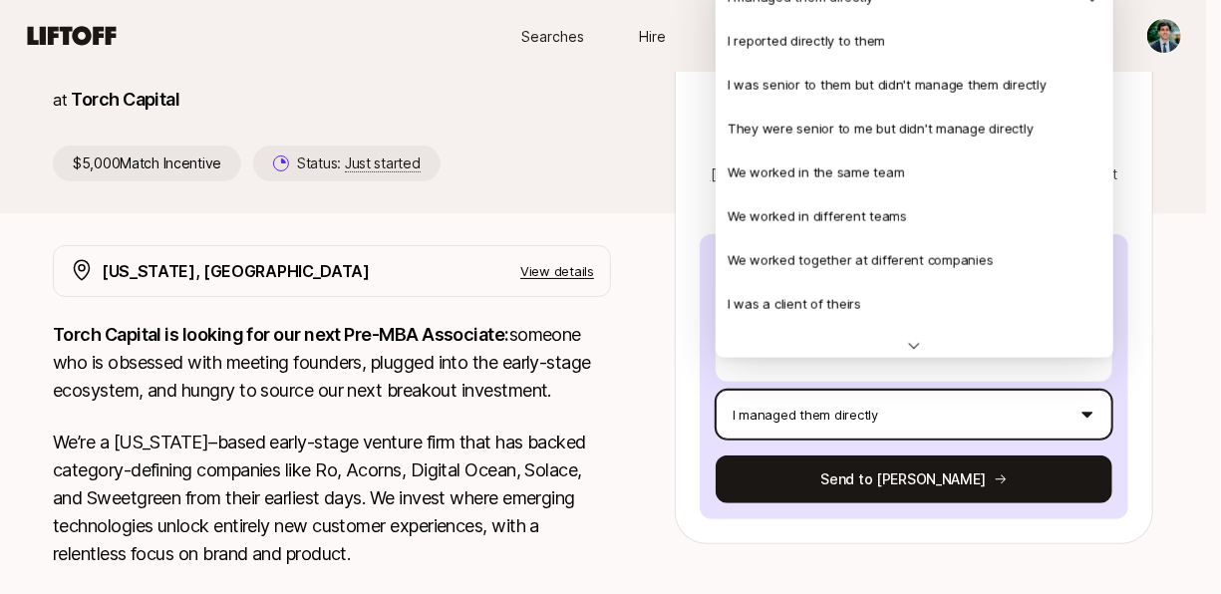
click at [882, 373] on html "New to Liftoff? See how it works Searches Hire Searches Hire [PERSON_NAME] and …" at bounding box center [610, 84] width 1221 height 594
click at [887, 373] on html "New to Liftoff? See how it works Searches Hire Searches Hire [PERSON_NAME] and …" at bounding box center [610, 84] width 1221 height 594
click at [648, 139] on html "New to Liftoff? See how it works Searches Hire Searches Hire [PERSON_NAME] and …" at bounding box center [610, 84] width 1221 height 594
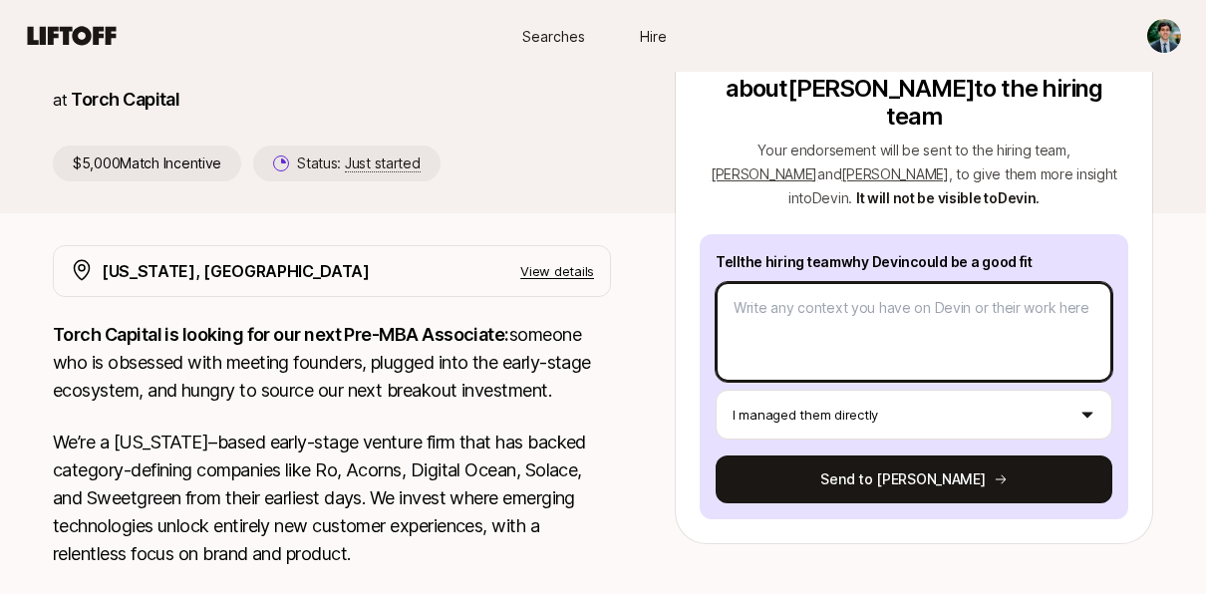
click at [791, 290] on textarea at bounding box center [914, 332] width 397 height 100
paste textarea "I recruited [PERSON_NAME] into our very selective fellowship program at [GEOGRA…"
type textarea "x"
type textarea "I recruited [PERSON_NAME] into our very selective fellowship program at [GEOGRA…"
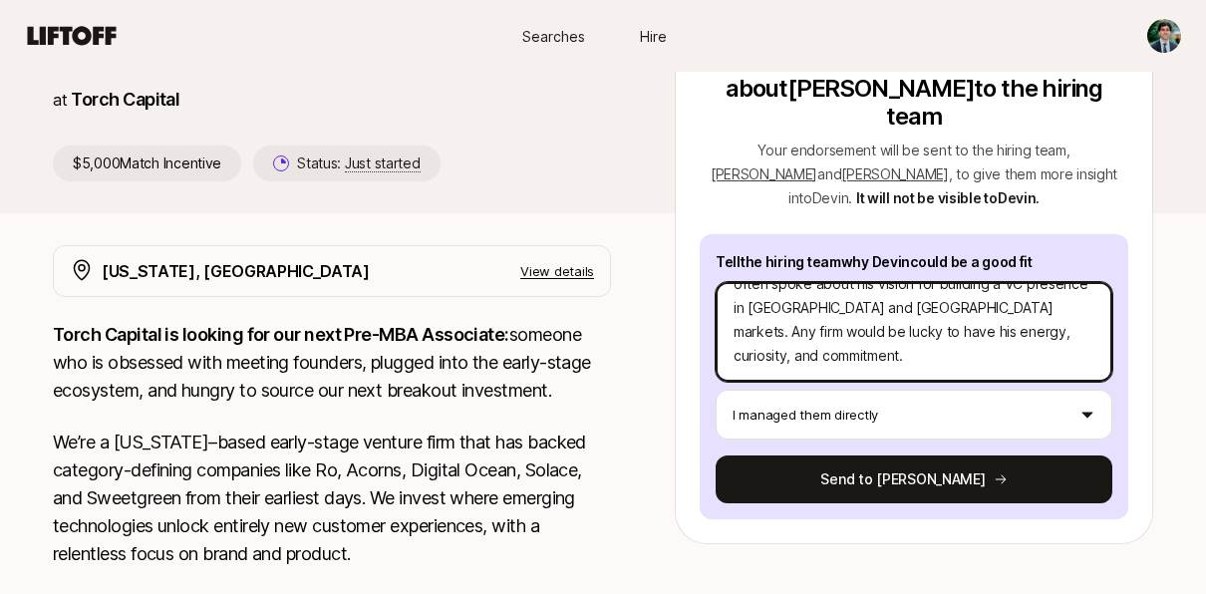
scroll to position [242, 0]
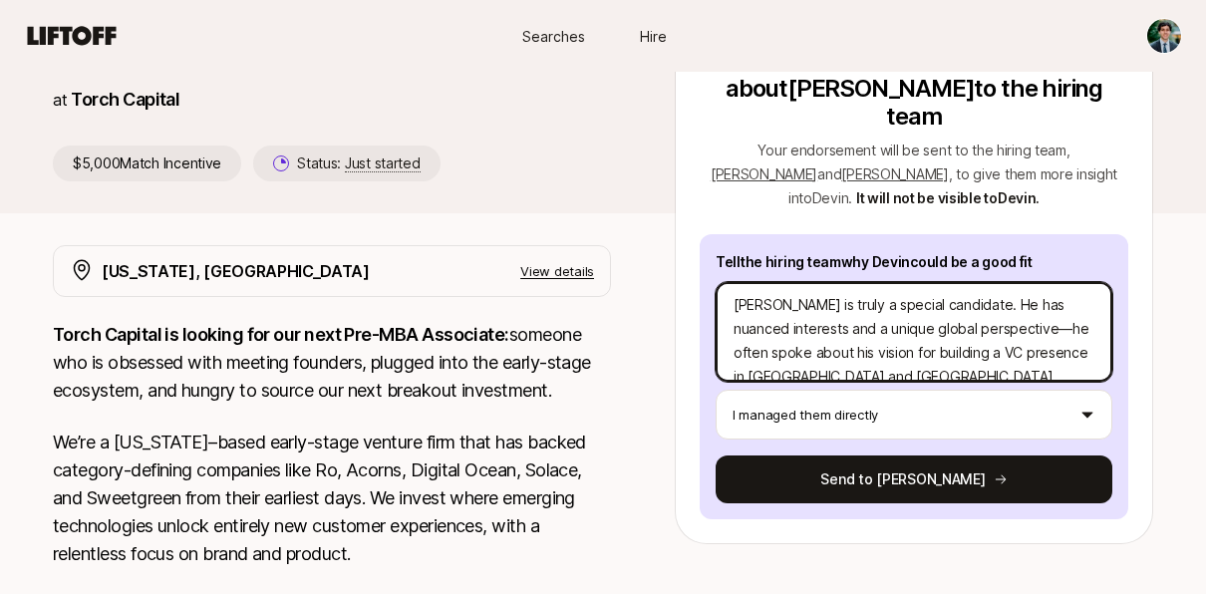
click at [1005, 303] on textarea "I recruited [PERSON_NAME] into our very selective fellowship program at [GEOGRA…" at bounding box center [914, 332] width 397 height 100
type textarea "x"
type textarea "I recruited [PERSON_NAME] into our very selective fellowship program at [GEOGRA…"
type textarea "x"
type textarea "I recruited [PERSON_NAME] into our very selective fellowship program at [GEOGRA…"
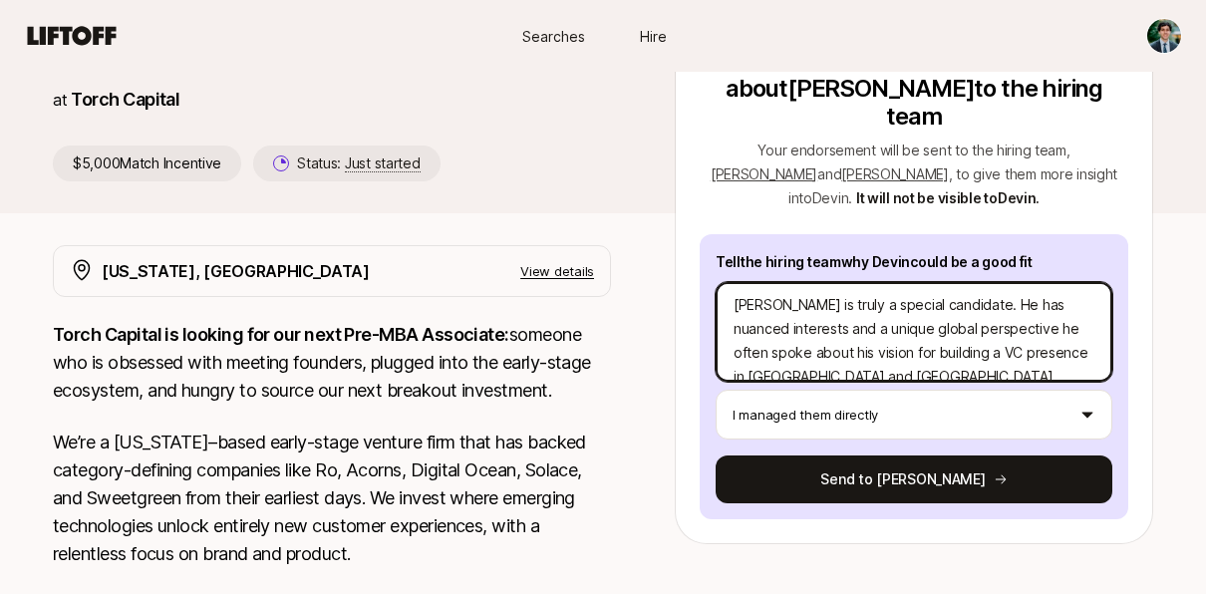
type textarea "x"
type textarea "I recruited [PERSON_NAME] into our very selective fellowship program at [GEOGRA…"
type textarea "x"
type textarea "I recruited [PERSON_NAME] into our very selective fellowship program at [GEOGRA…"
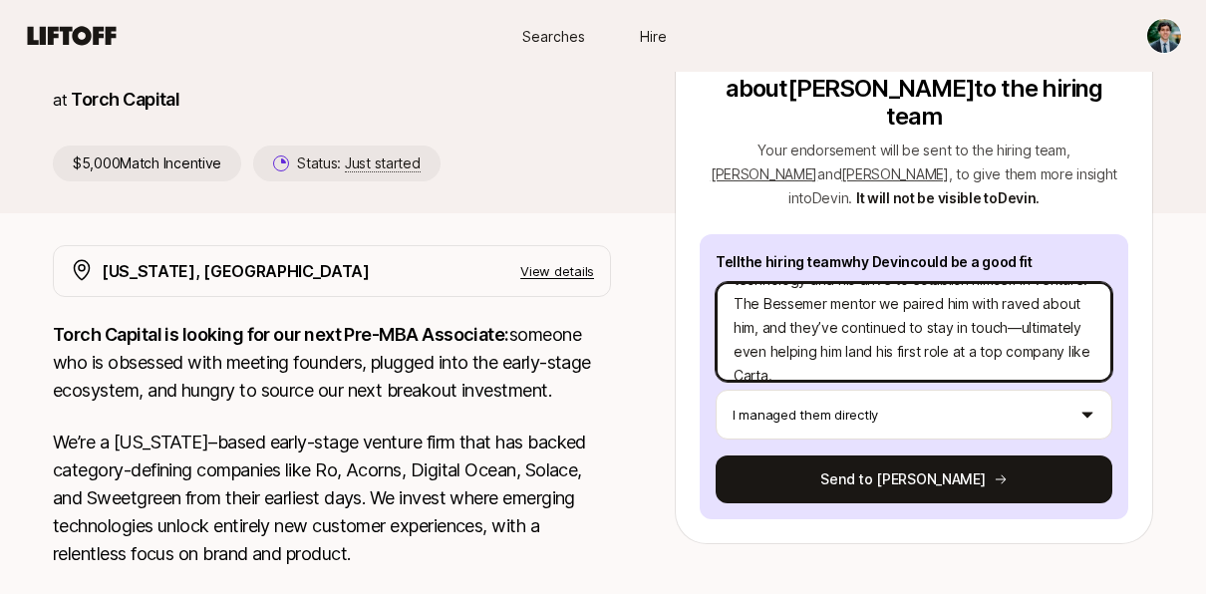
scroll to position [123, 0]
click at [960, 305] on textarea "I recruited [PERSON_NAME] into our very selective fellowship program at [GEOGRA…" at bounding box center [914, 332] width 397 height 100
type textarea "x"
type textarea "I recruited [PERSON_NAME] into our very selective fellowship program at [GEOGRA…"
type textarea "x"
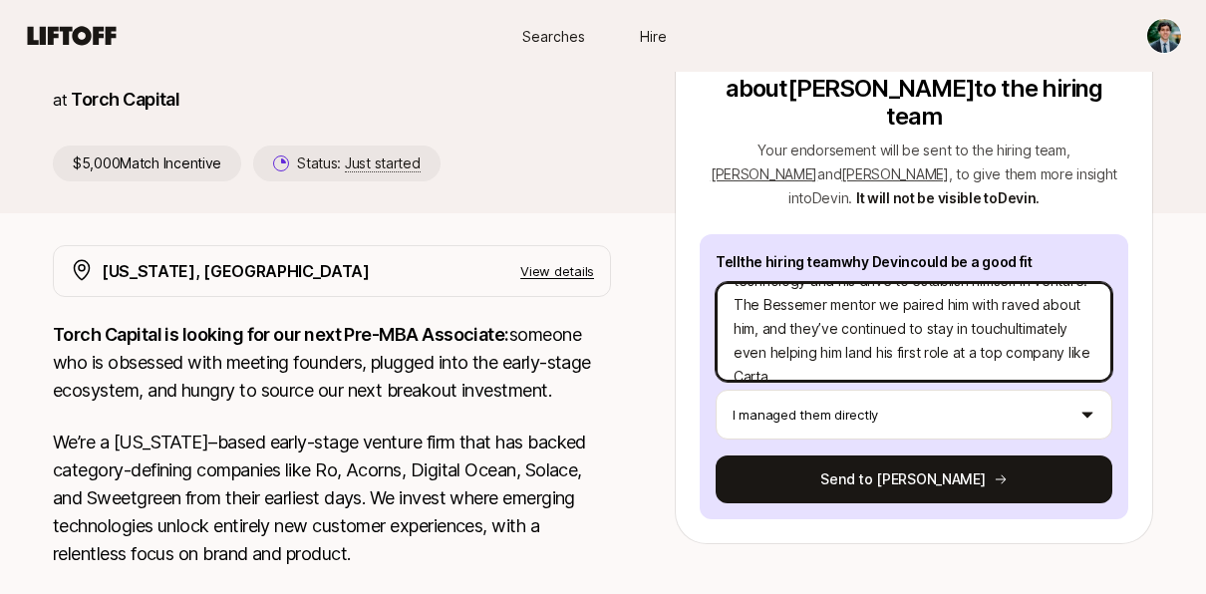
type textarea "I recruited [PERSON_NAME] into our very selective fellowship program at [GEOGRA…"
type textarea "x"
type textarea "I recruited [PERSON_NAME] into our very selective fellowship program at [GEOGRA…"
type textarea "x"
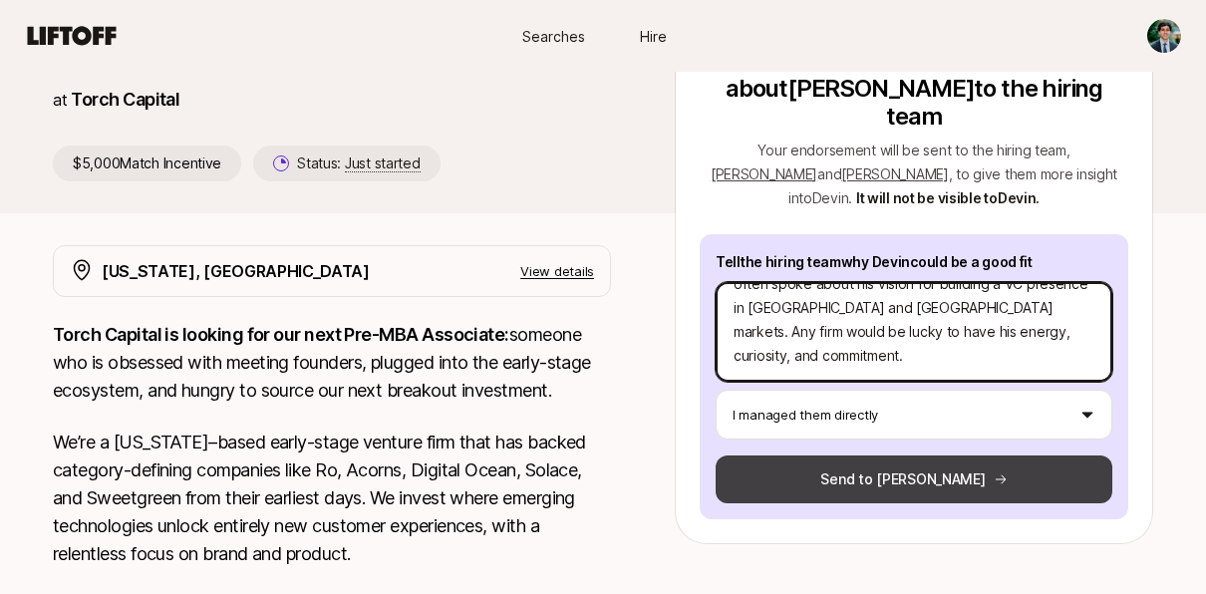
type textarea "I recruited [PERSON_NAME] into our very selective fellowship program at [GEOGRA…"
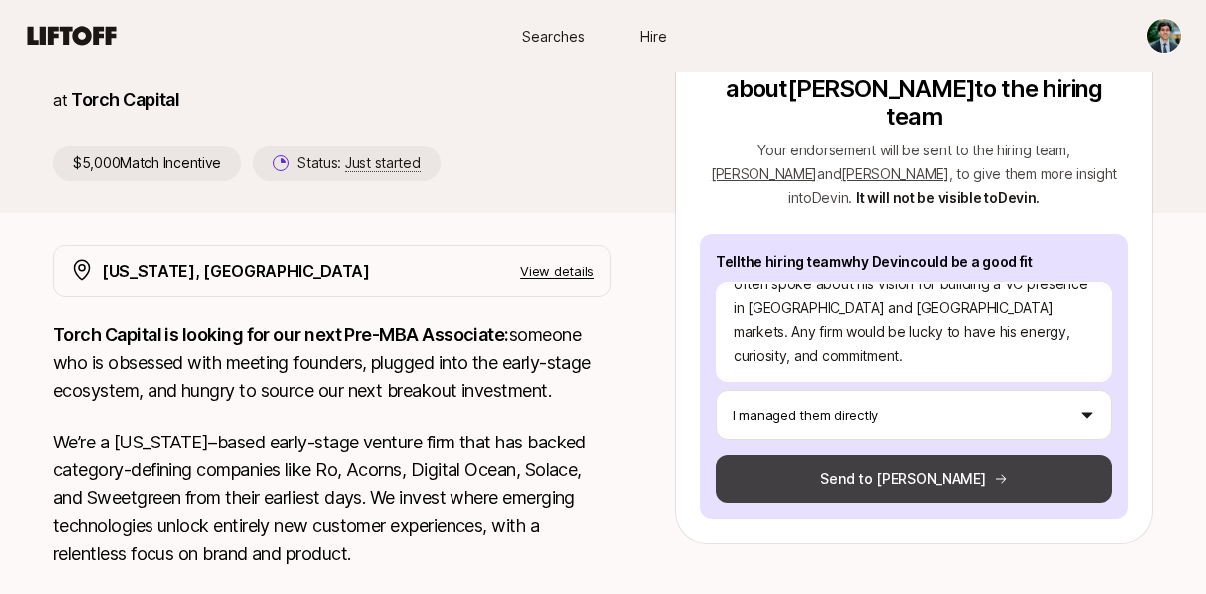
click at [918, 458] on button "Send to [PERSON_NAME]" at bounding box center [914, 479] width 397 height 48
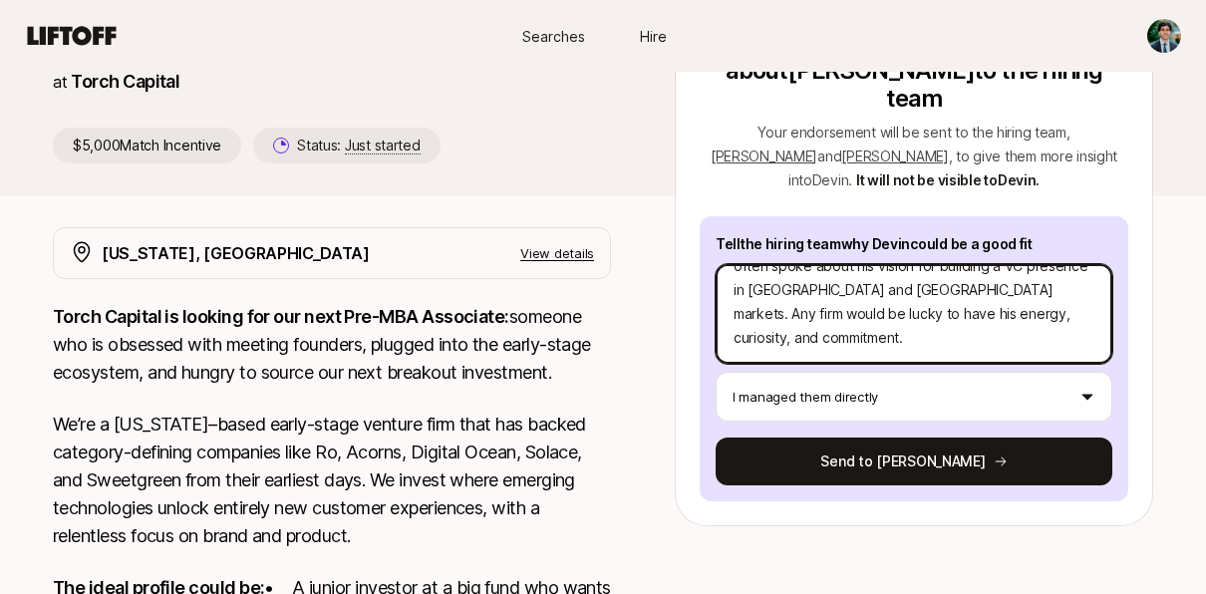
drag, startPoint x: 734, startPoint y: 264, endPoint x: 955, endPoint y: 334, distance: 232.0
click at [955, 334] on textarea "I recruited [PERSON_NAME] into our very selective fellowship program at [GEOGRA…" at bounding box center [914, 314] width 397 height 100
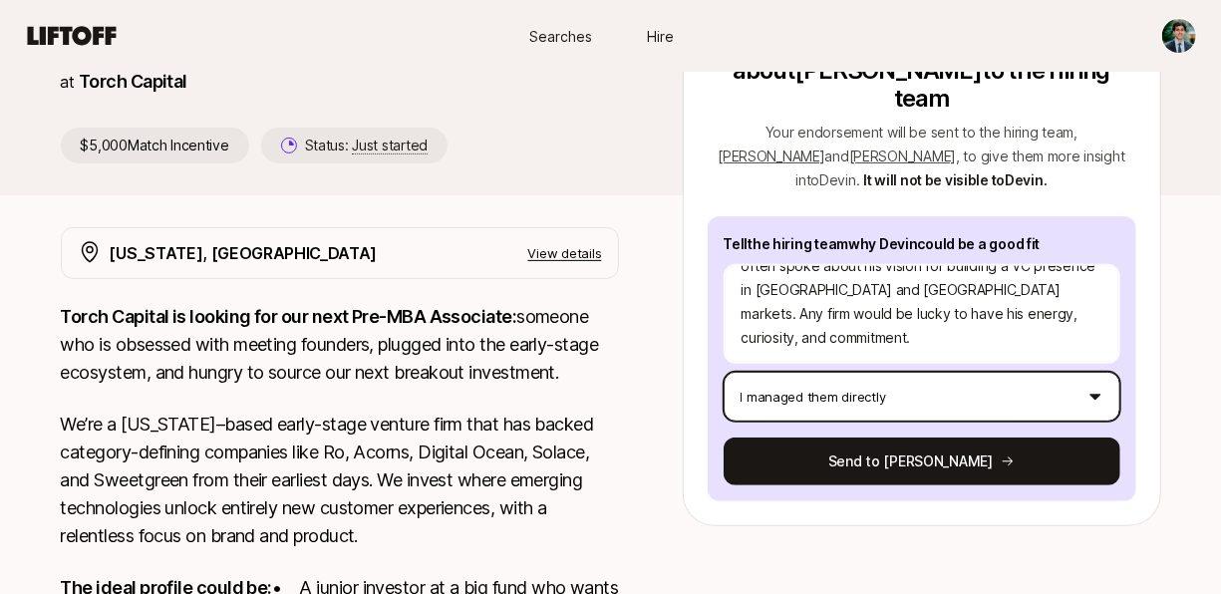
click at [936, 363] on html "New to Liftoff? See how it works Searches Hire Searches Hire [PERSON_NAME] and …" at bounding box center [610, 66] width 1221 height 594
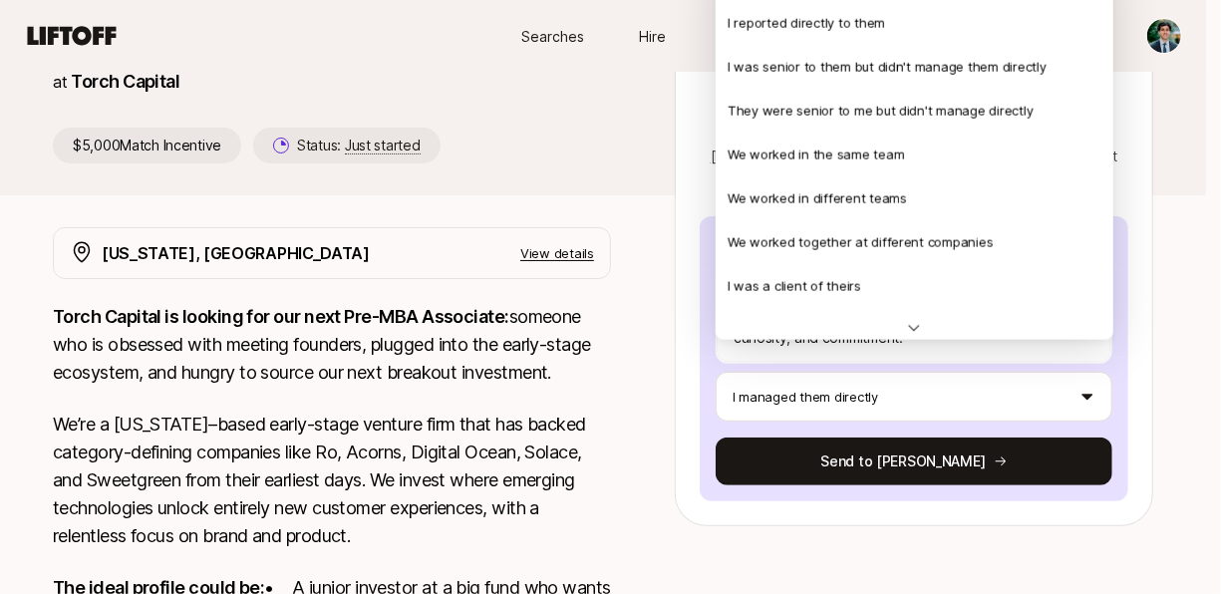
type textarea "x"
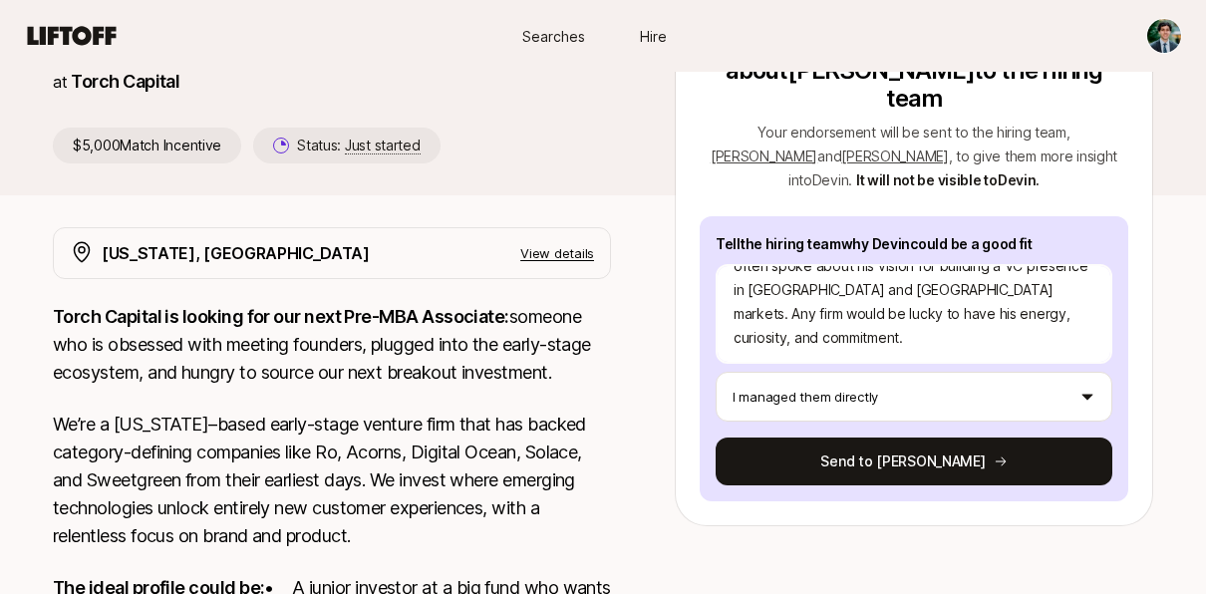
drag, startPoint x: 653, startPoint y: 255, endPoint x: 420, endPoint y: 182, distance: 244.3
click at [420, 182] on div "[PERSON_NAME] and [PERSON_NAME] are looking for Pre-MBA Associate at Torch Capi…" at bounding box center [603, 57] width 1196 height 275
